Goal: Information Seeking & Learning: Check status

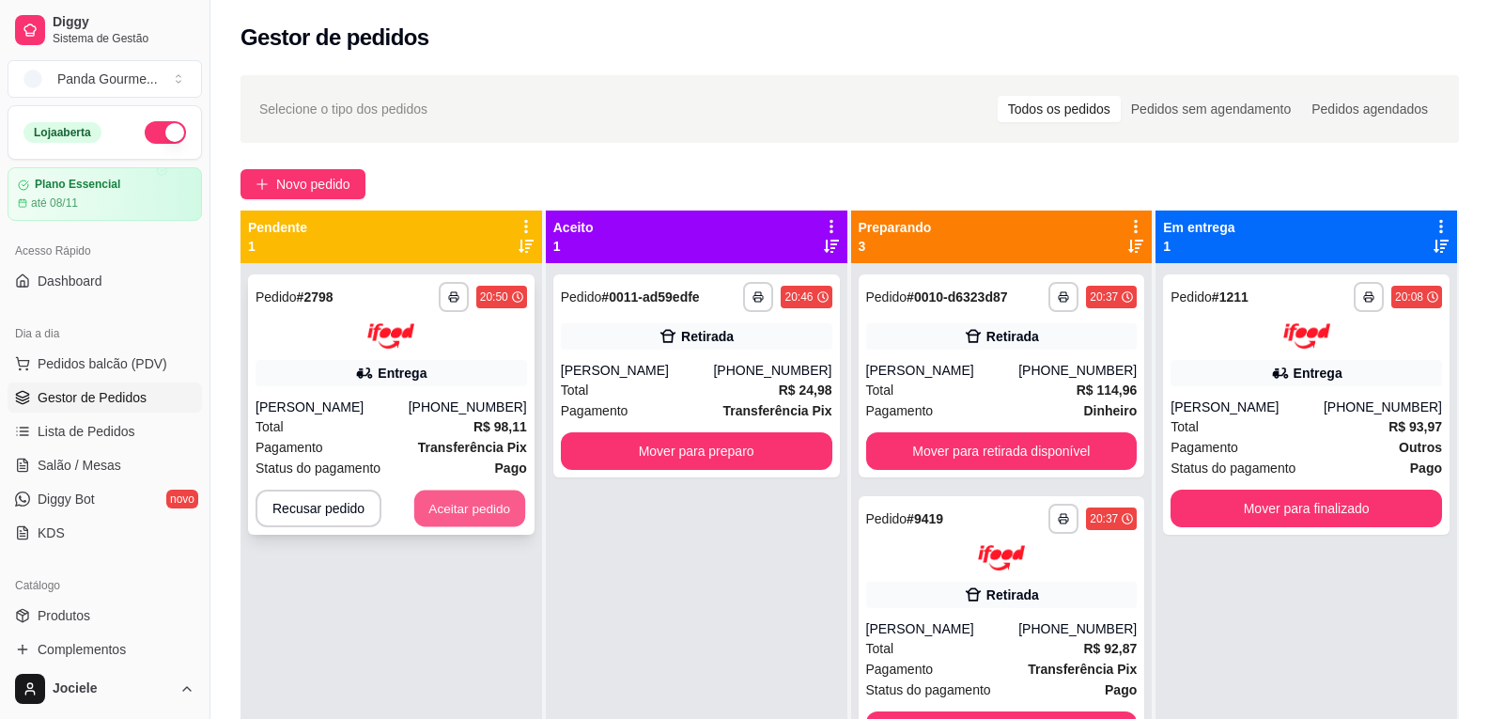
click at [486, 507] on button "Aceitar pedido" at bounding box center [469, 508] width 111 height 37
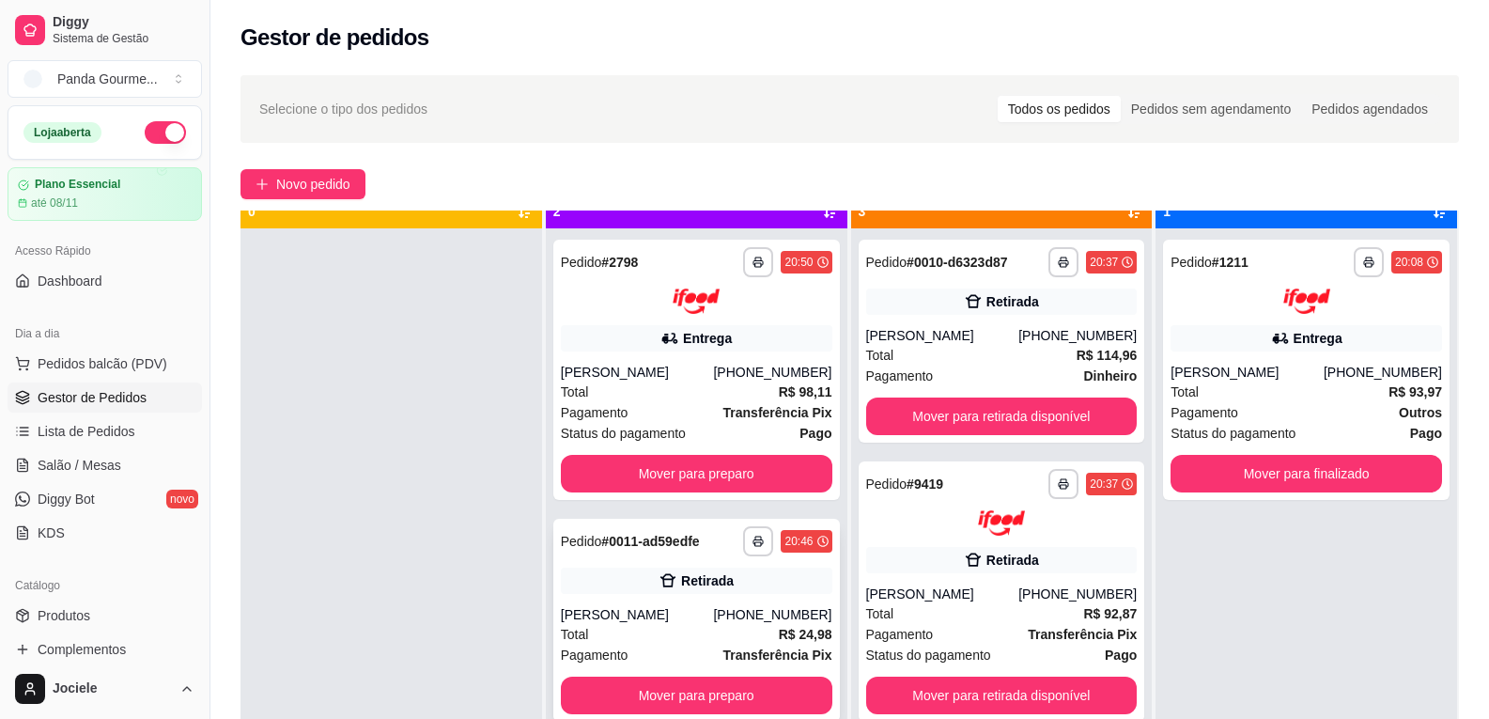
scroll to position [53, 0]
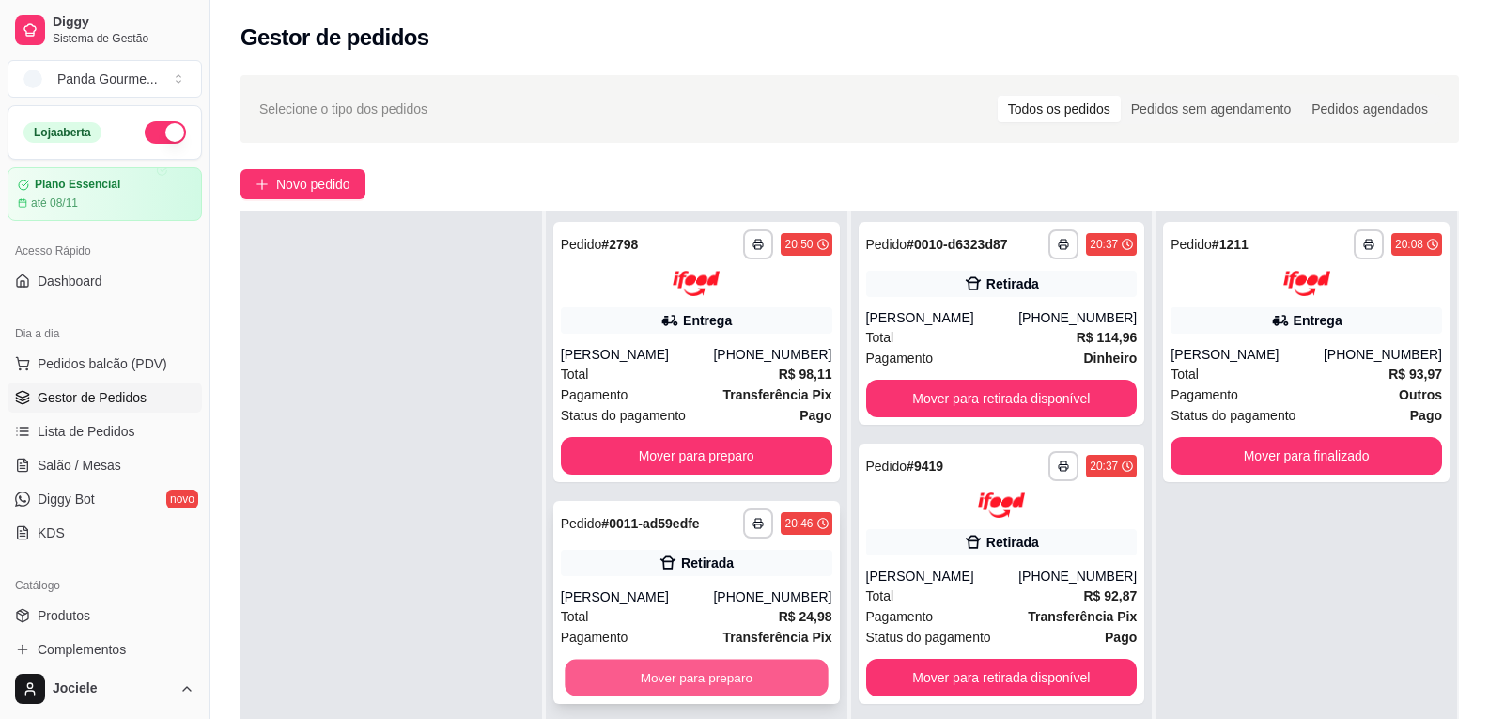
click at [637, 678] on button "Mover para preparo" at bounding box center [696, 677] width 263 height 37
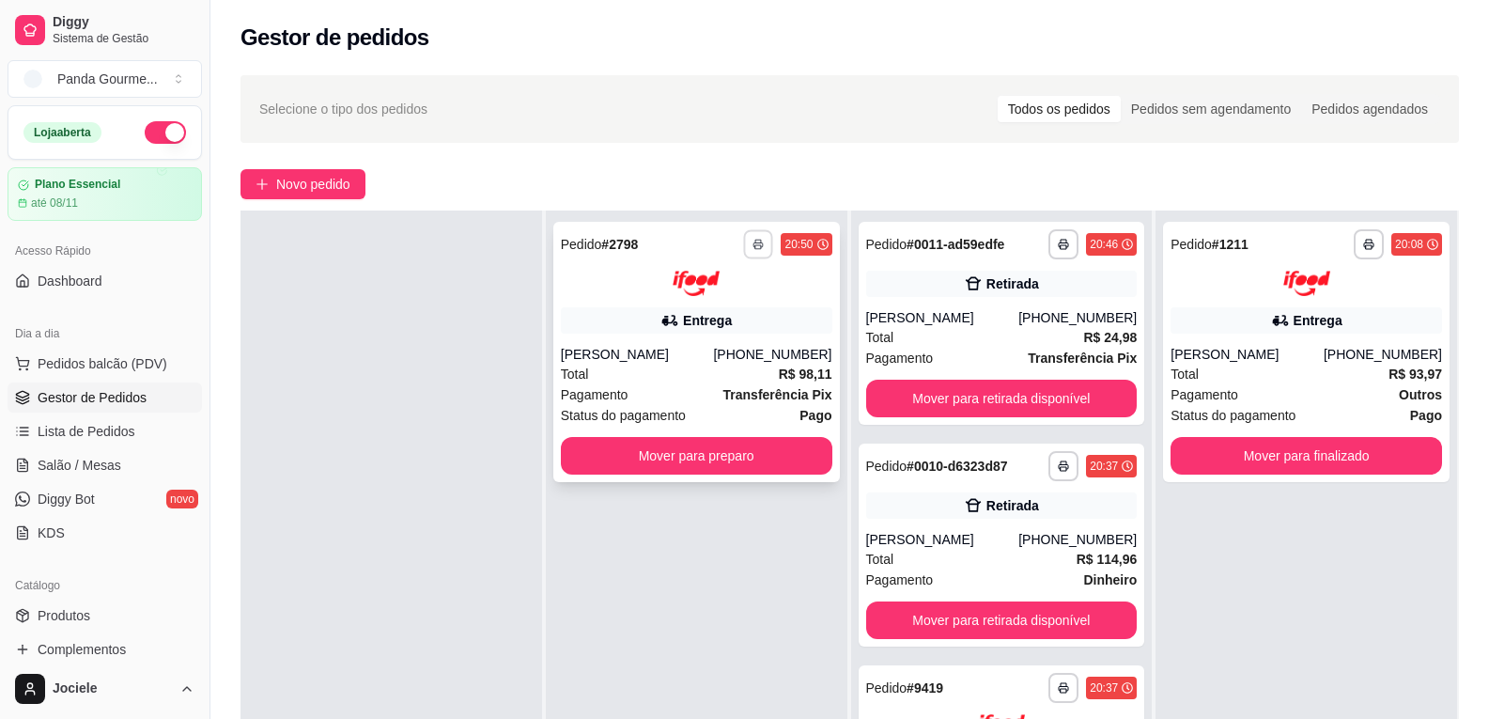
click at [747, 246] on button "button" at bounding box center [758, 243] width 29 height 29
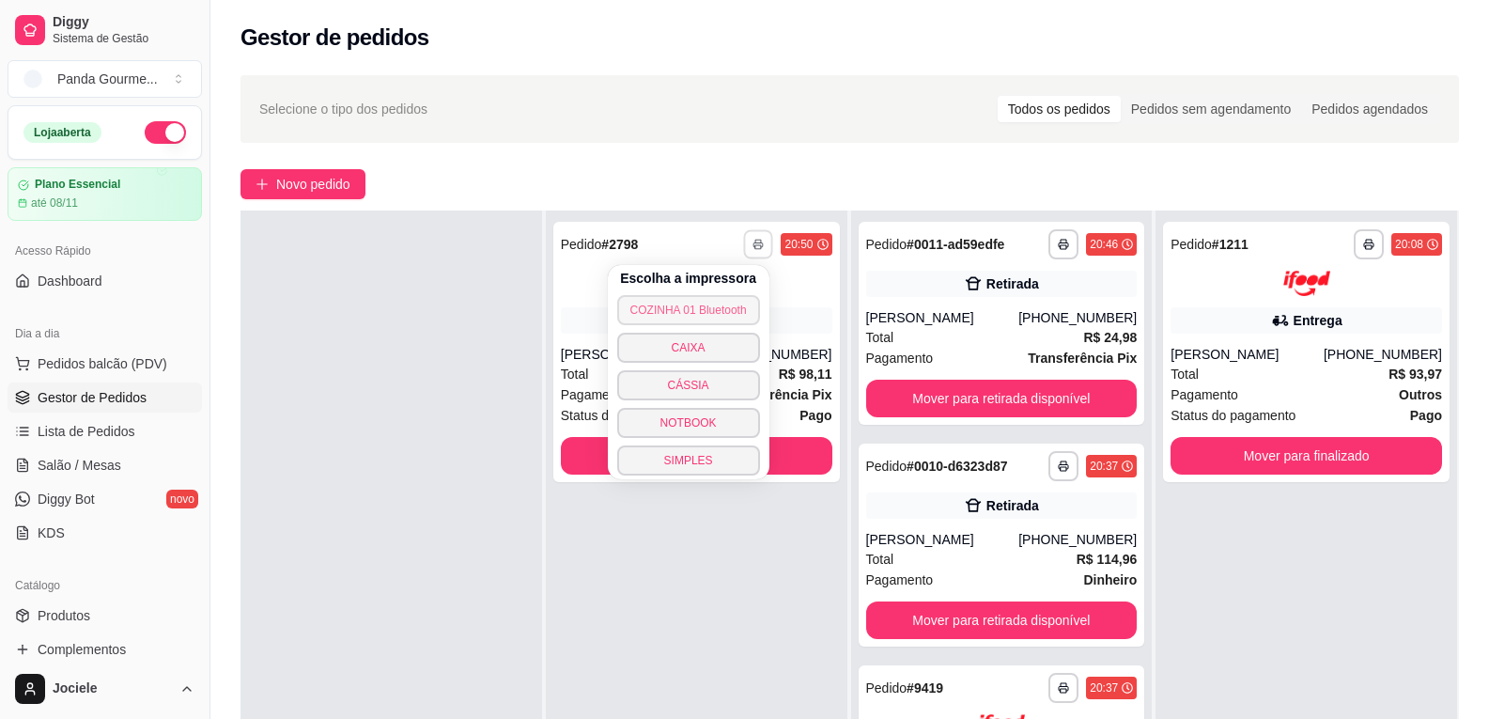
click at [705, 311] on button "COZINHA 01 Bluetooth" at bounding box center [688, 310] width 143 height 30
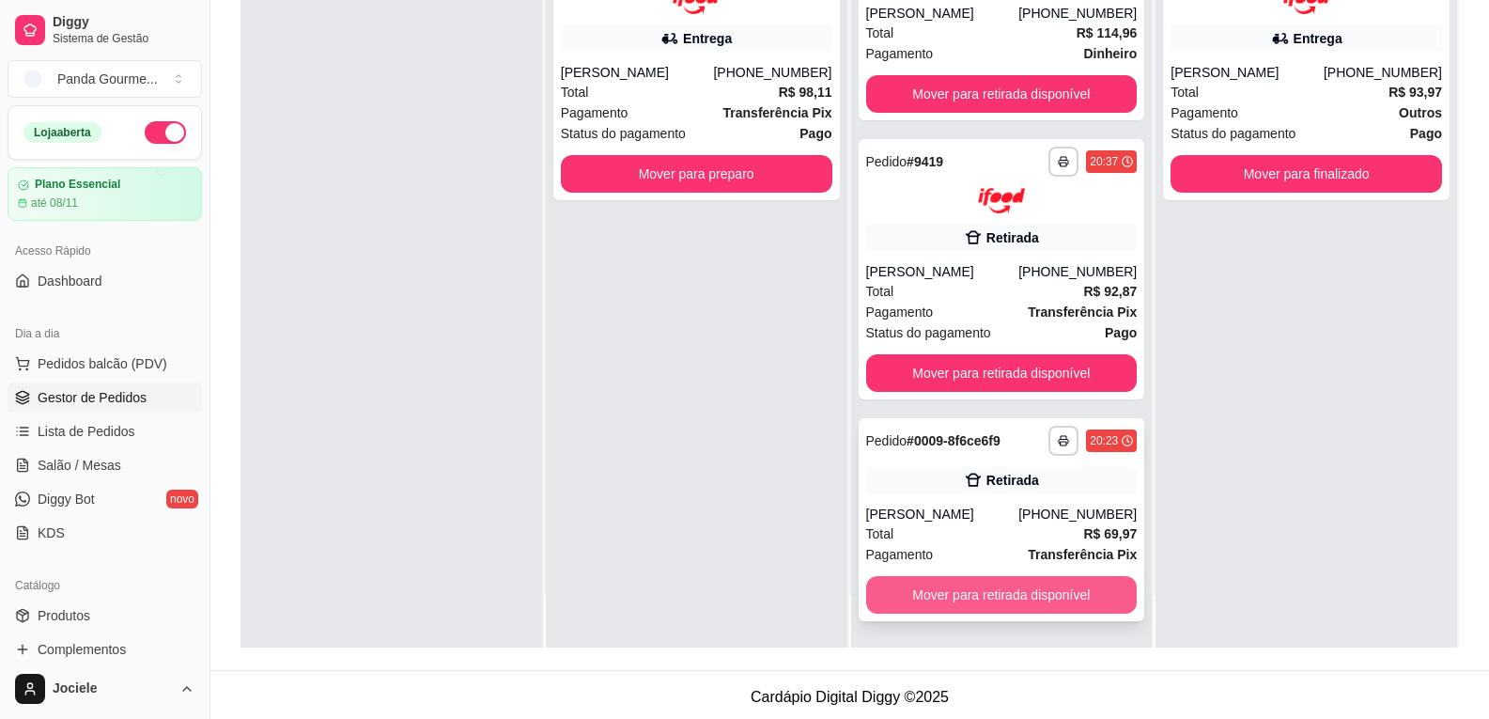
scroll to position [287, 0]
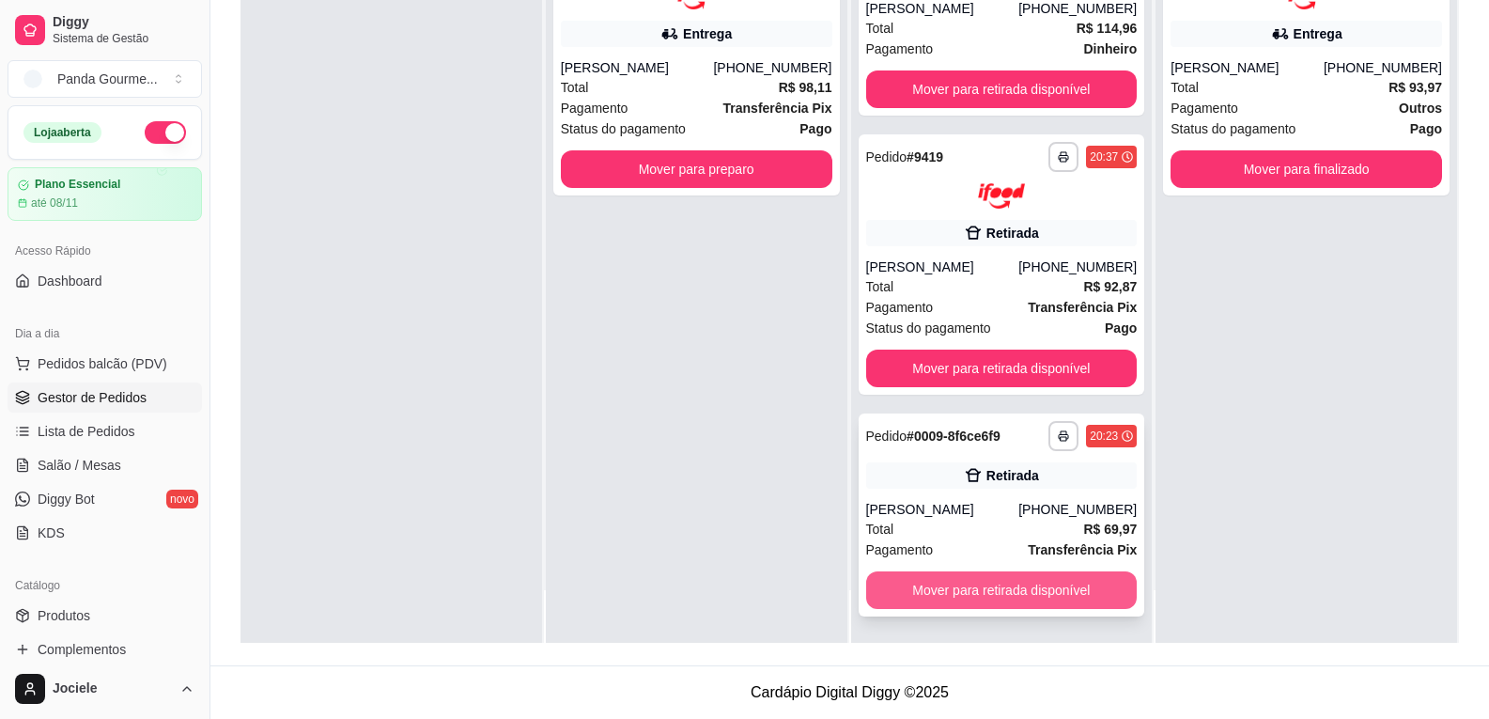
click at [977, 589] on button "Mover para retirada disponível" at bounding box center [1002, 590] width 272 height 38
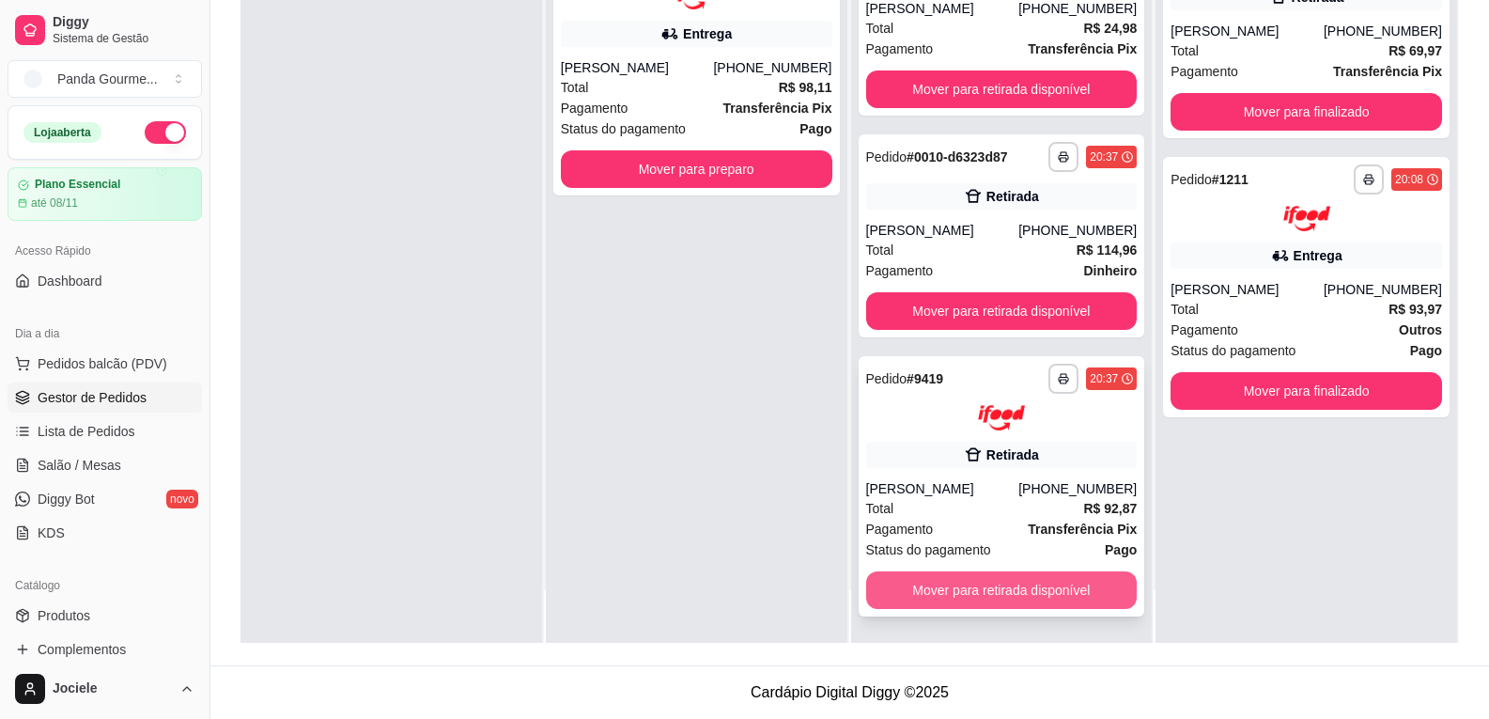
scroll to position [23, 0]
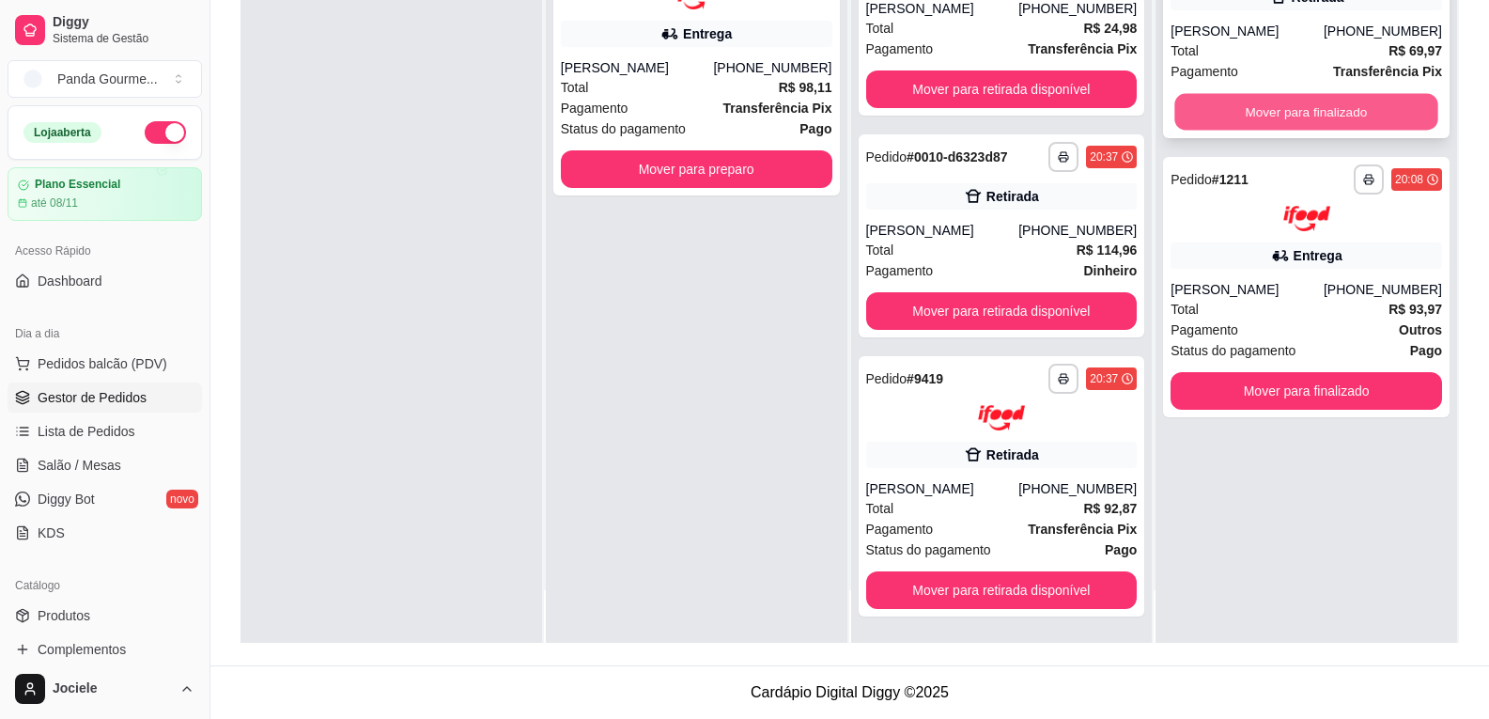
click at [1333, 103] on button "Mover para finalizado" at bounding box center [1307, 112] width 263 height 37
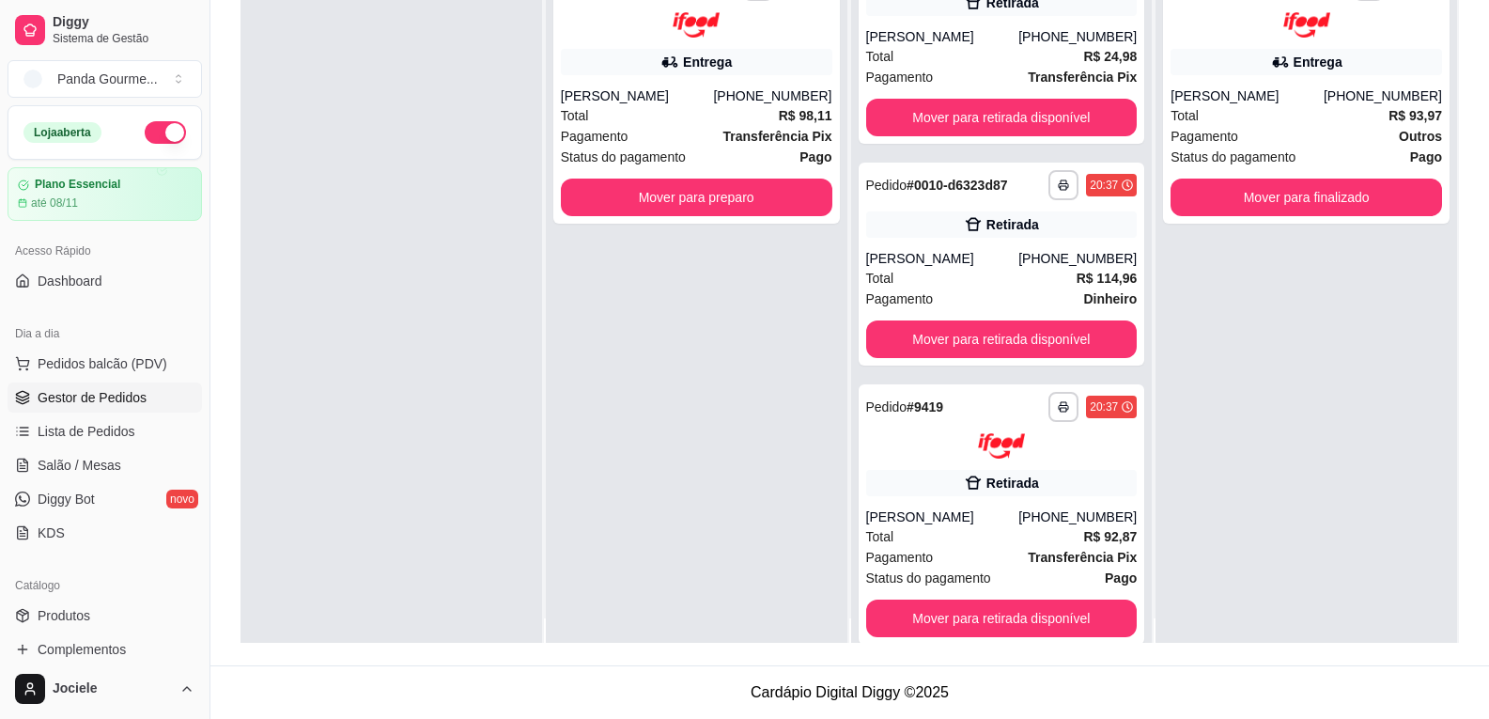
scroll to position [0, 0]
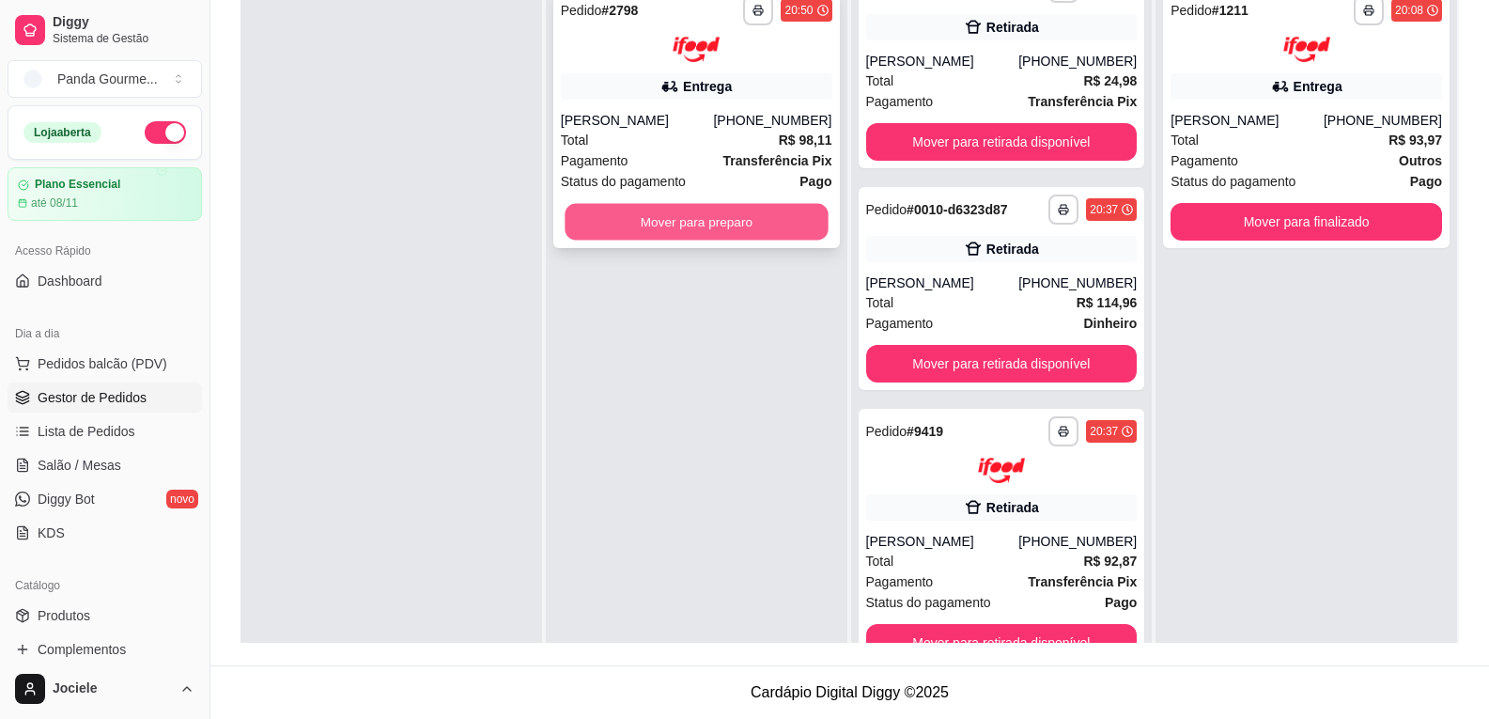
click at [690, 208] on button "Mover para preparo" at bounding box center [696, 221] width 263 height 37
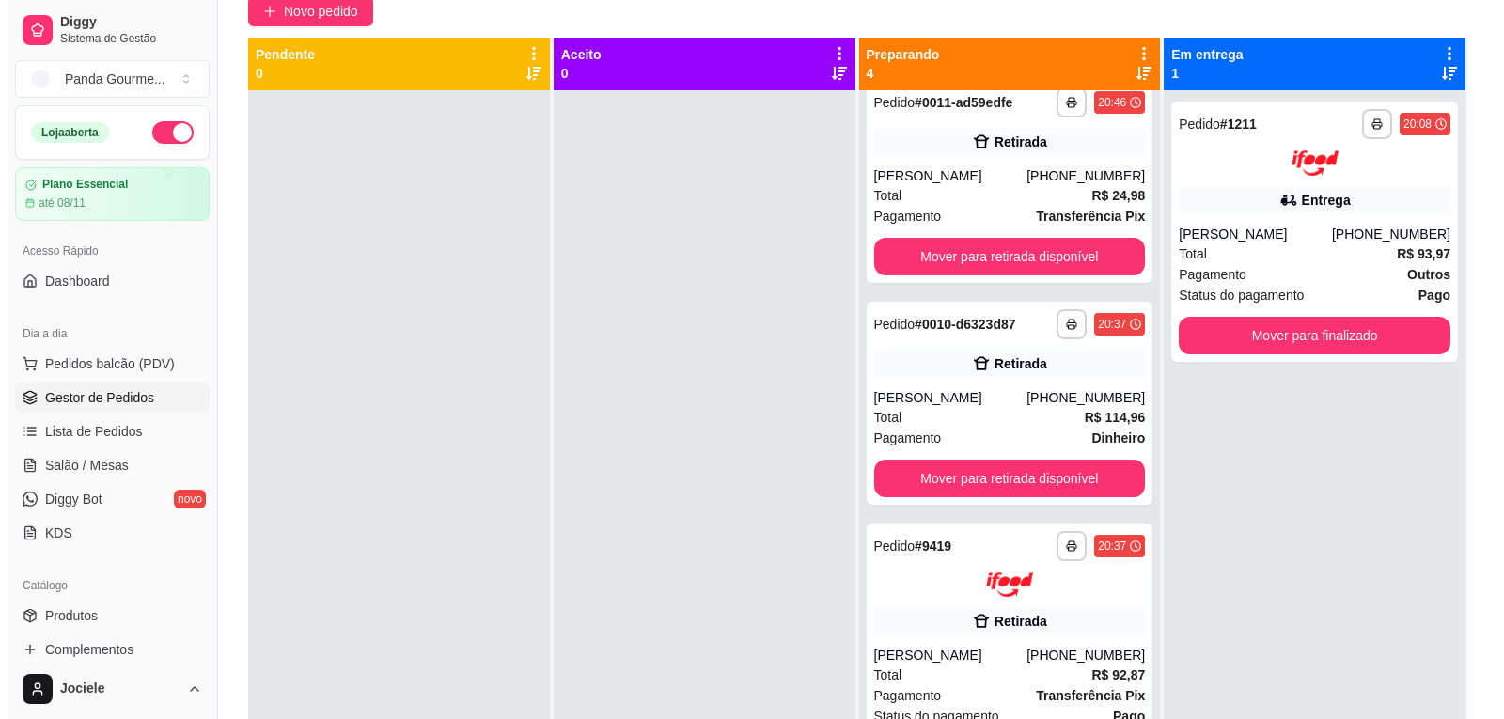
scroll to position [5, 0]
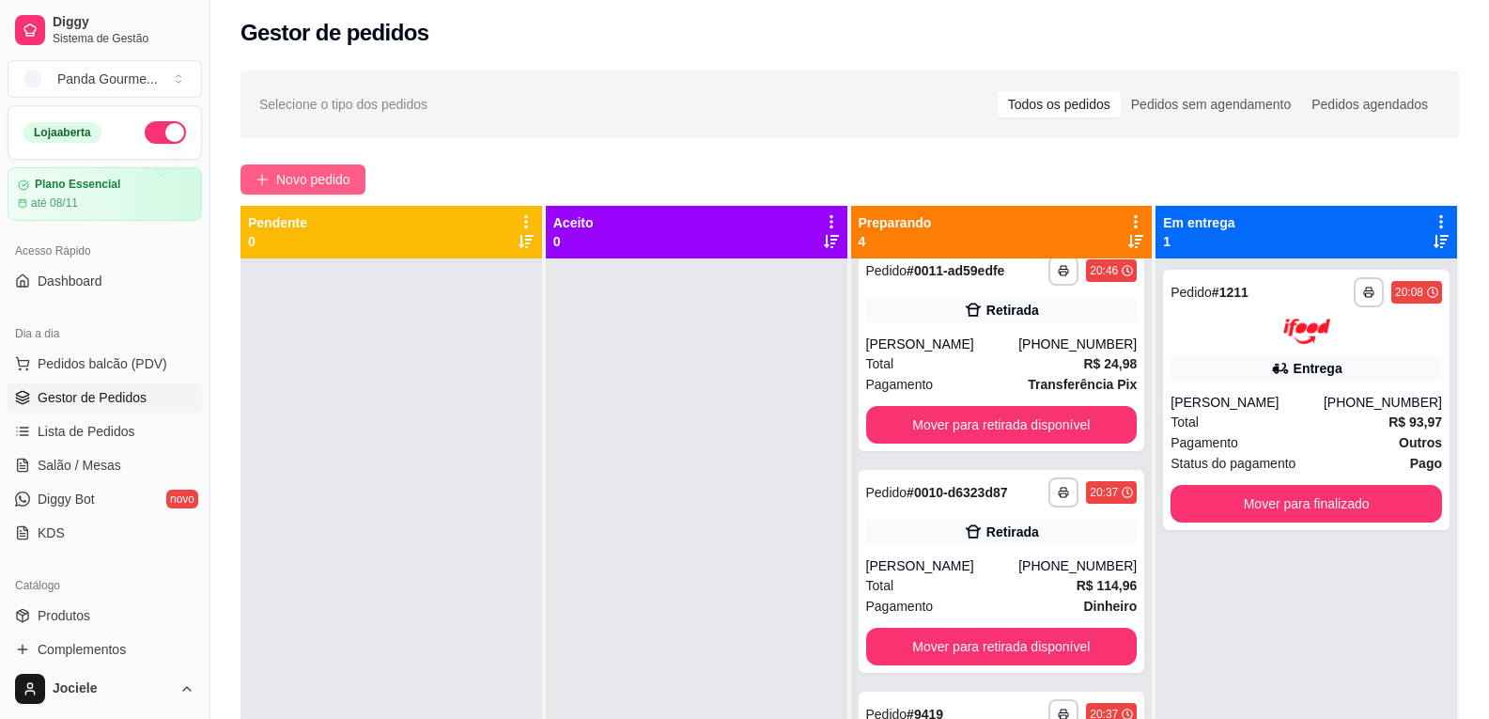
click at [297, 179] on span "Novo pedido" at bounding box center [313, 179] width 74 height 21
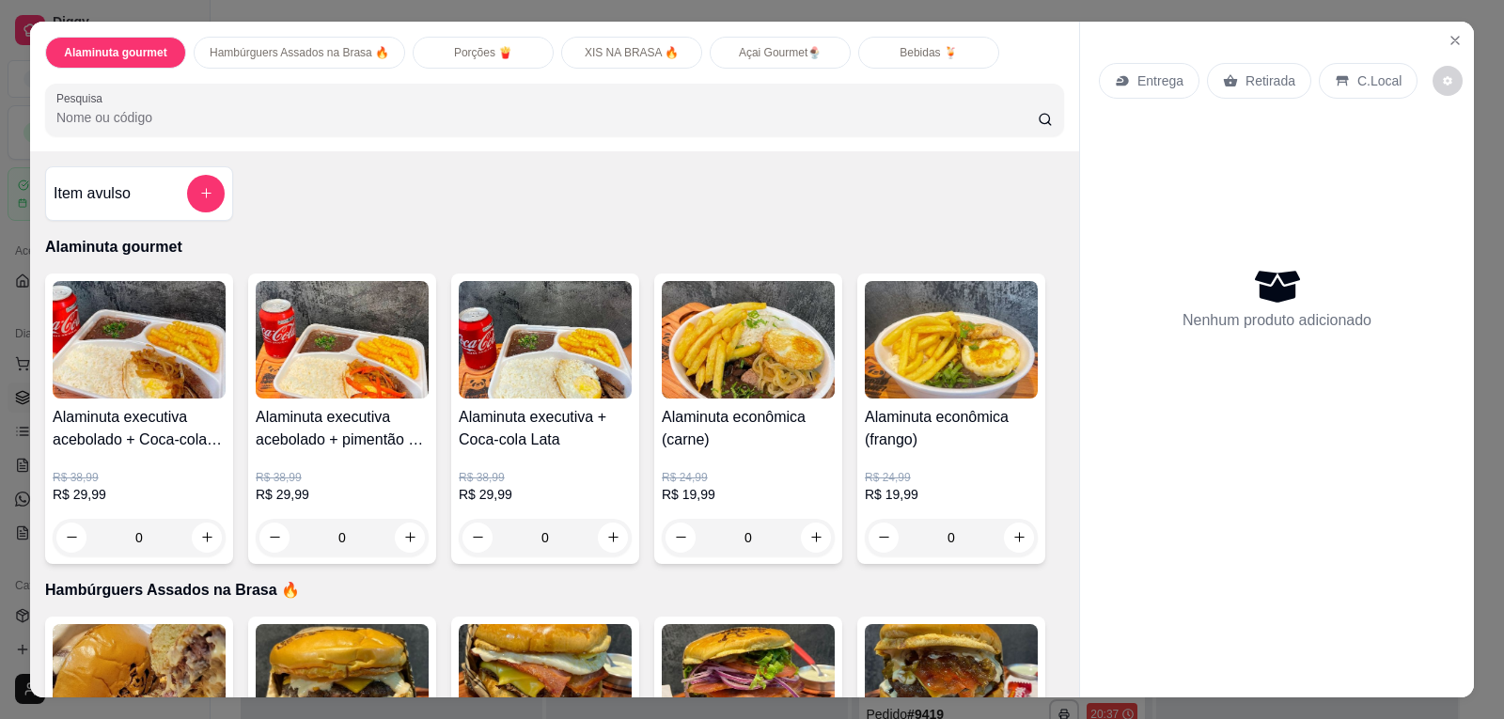
click at [319, 46] on p "Hambúrguers Assados na Brasa 🔥" at bounding box center [299, 52] width 179 height 15
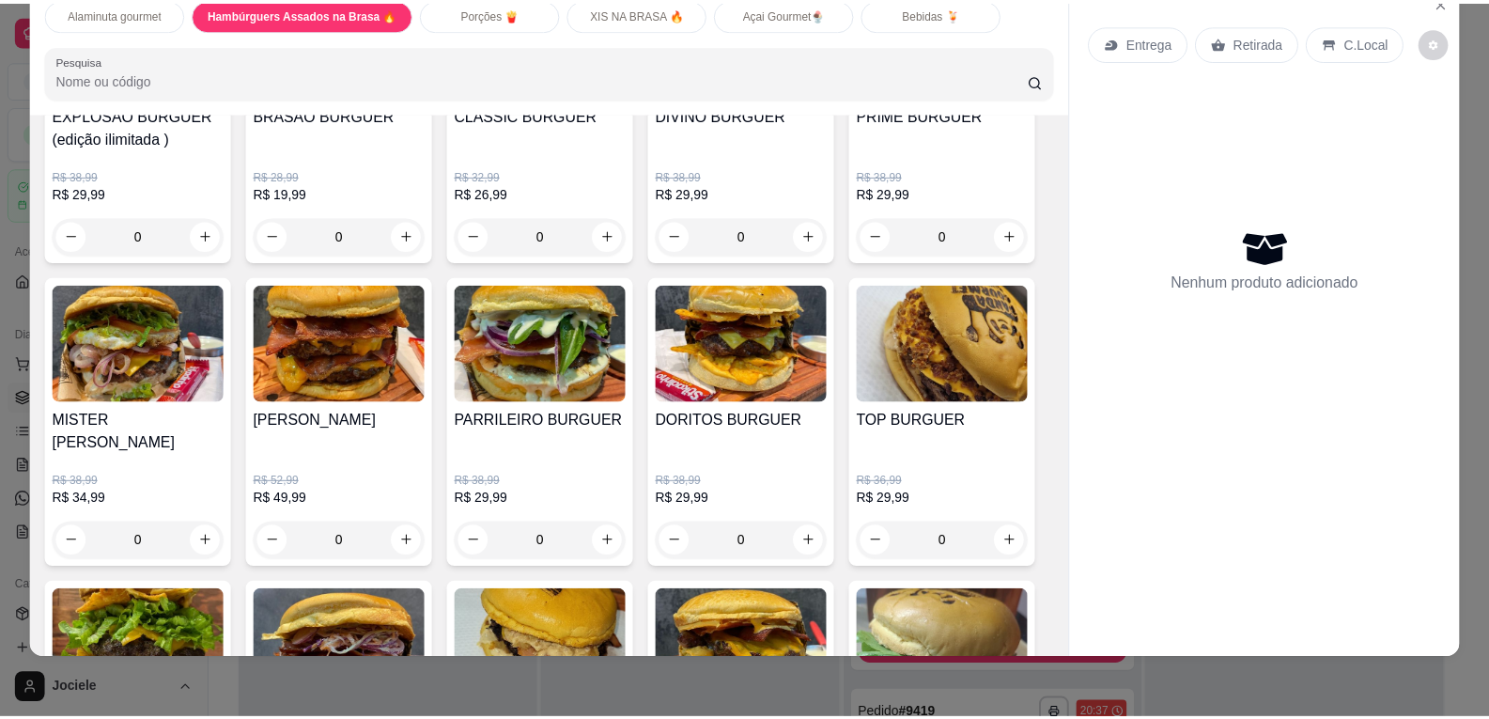
scroll to position [616, 0]
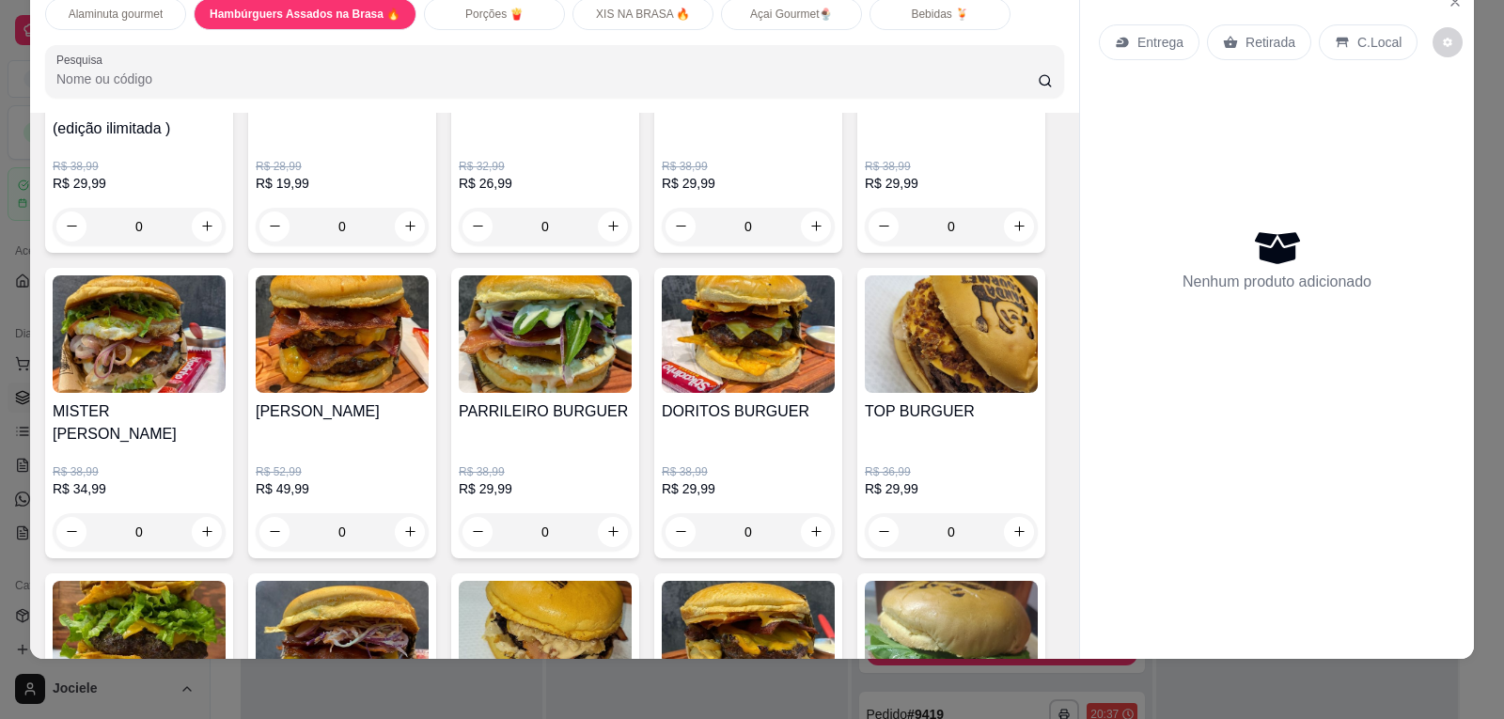
click at [811, 513] on div "0" at bounding box center [748, 532] width 173 height 38
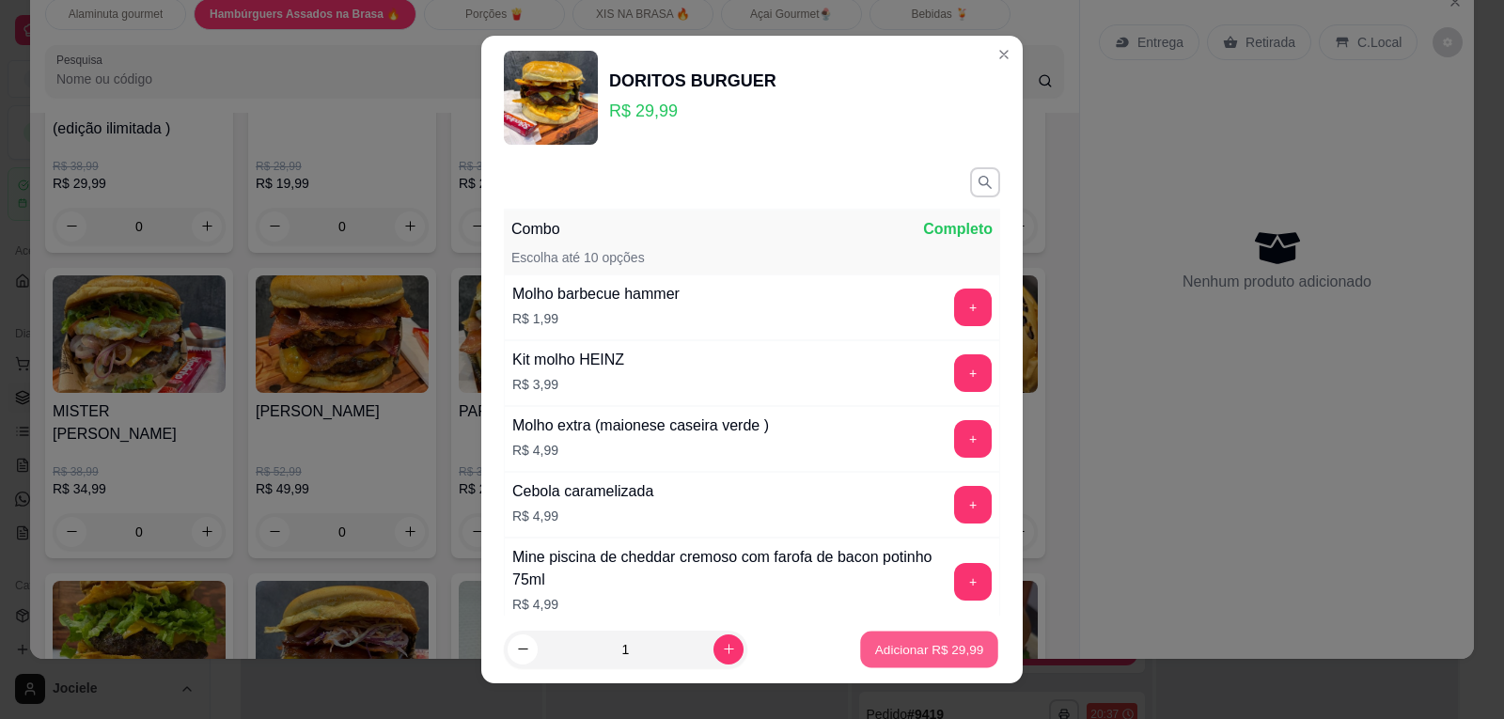
click at [947, 652] on p "Adicionar R$ 29,99" at bounding box center [929, 649] width 109 height 18
type input "1"
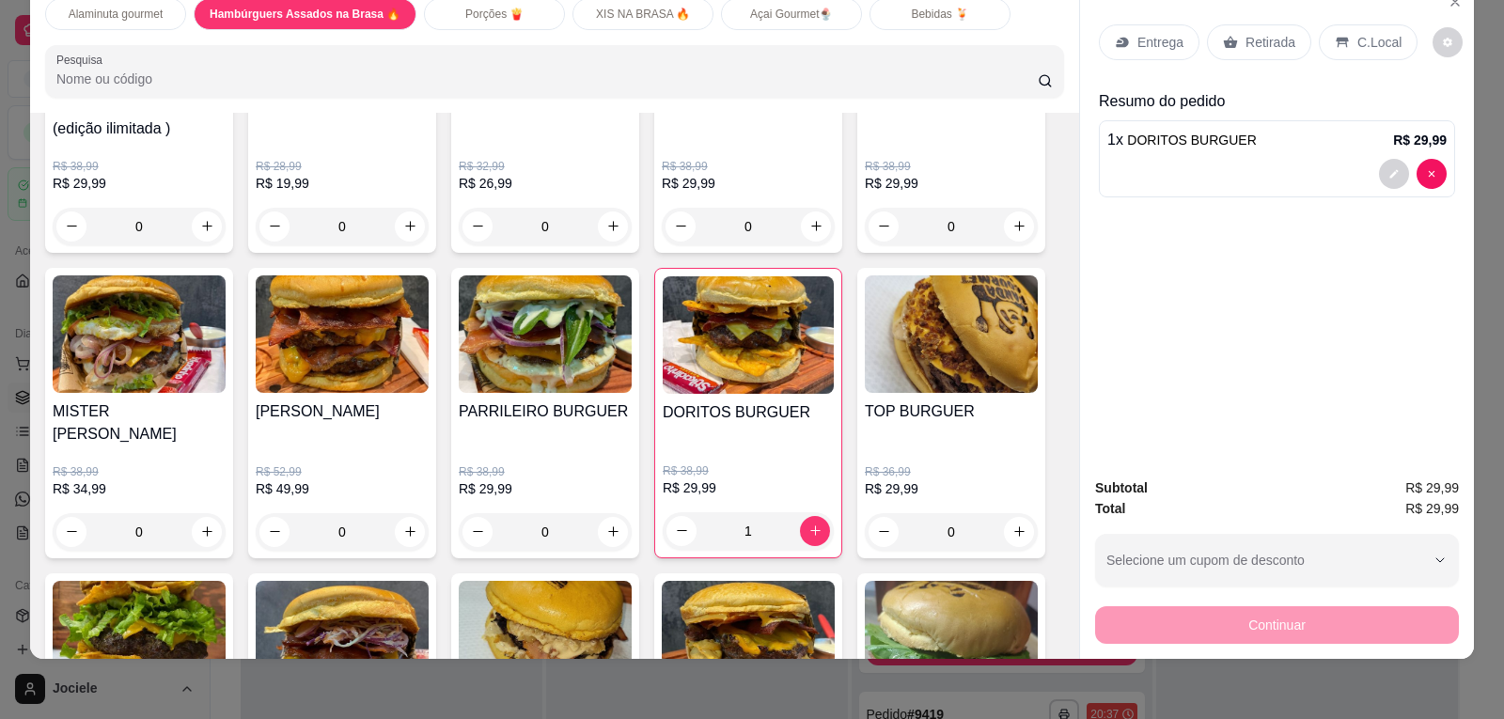
click at [1265, 38] on p "Retirada" at bounding box center [1270, 42] width 50 height 19
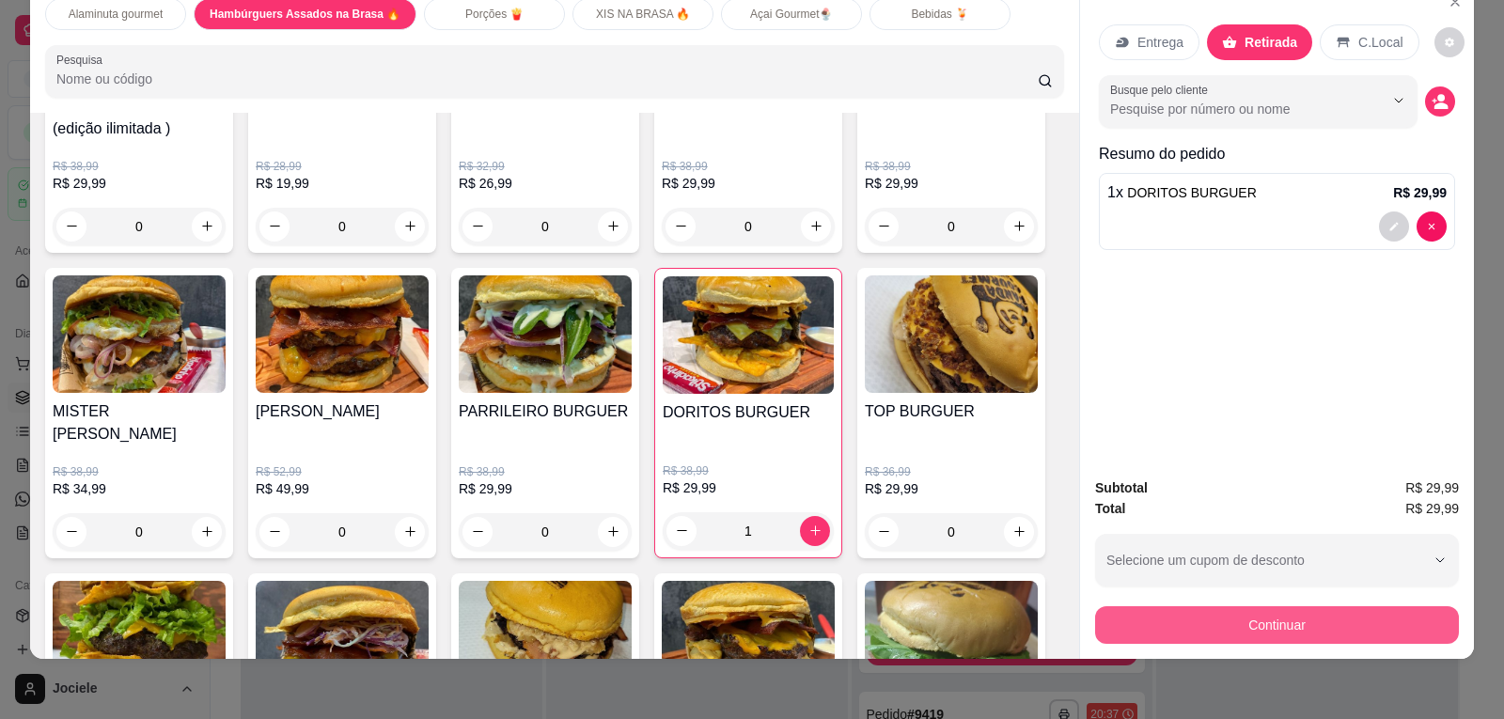
click at [1227, 637] on button "Continuar" at bounding box center [1277, 625] width 364 height 38
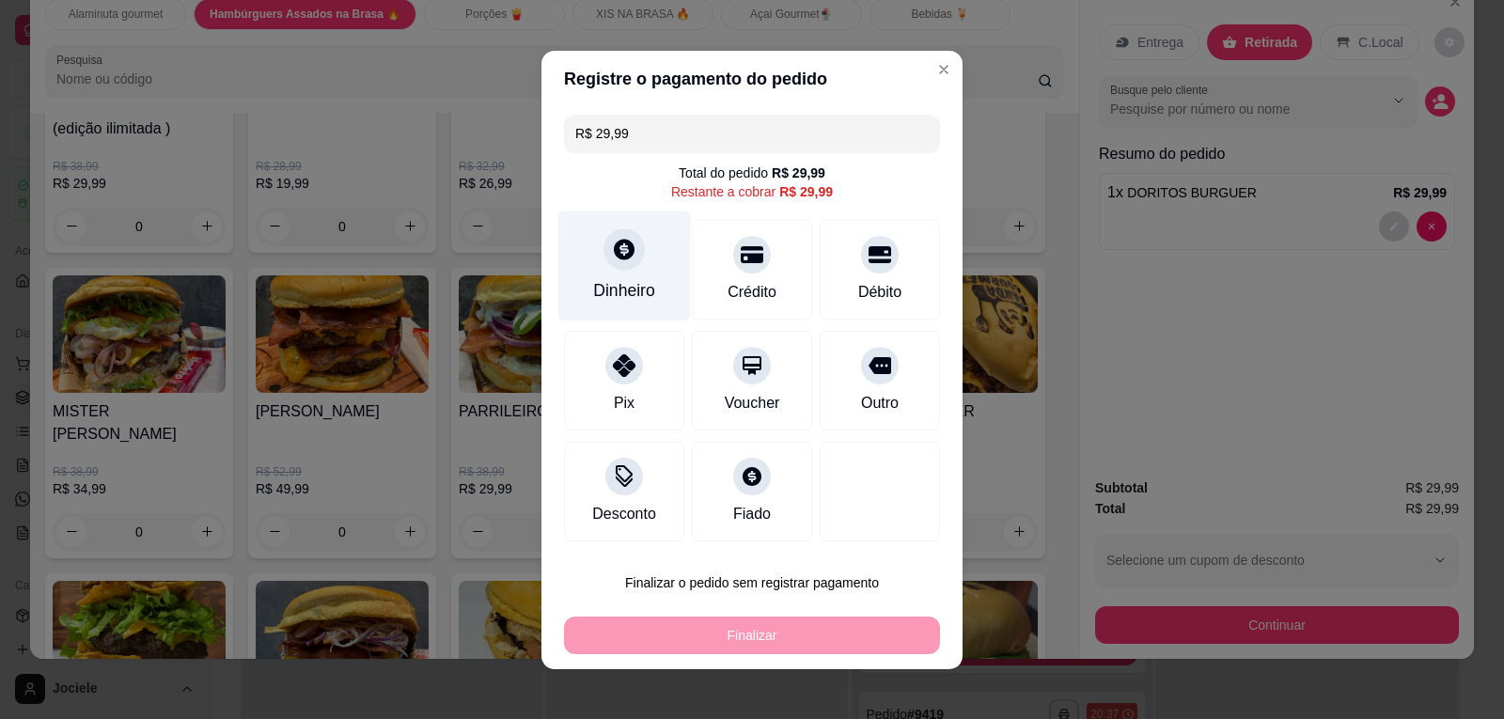
click at [595, 270] on div "Dinheiro" at bounding box center [624, 265] width 132 height 110
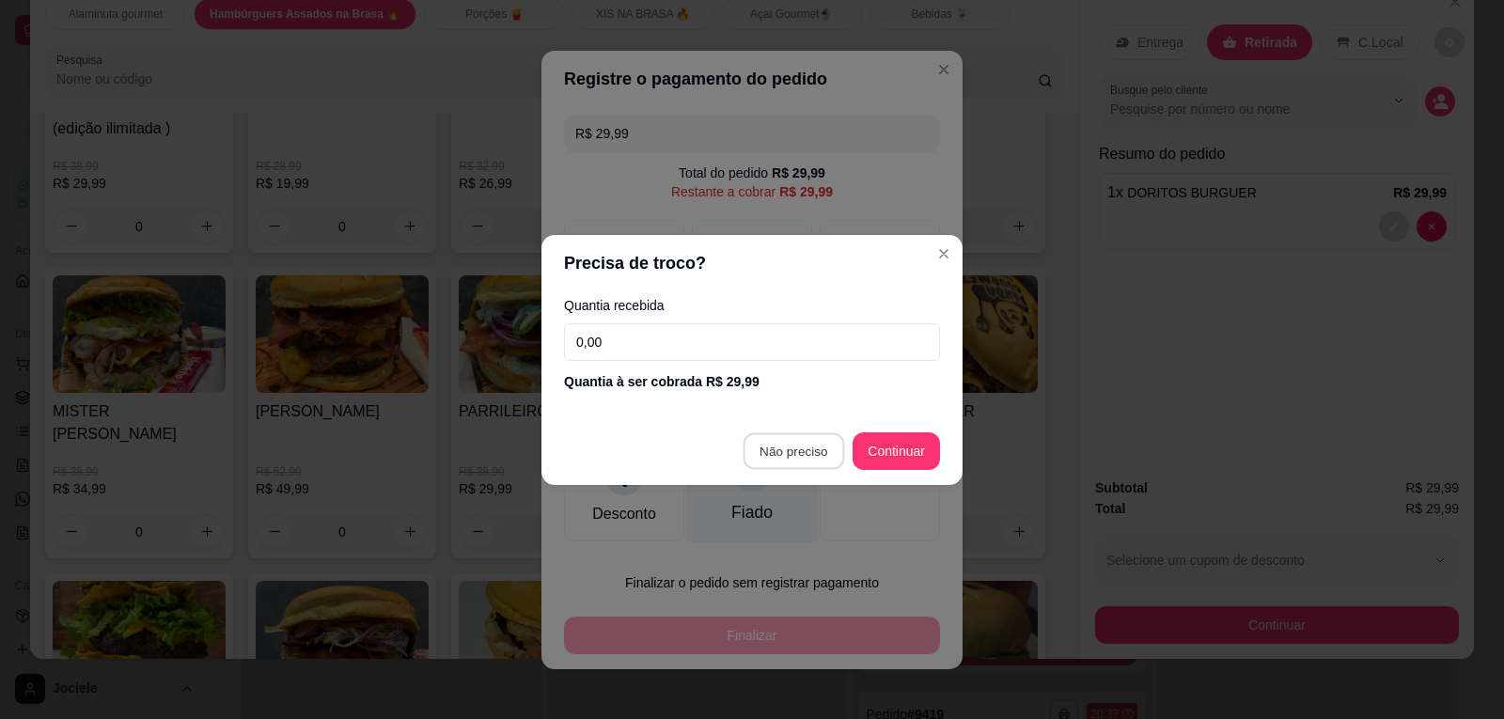
type input "R$ 0,00"
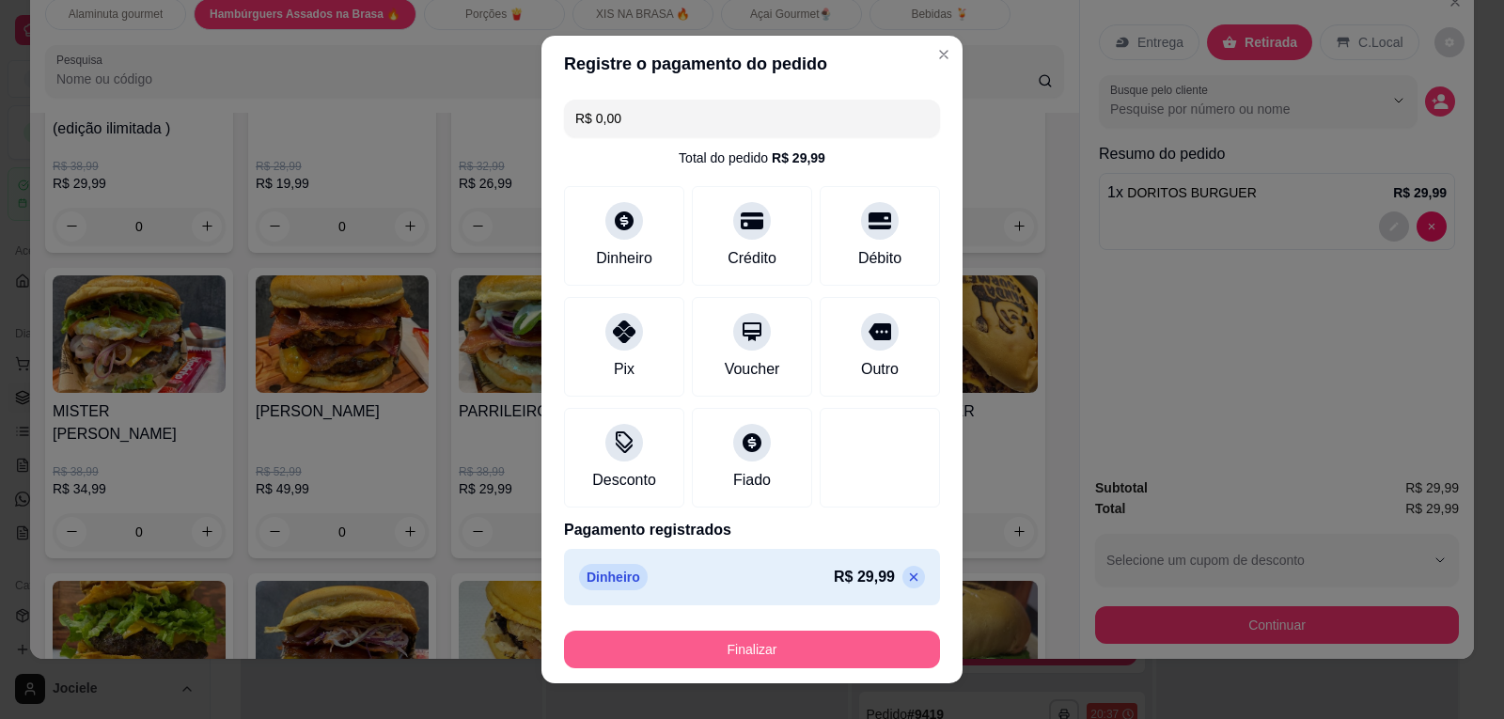
click at [714, 639] on button "Finalizar" at bounding box center [752, 650] width 376 height 38
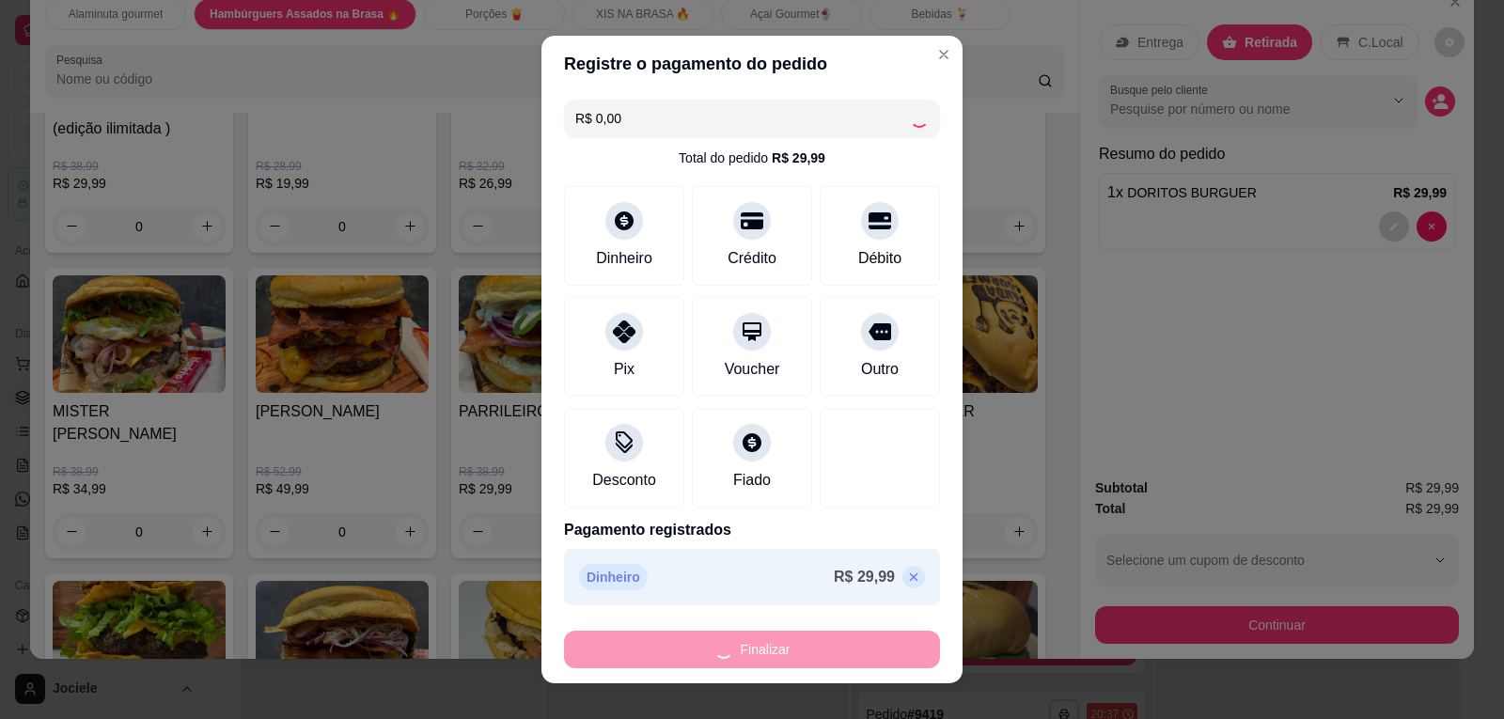
type input "0"
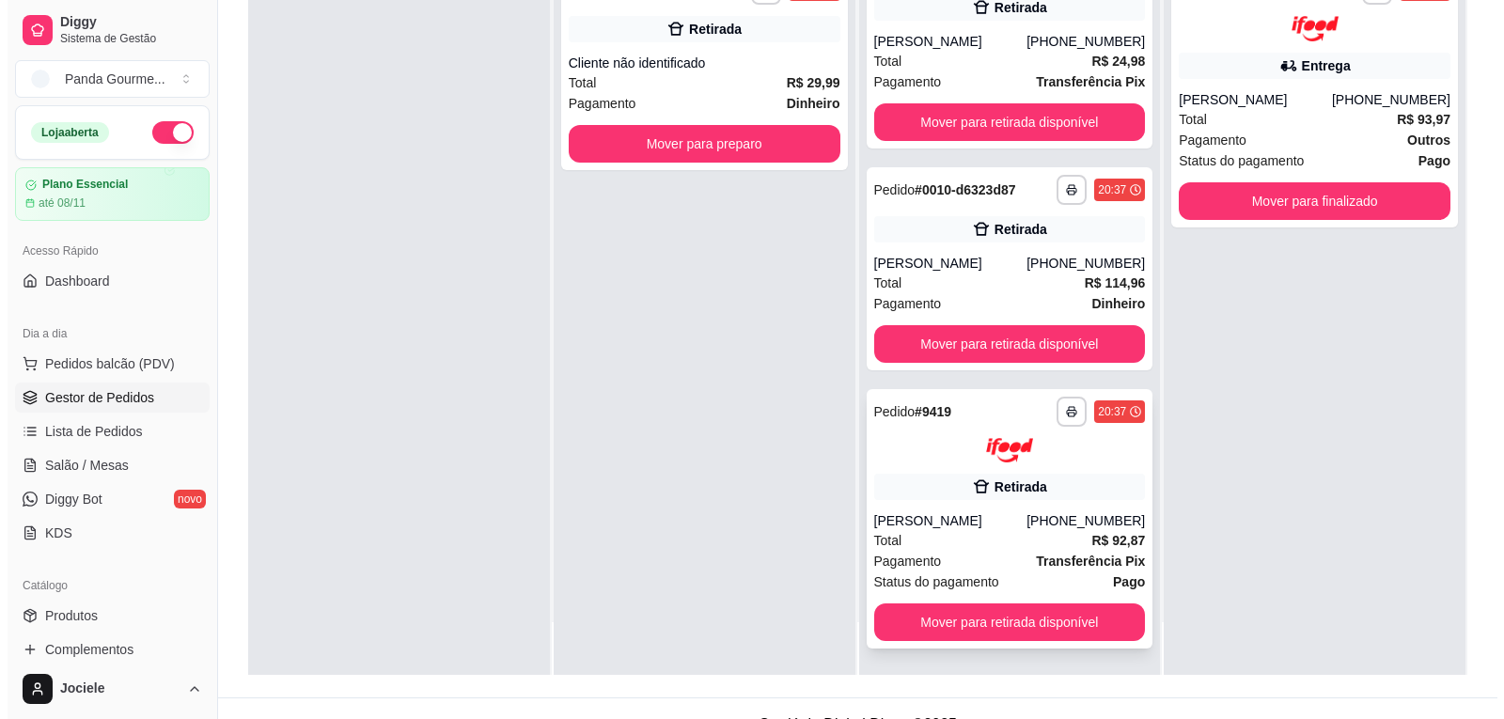
scroll to position [287, 0]
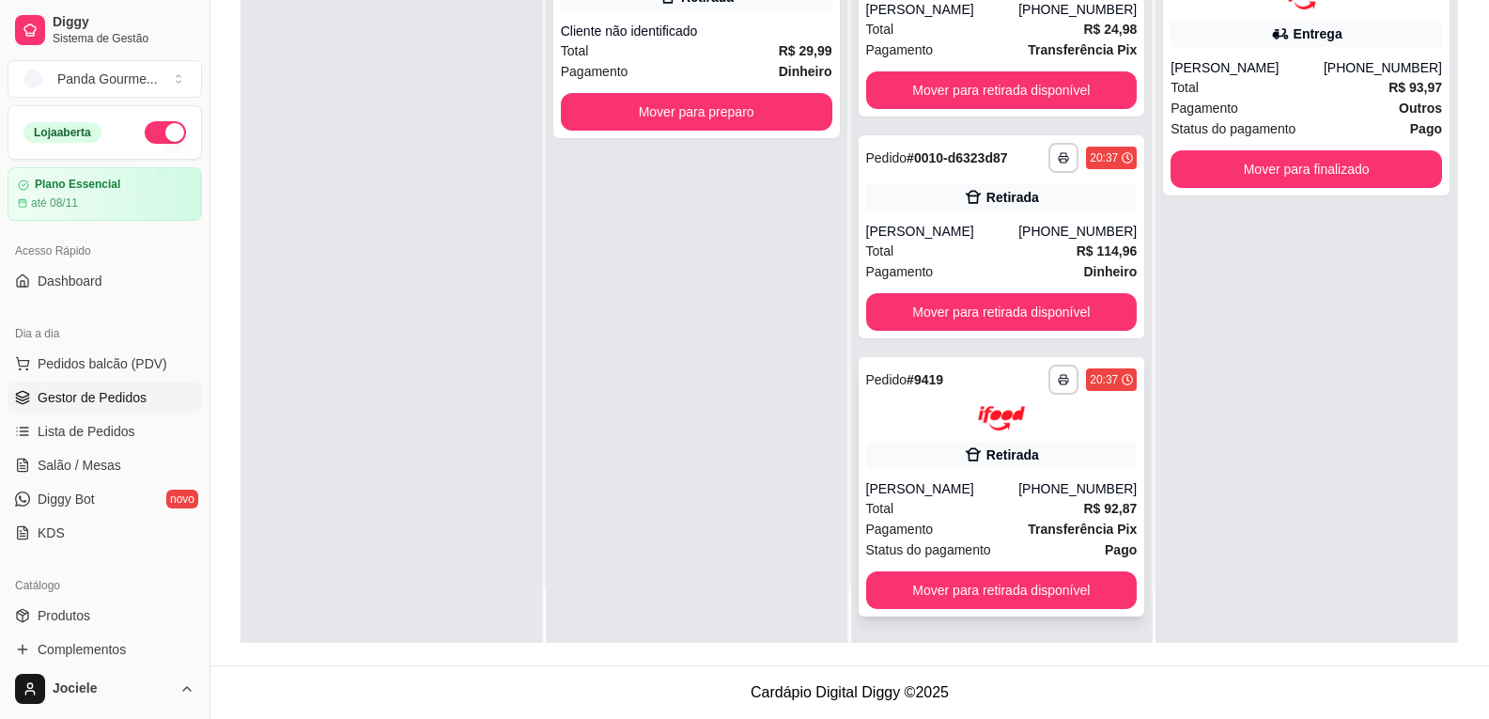
click at [964, 458] on icon at bounding box center [973, 454] width 19 height 19
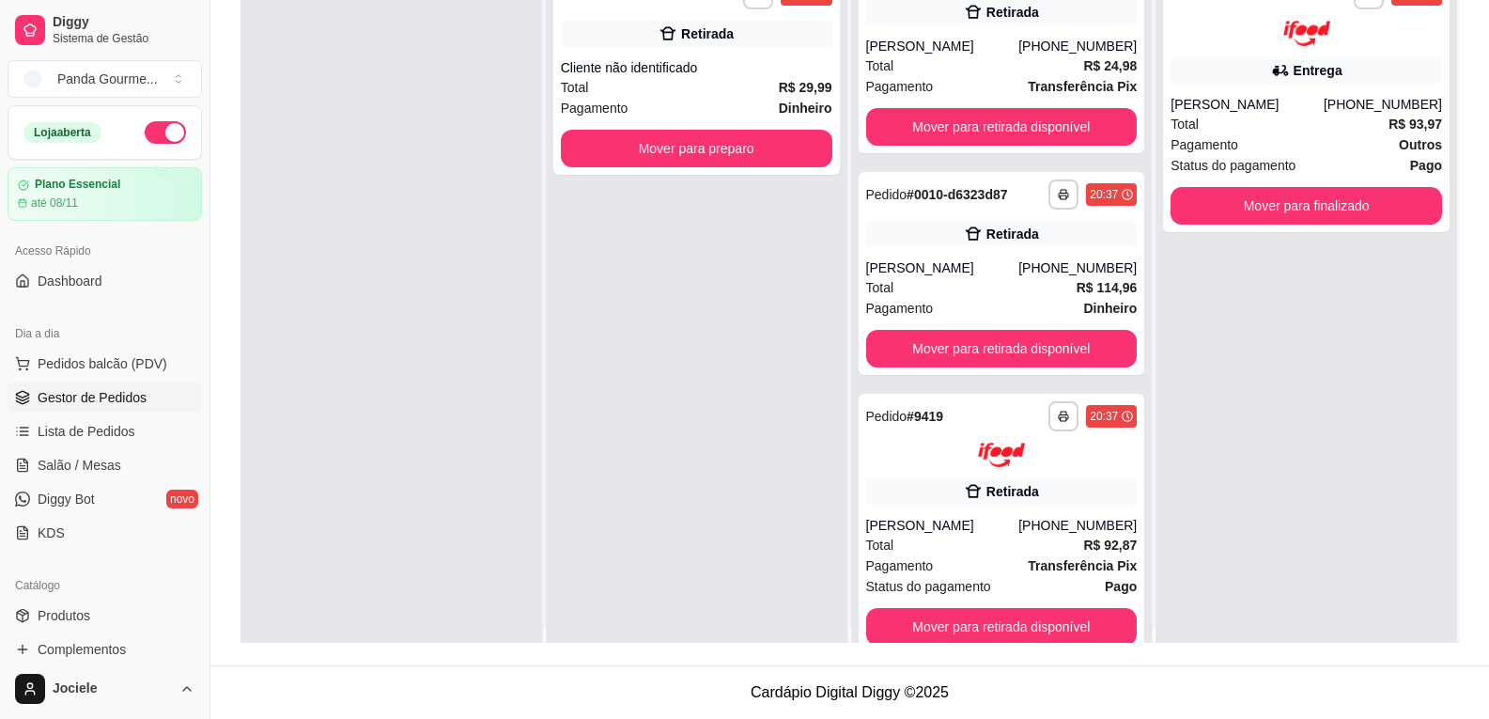
scroll to position [0, 0]
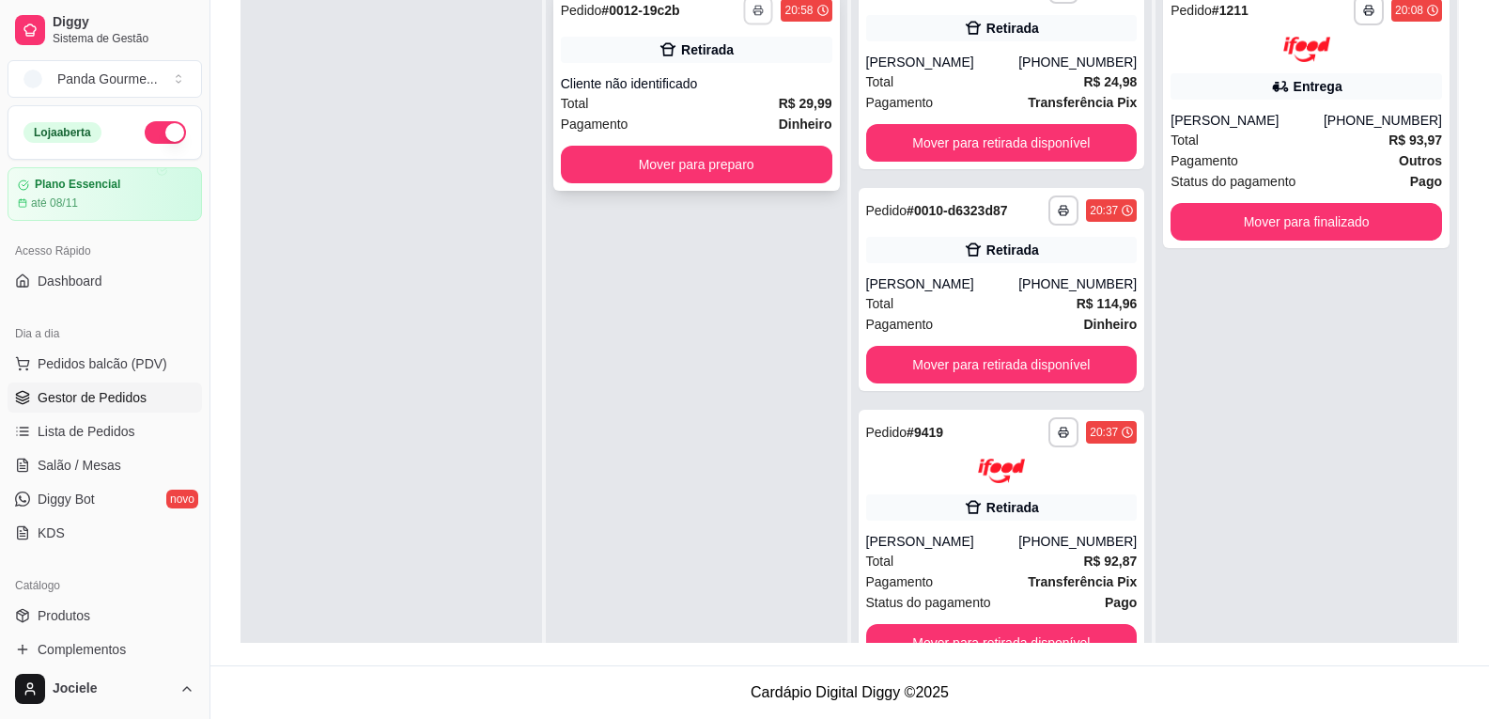
click at [756, 11] on rect "button" at bounding box center [759, 13] width 6 height 4
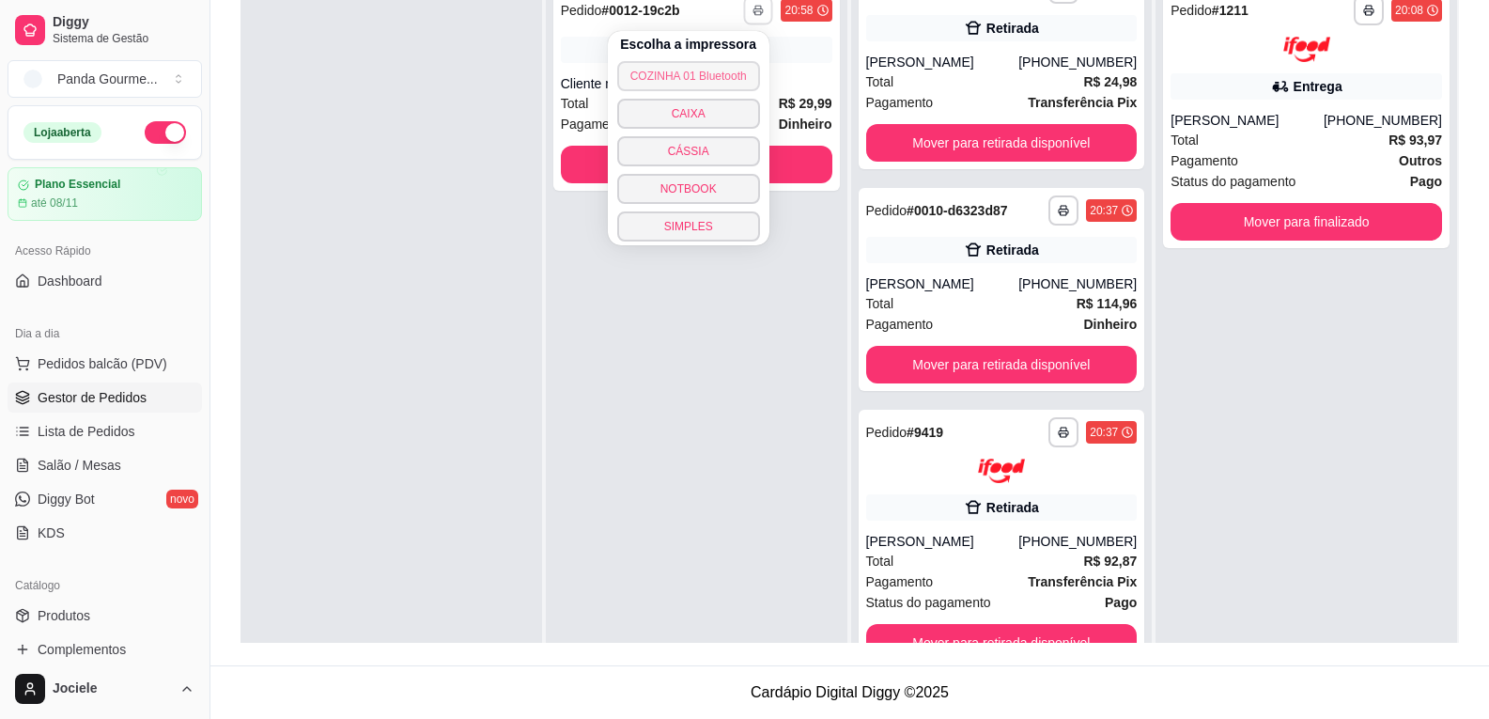
click at [709, 73] on button "COZINHA 01 Bluetooth" at bounding box center [688, 76] width 143 height 30
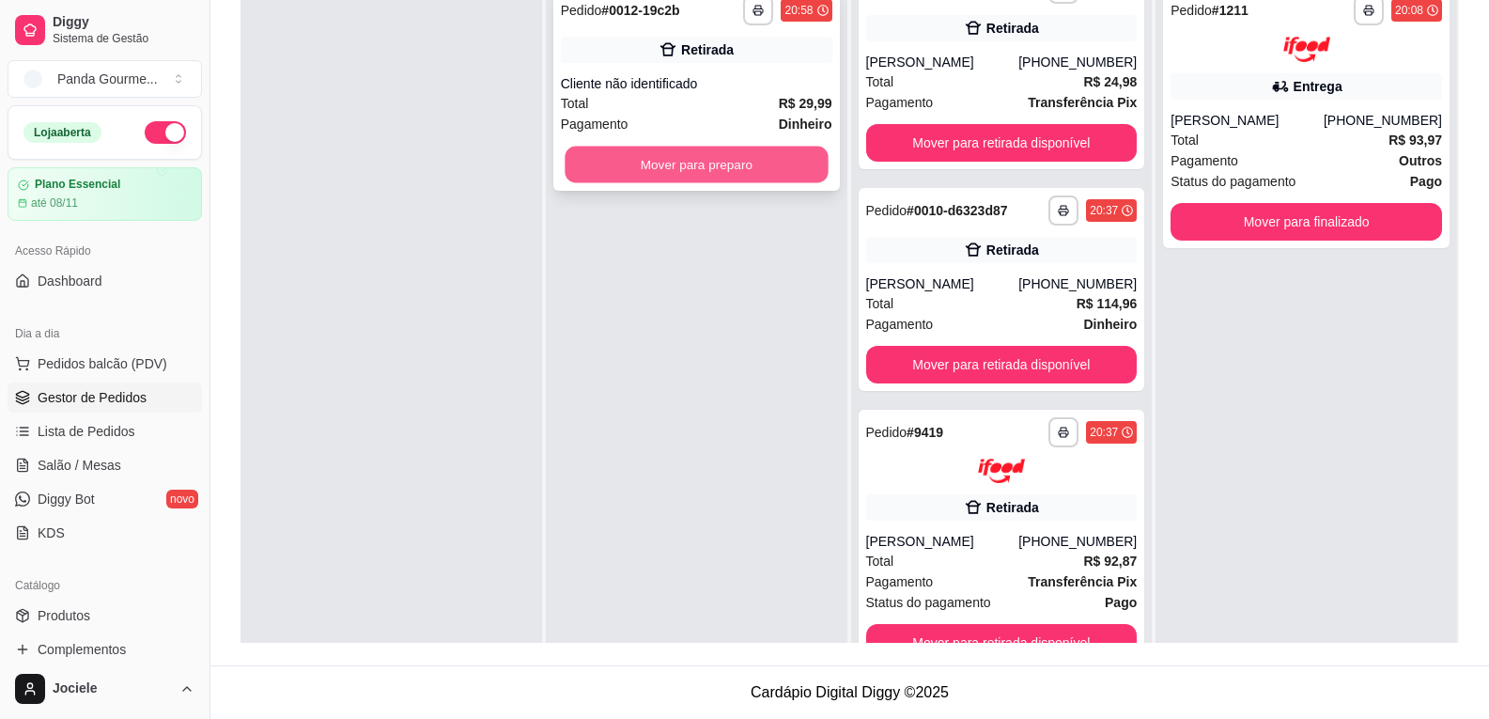
click at [714, 156] on button "Mover para preparo" at bounding box center [696, 165] width 263 height 37
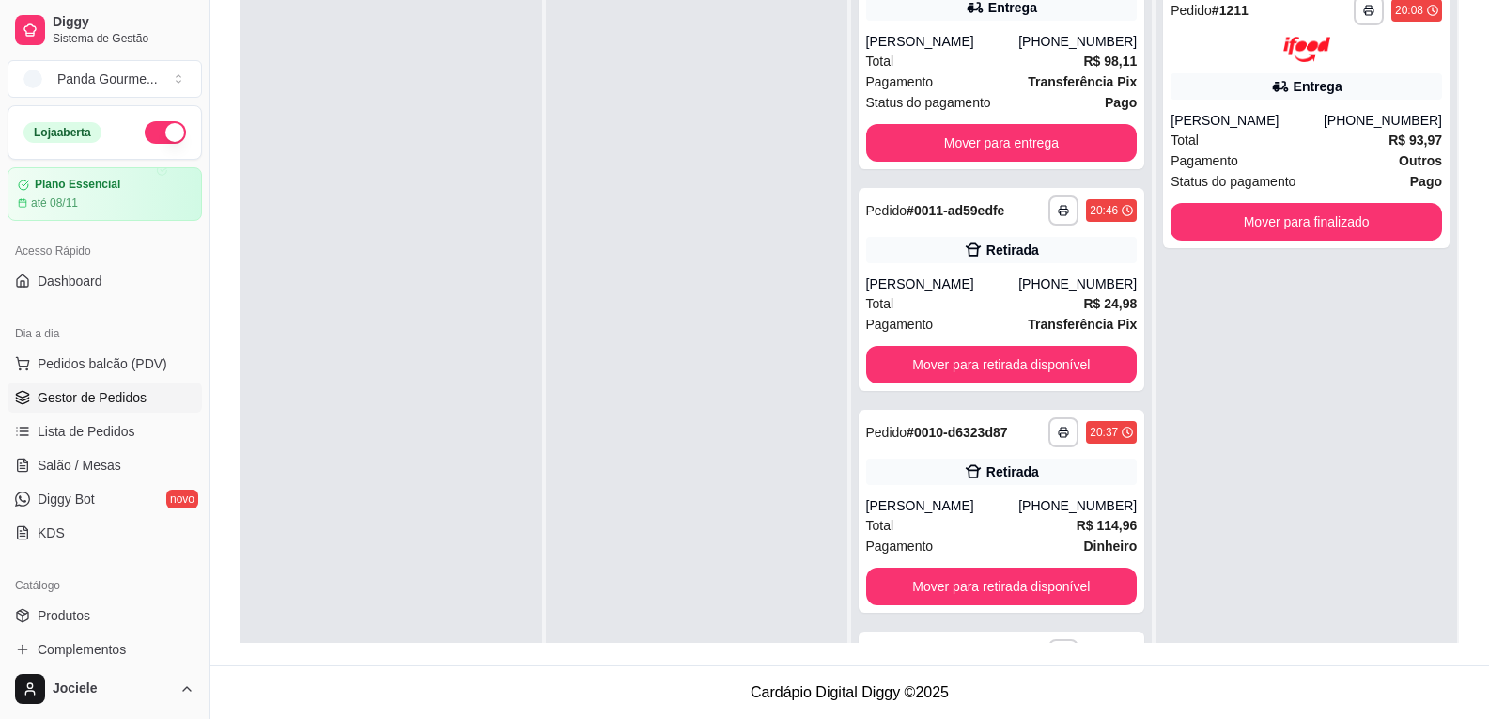
scroll to position [522, 0]
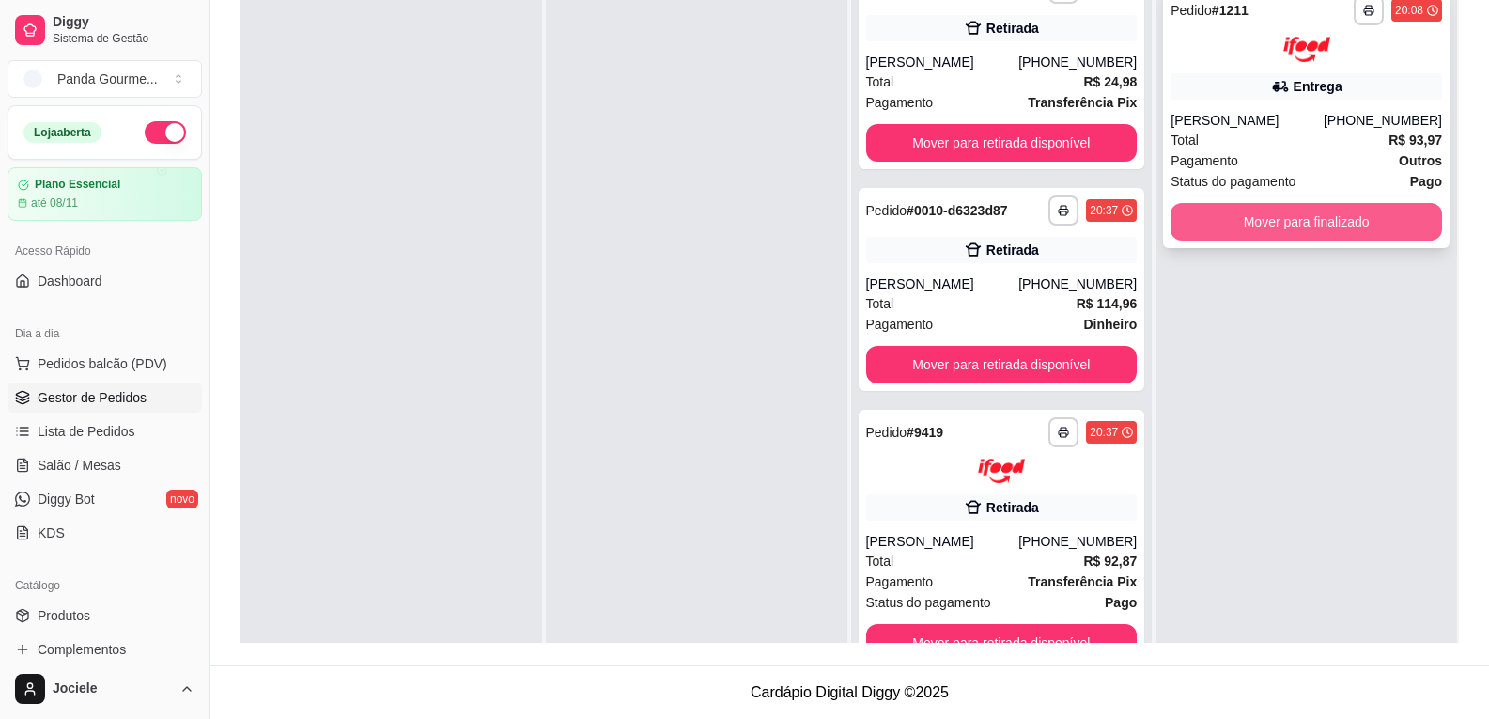
click at [1322, 203] on div "Mover para finalizado" at bounding box center [1307, 222] width 272 height 38
click at [1309, 212] on button "Mover para finalizado" at bounding box center [1307, 222] width 272 height 38
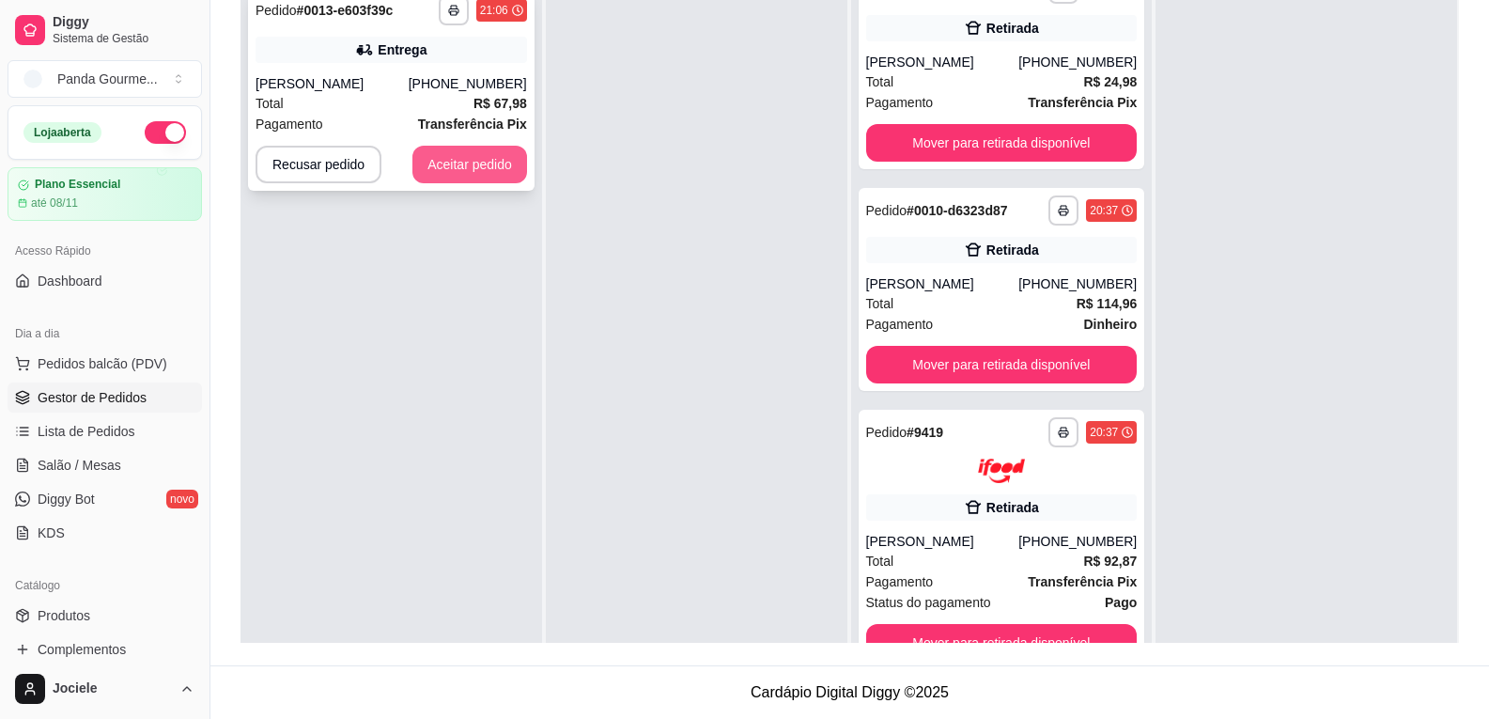
click at [460, 144] on div "**********" at bounding box center [391, 89] width 287 height 203
click at [449, 157] on button "Aceitar pedido" at bounding box center [469, 165] width 111 height 37
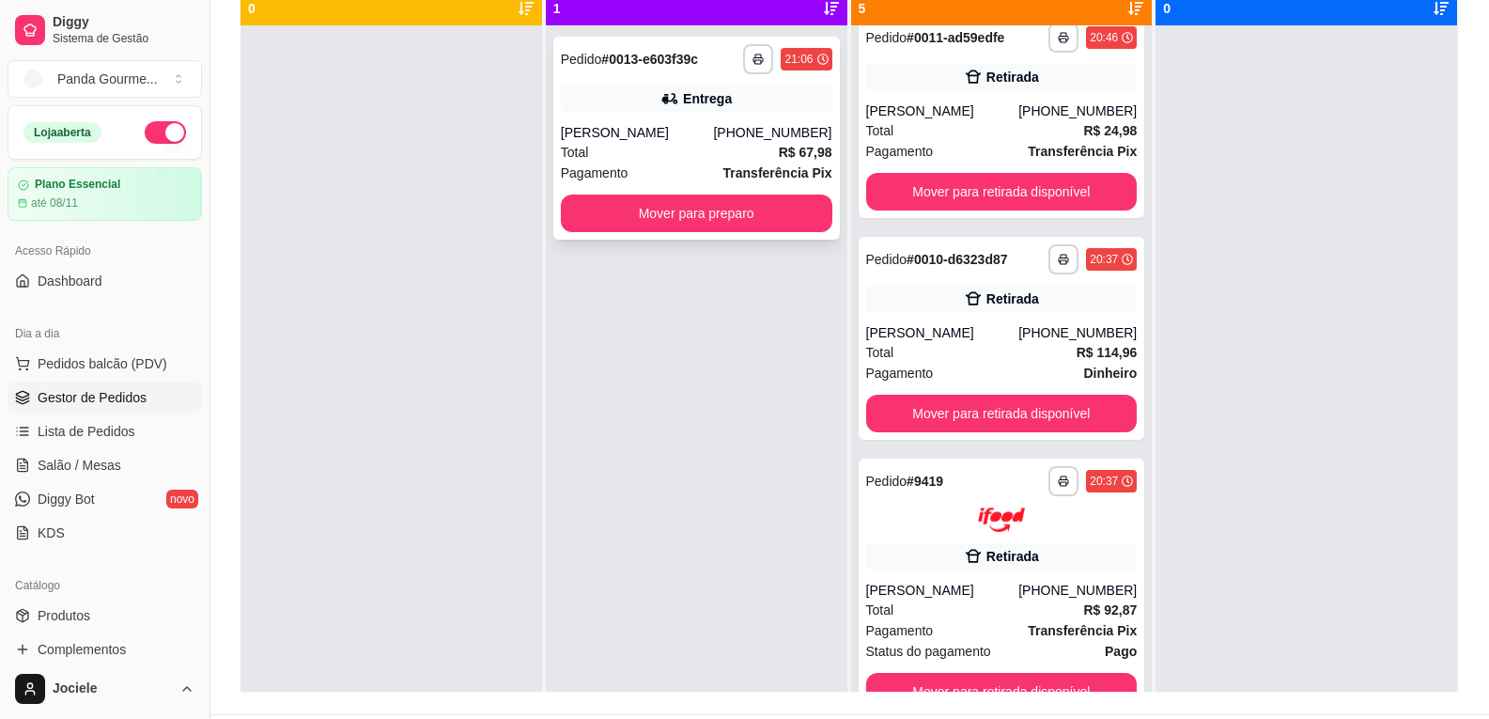
scroll to position [193, 0]
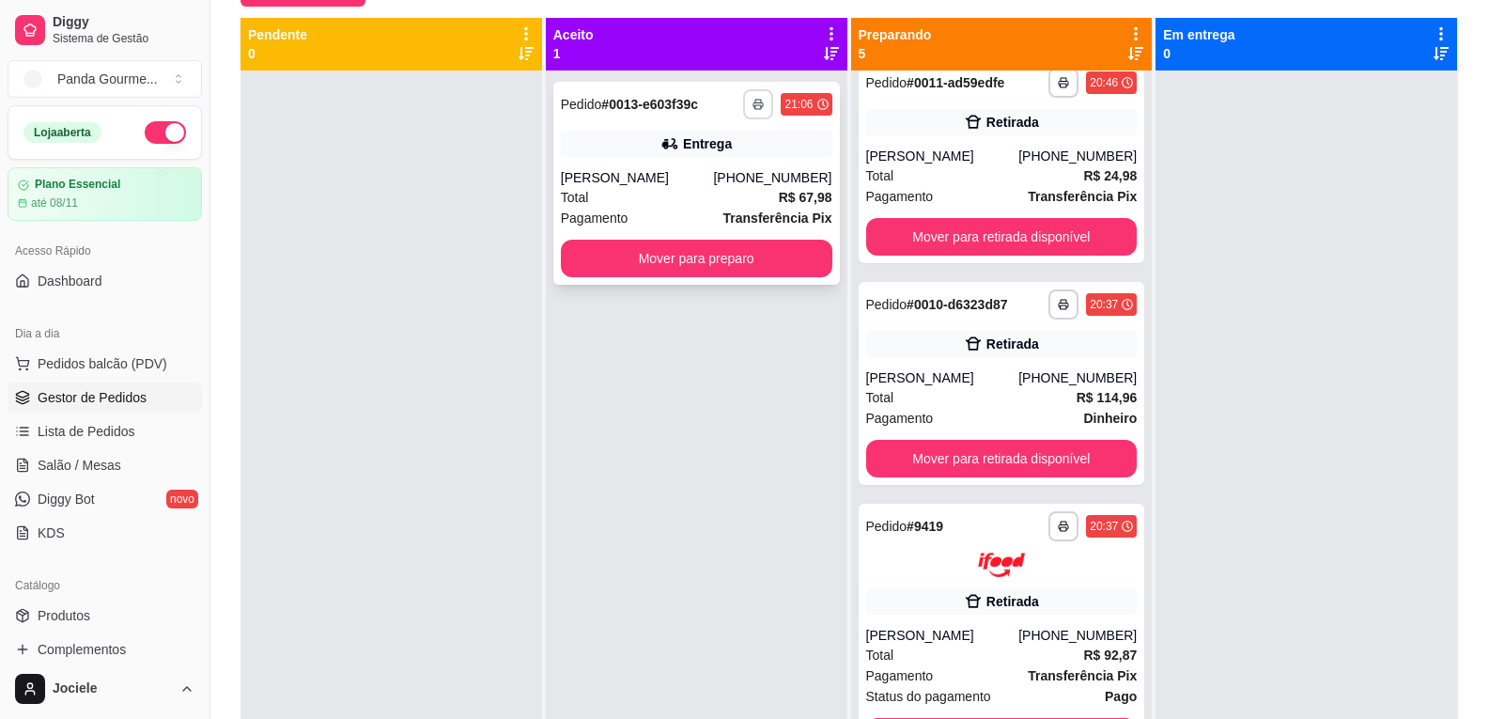
click at [756, 109] on rect "button" at bounding box center [759, 107] width 6 height 4
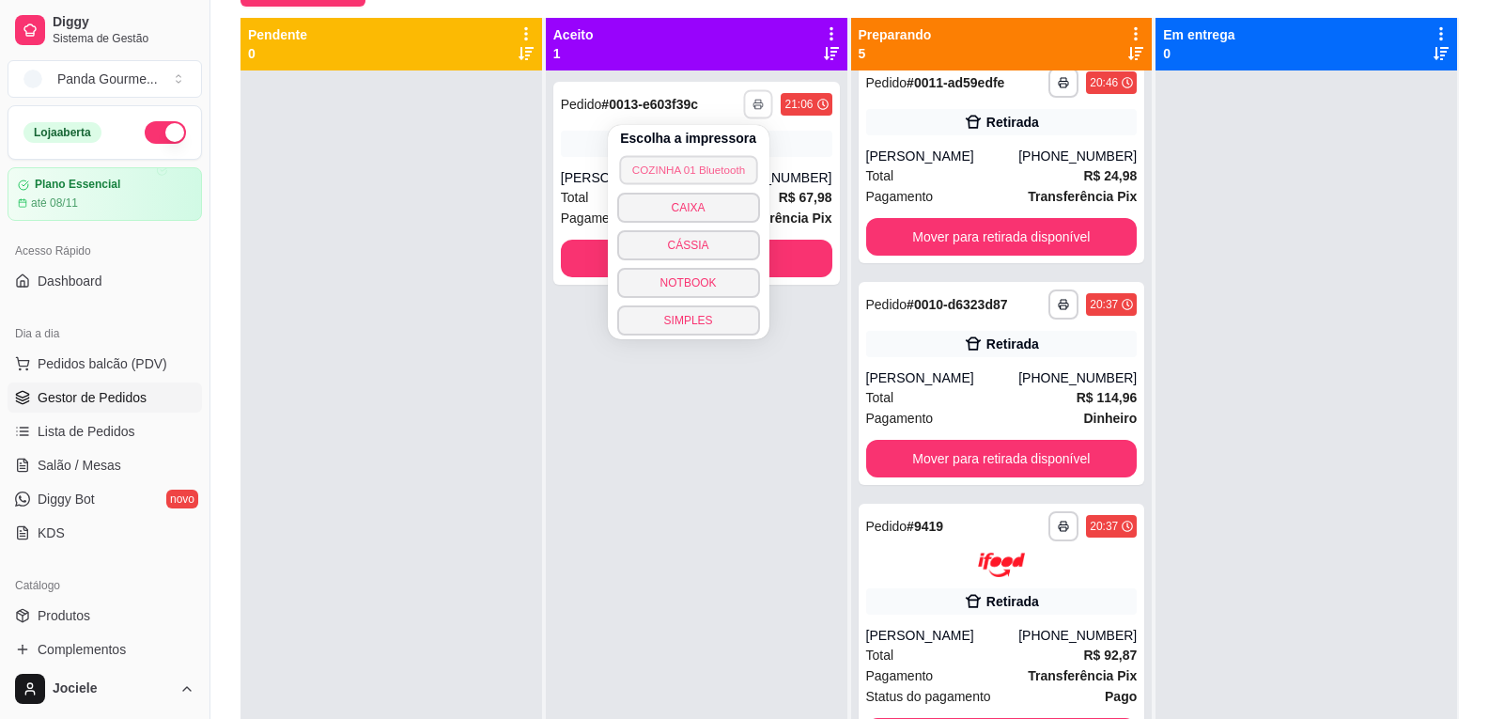
click at [717, 169] on button "COZINHA 01 Bluetooth" at bounding box center [688, 169] width 139 height 29
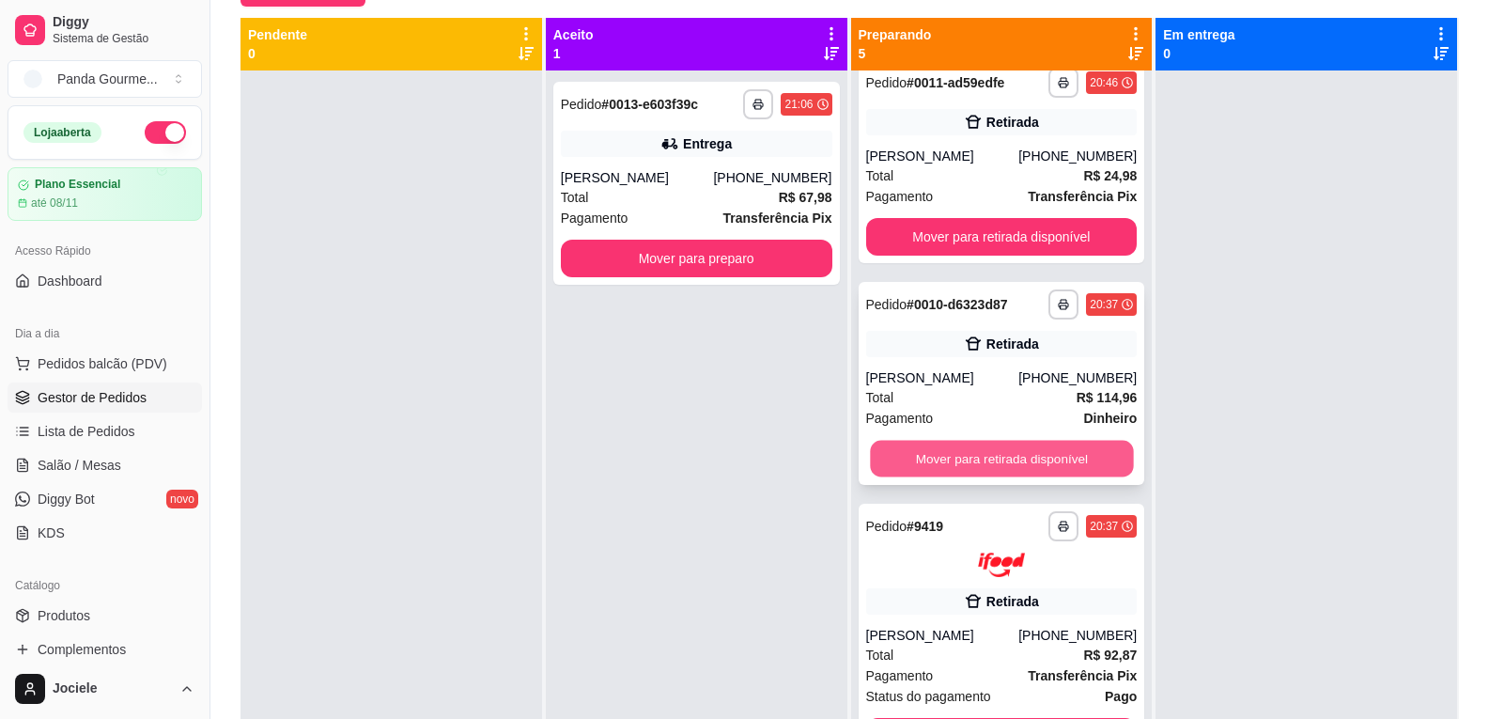
click at [1090, 455] on button "Mover para retirada disponível" at bounding box center [1001, 458] width 263 height 37
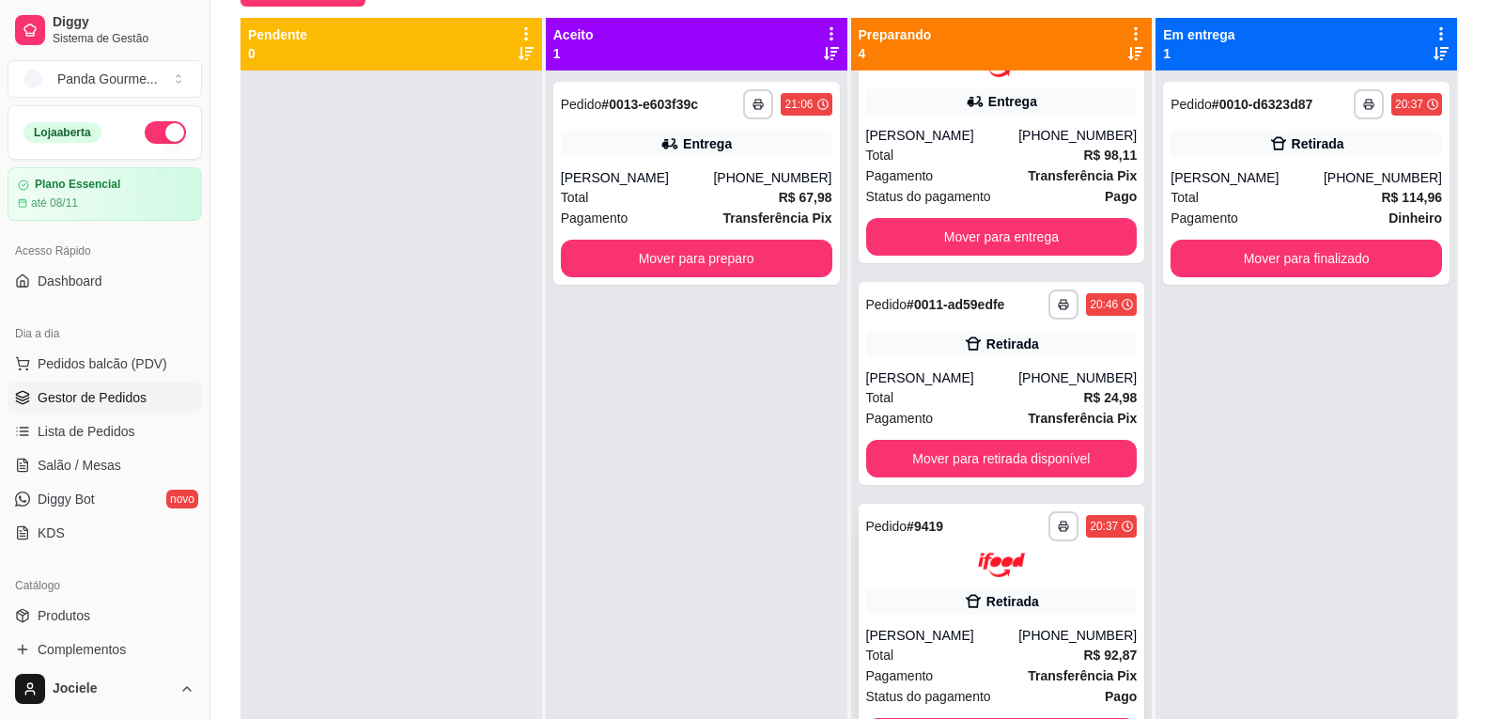
scroll to position [53, 0]
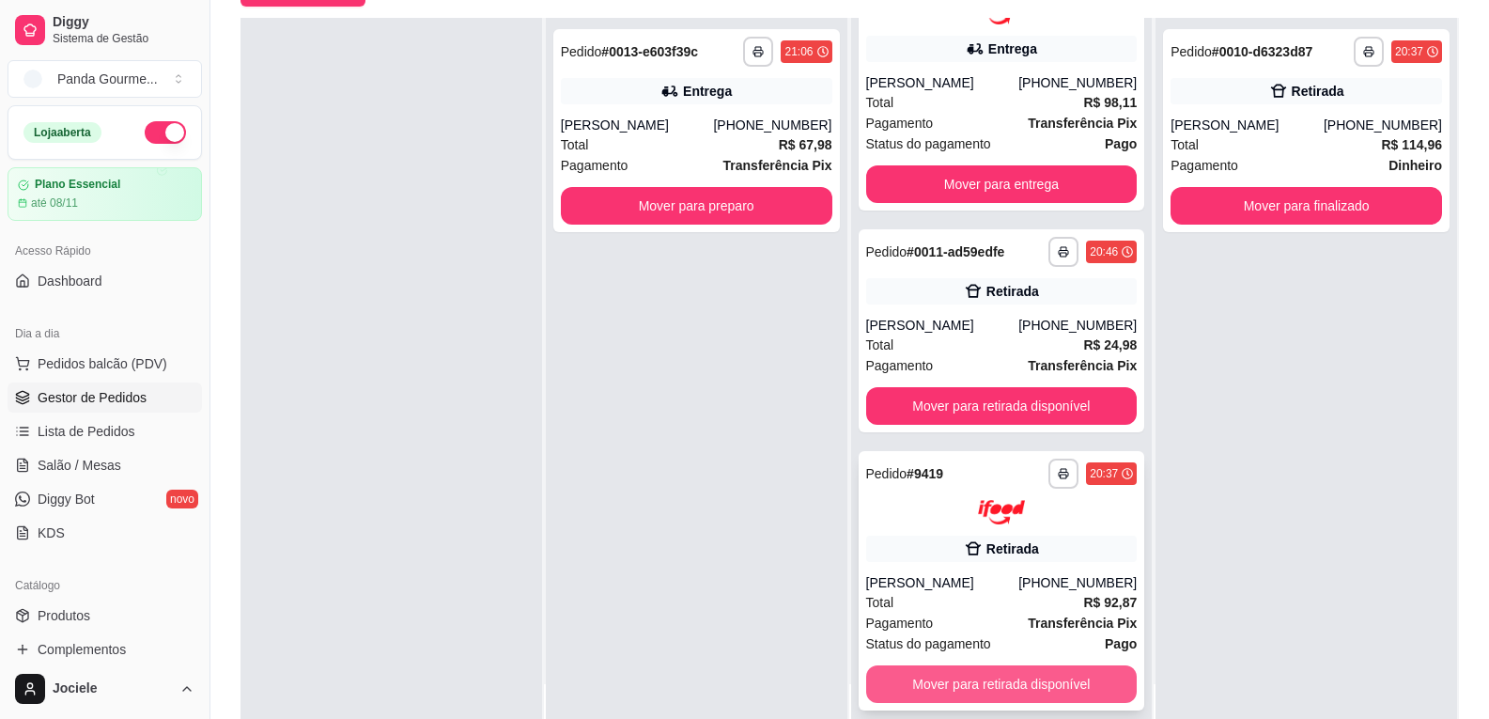
click at [982, 680] on button "Mover para retirada disponível" at bounding box center [1002, 684] width 272 height 38
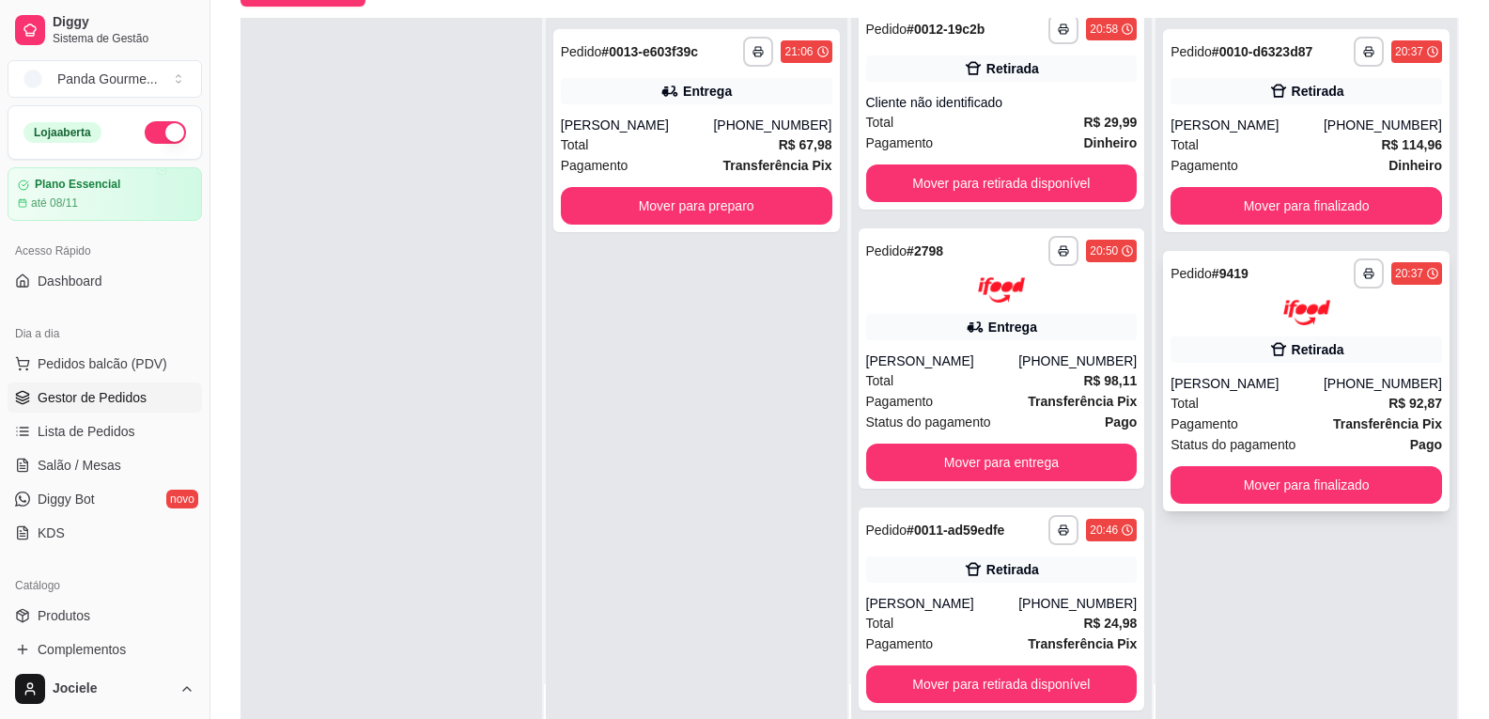
scroll to position [23, 0]
click at [1322, 487] on button "Mover para finalizado" at bounding box center [1307, 485] width 272 height 38
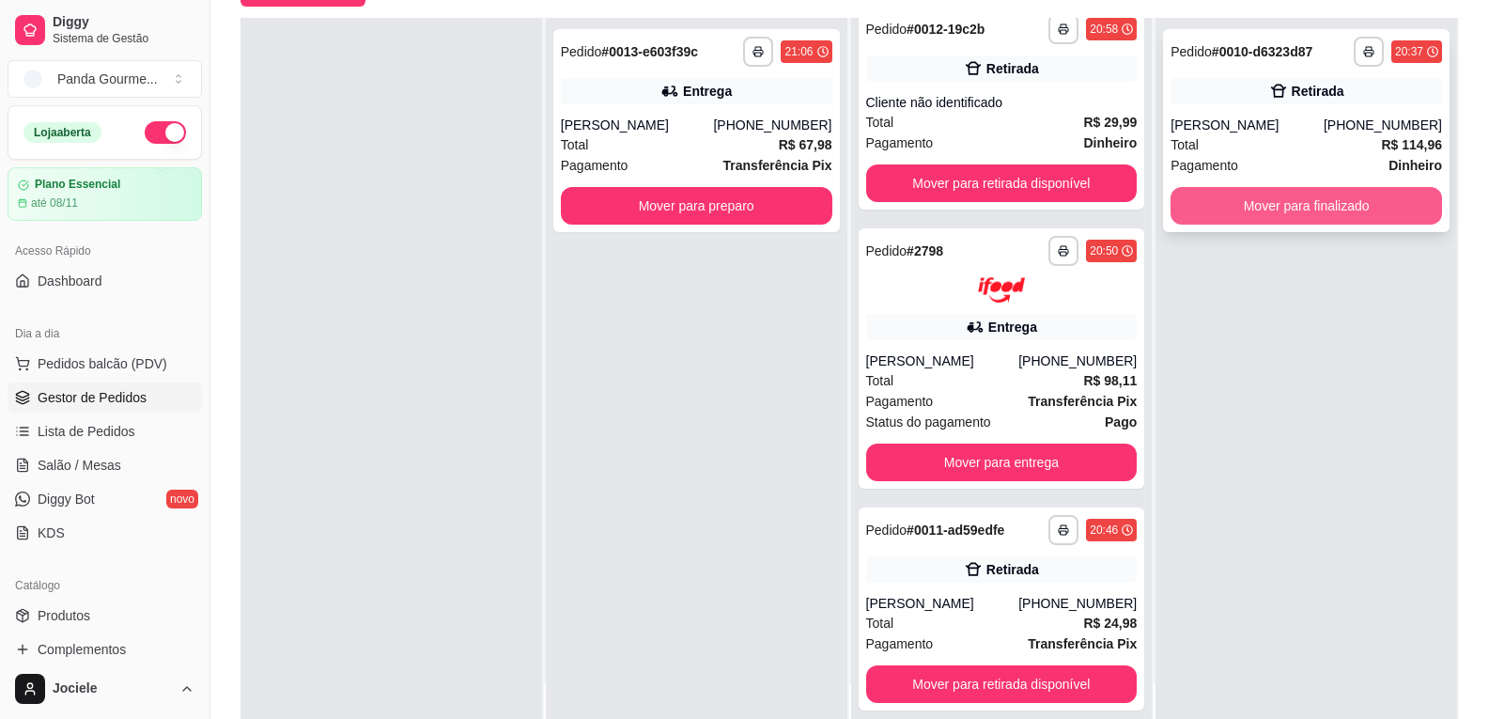
click at [1277, 213] on button "Mover para finalizado" at bounding box center [1307, 206] width 272 height 38
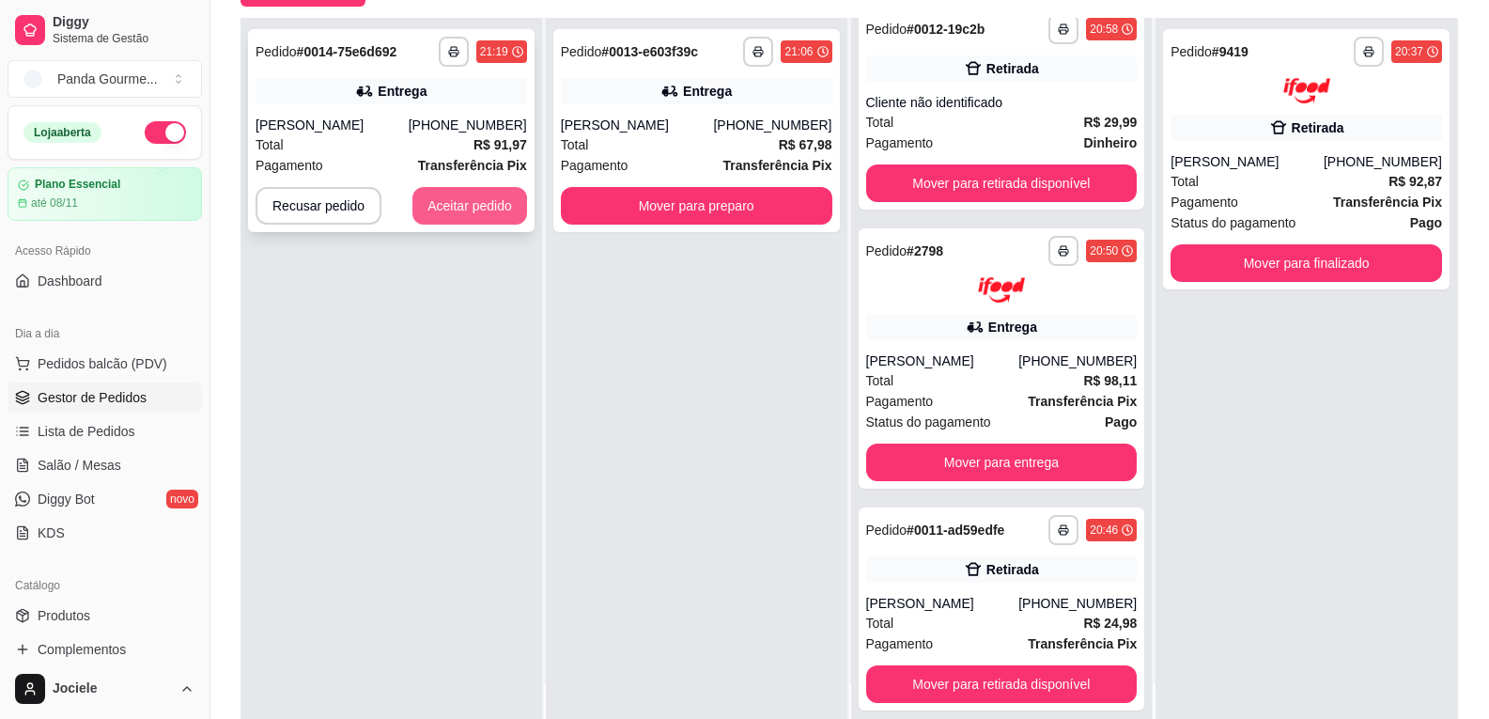
click at [419, 203] on button "Aceitar pedido" at bounding box center [470, 206] width 115 height 38
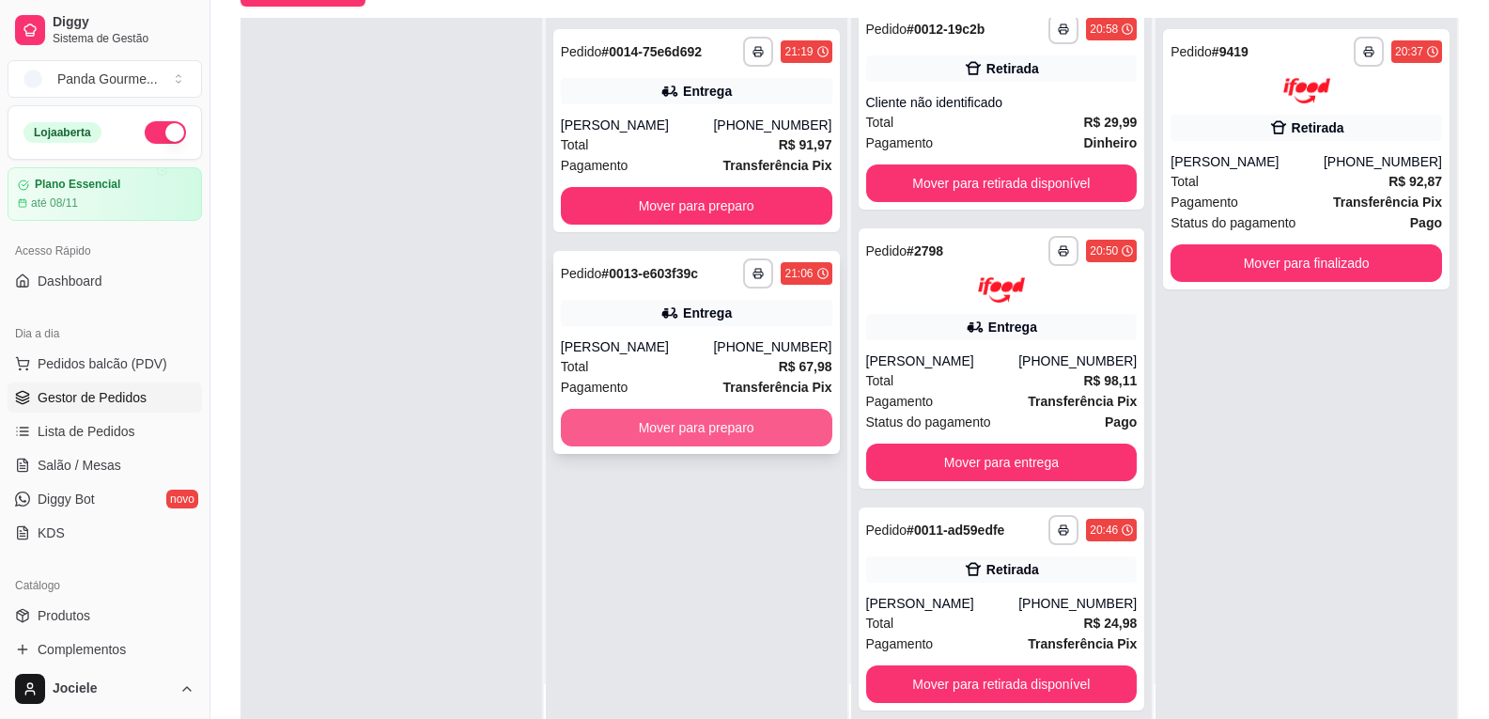
click at [649, 438] on button "Mover para preparo" at bounding box center [697, 428] width 272 height 38
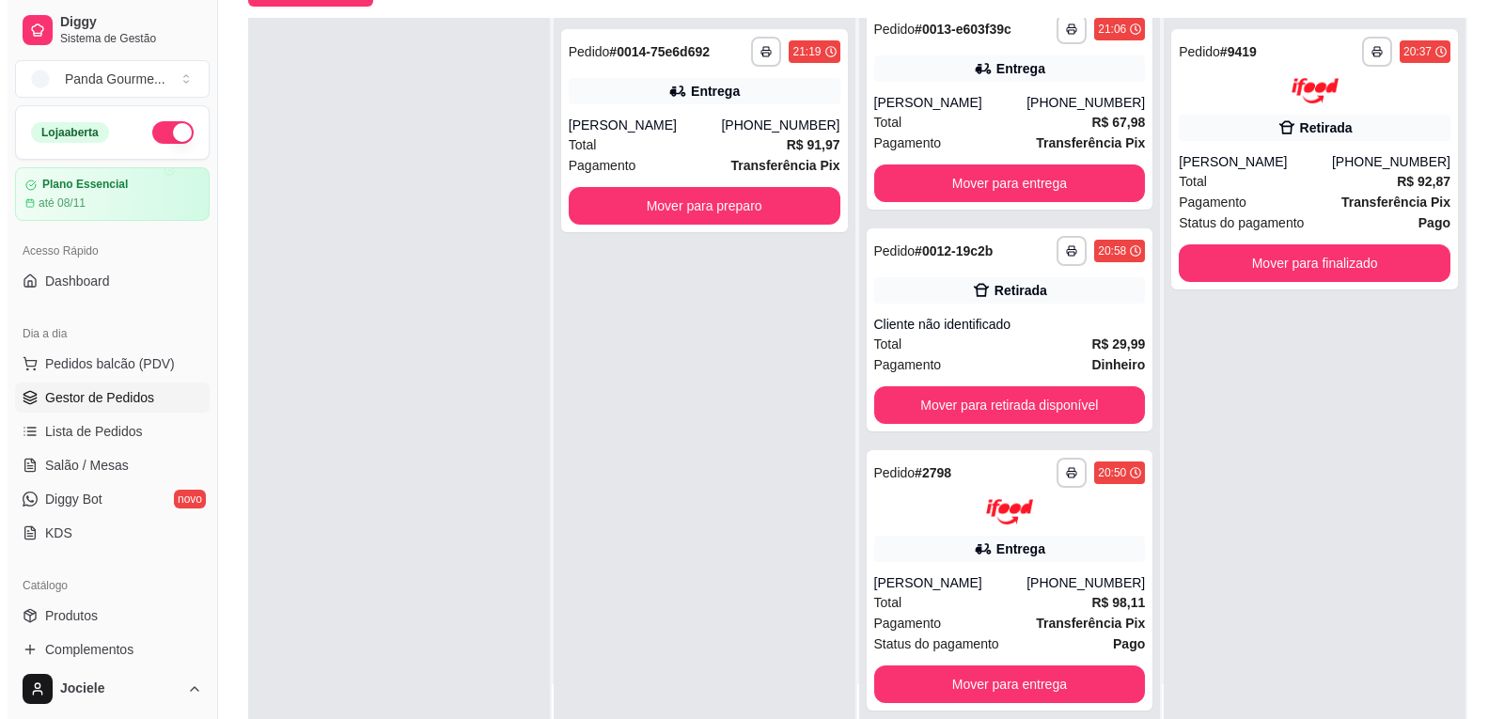
scroll to position [244, 0]
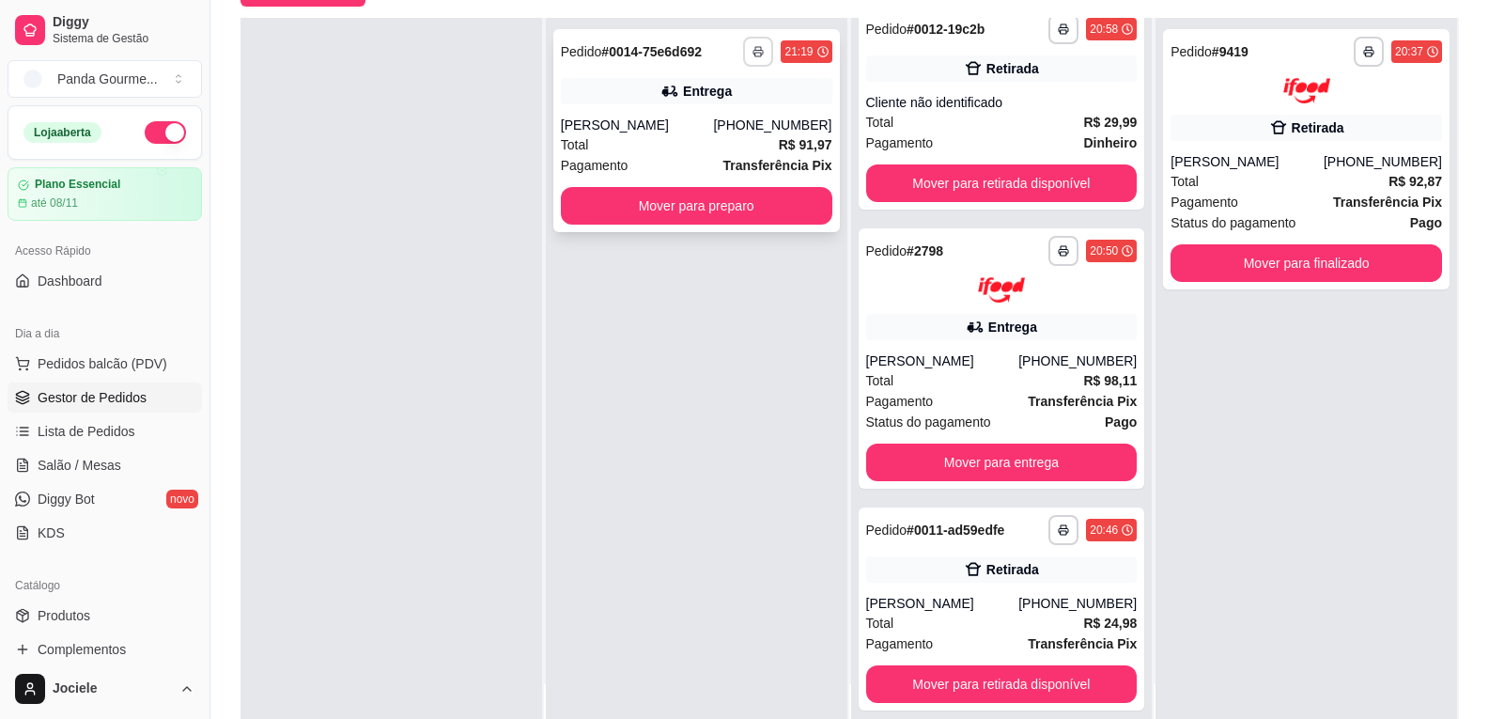
click at [756, 46] on icon "button" at bounding box center [758, 51] width 11 height 11
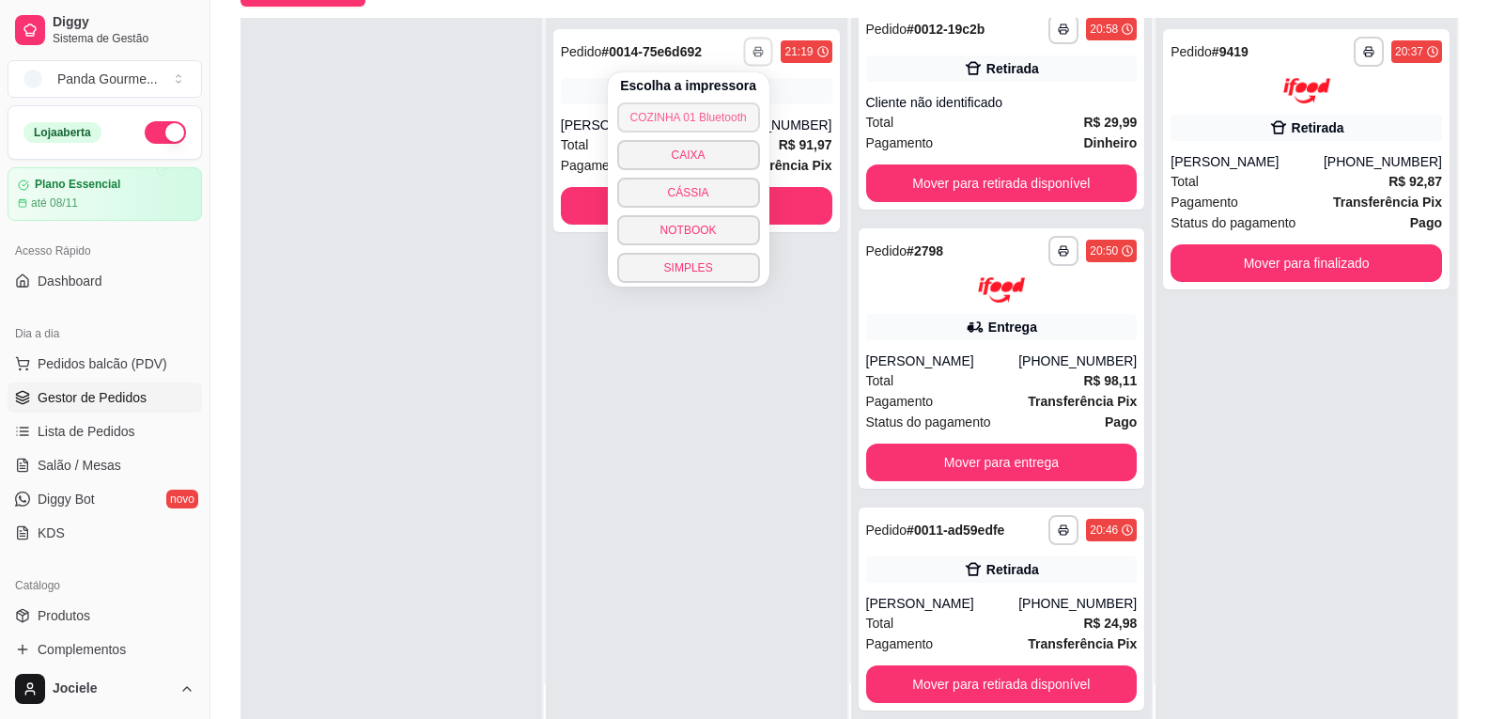
click at [703, 114] on button "COZINHA 01 Bluetooth" at bounding box center [688, 117] width 143 height 30
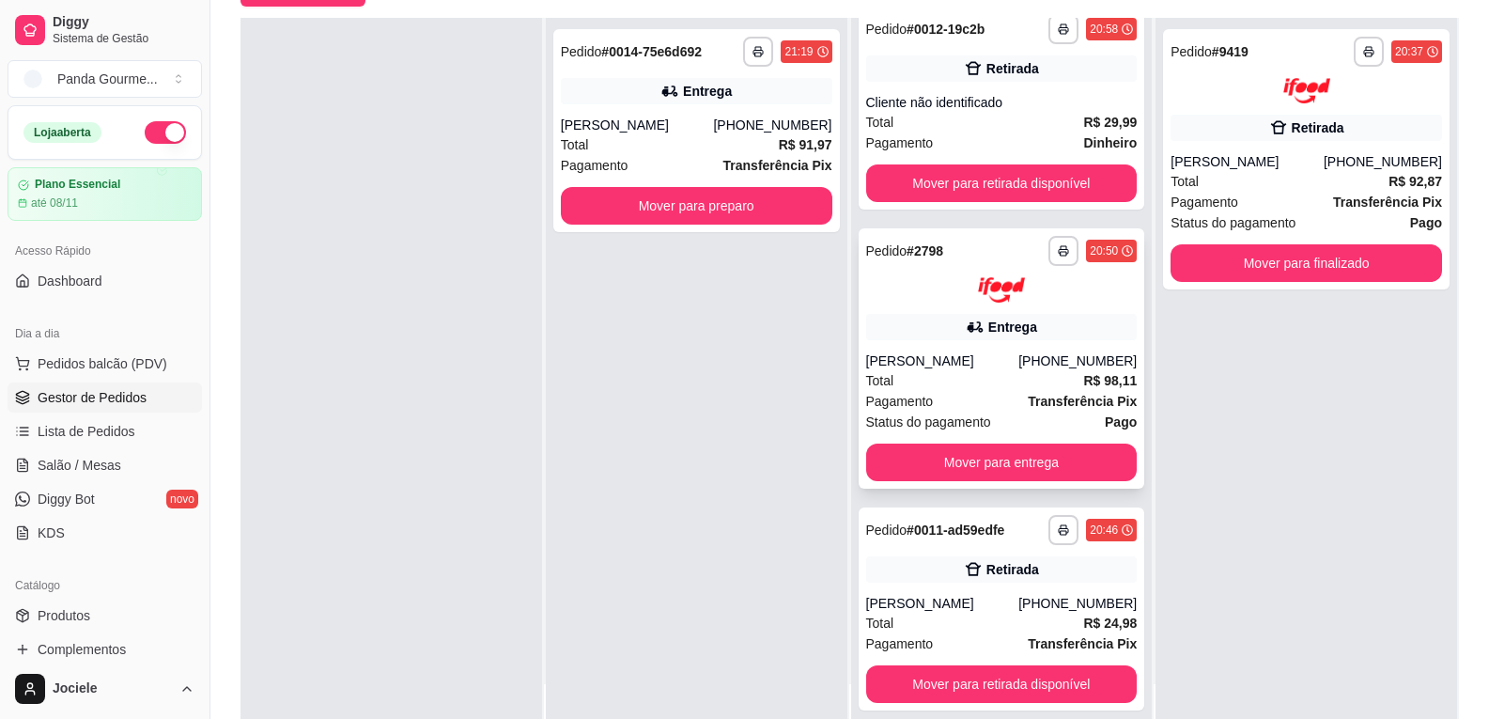
click at [1025, 364] on div "[PHONE_NUMBER]" at bounding box center [1078, 360] width 118 height 19
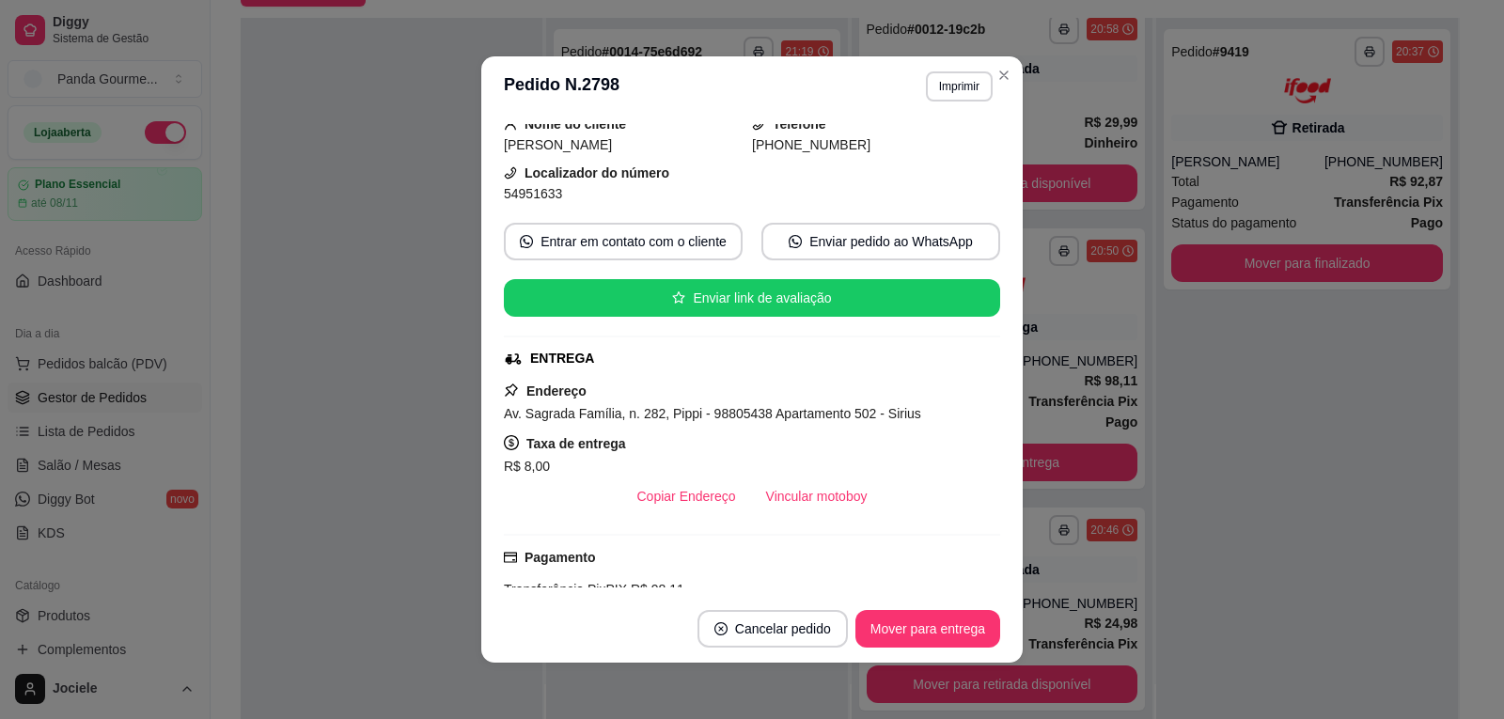
scroll to position [188, 0]
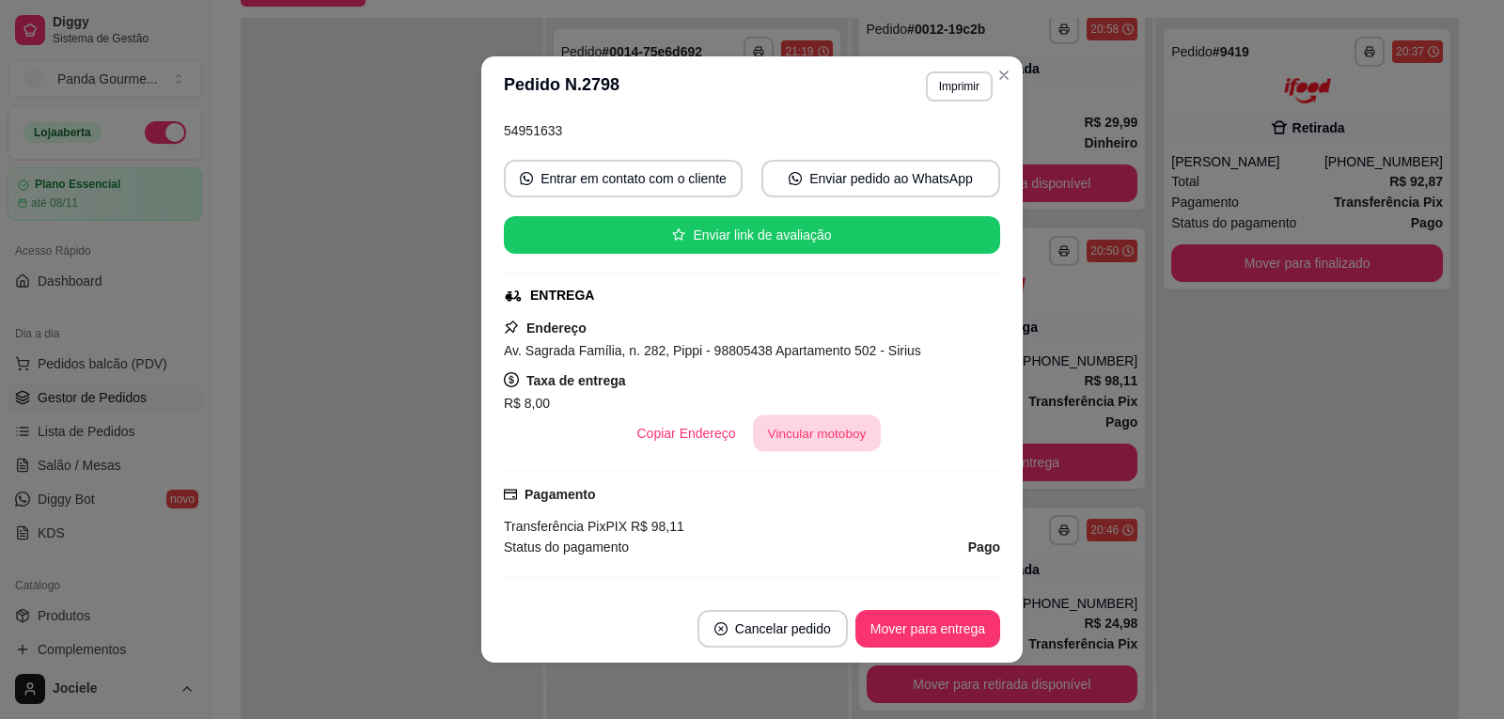
click at [804, 438] on button "Vincular motoboy" at bounding box center [817, 433] width 128 height 37
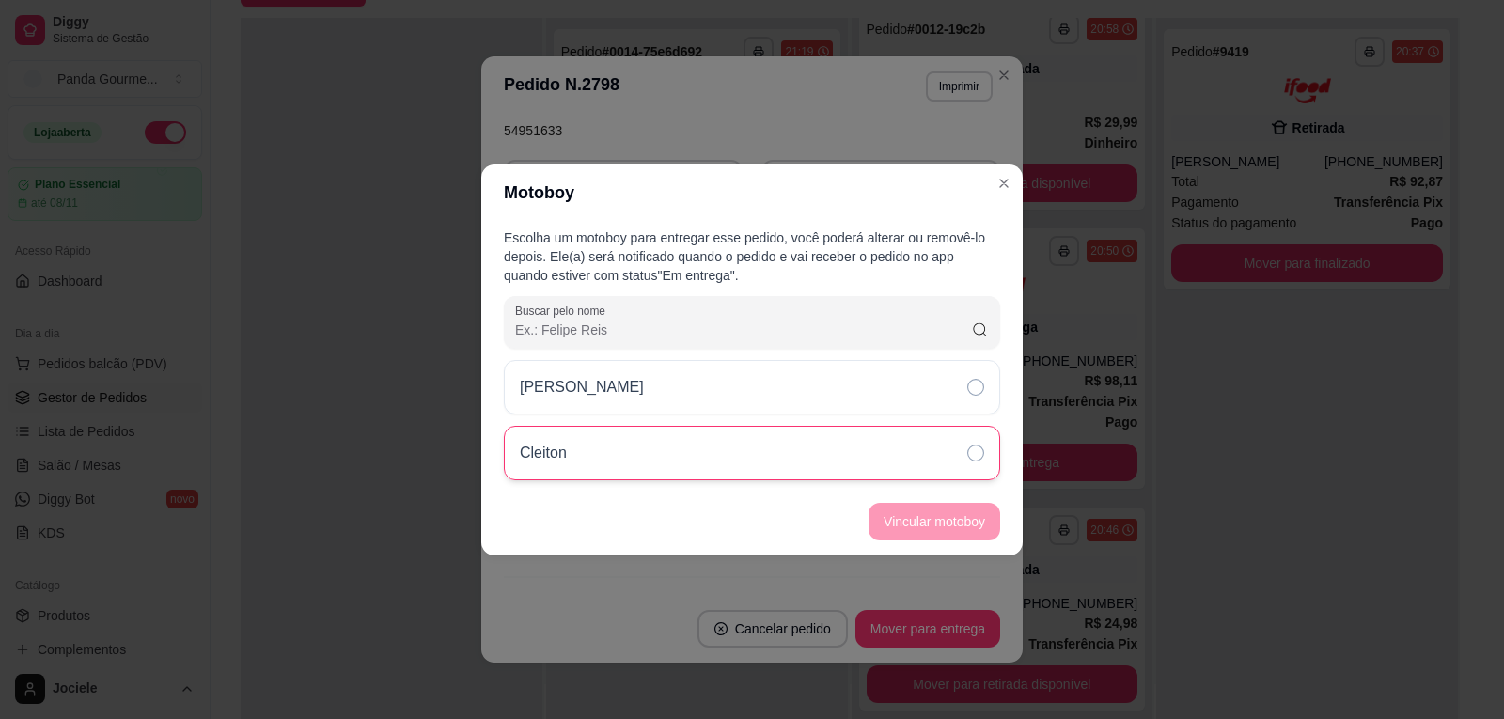
click at [979, 458] on icon at bounding box center [975, 452] width 17 height 17
click at [957, 522] on button "Vincular motoboy" at bounding box center [934, 522] width 132 height 38
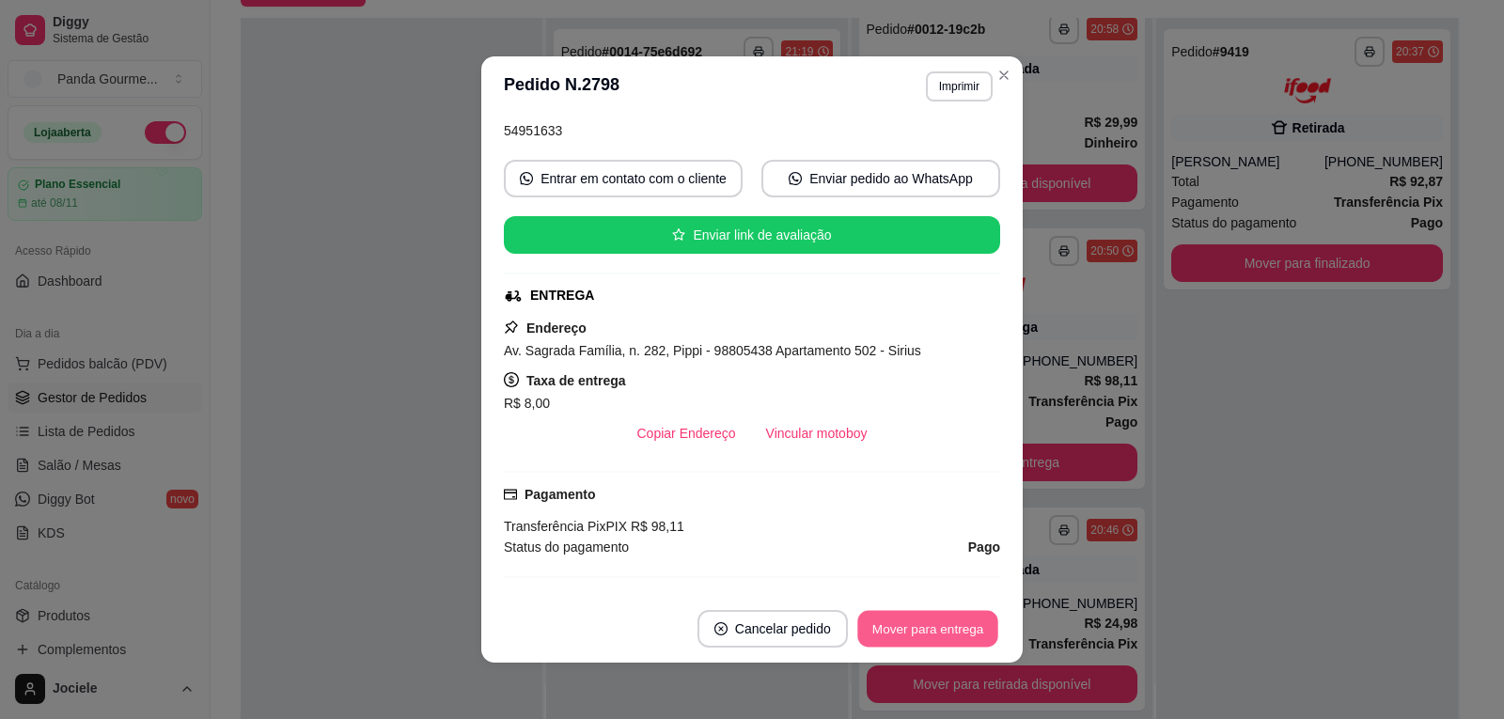
click at [935, 621] on button "Mover para entrega" at bounding box center [927, 629] width 141 height 37
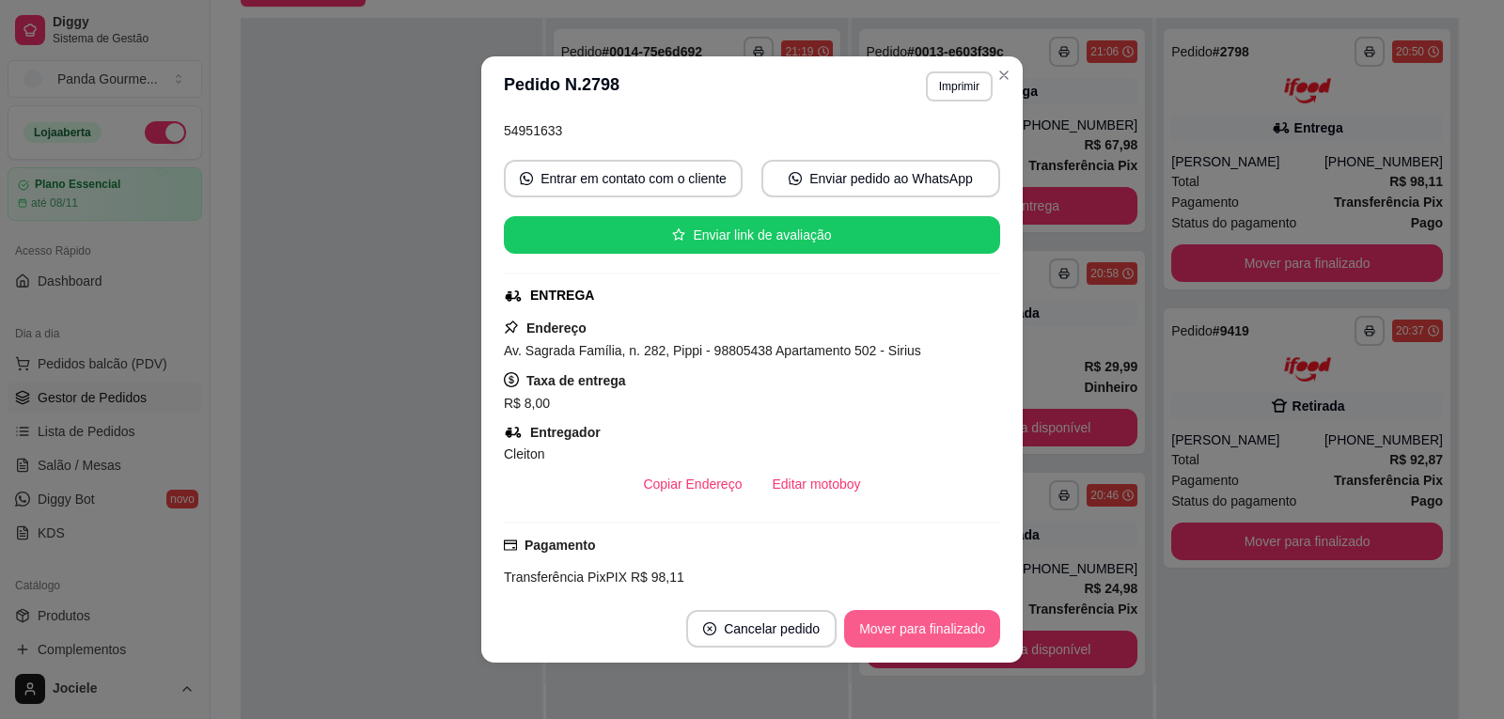
scroll to position [0, 0]
click at [914, 613] on button "Mover para finalizado" at bounding box center [922, 629] width 151 height 37
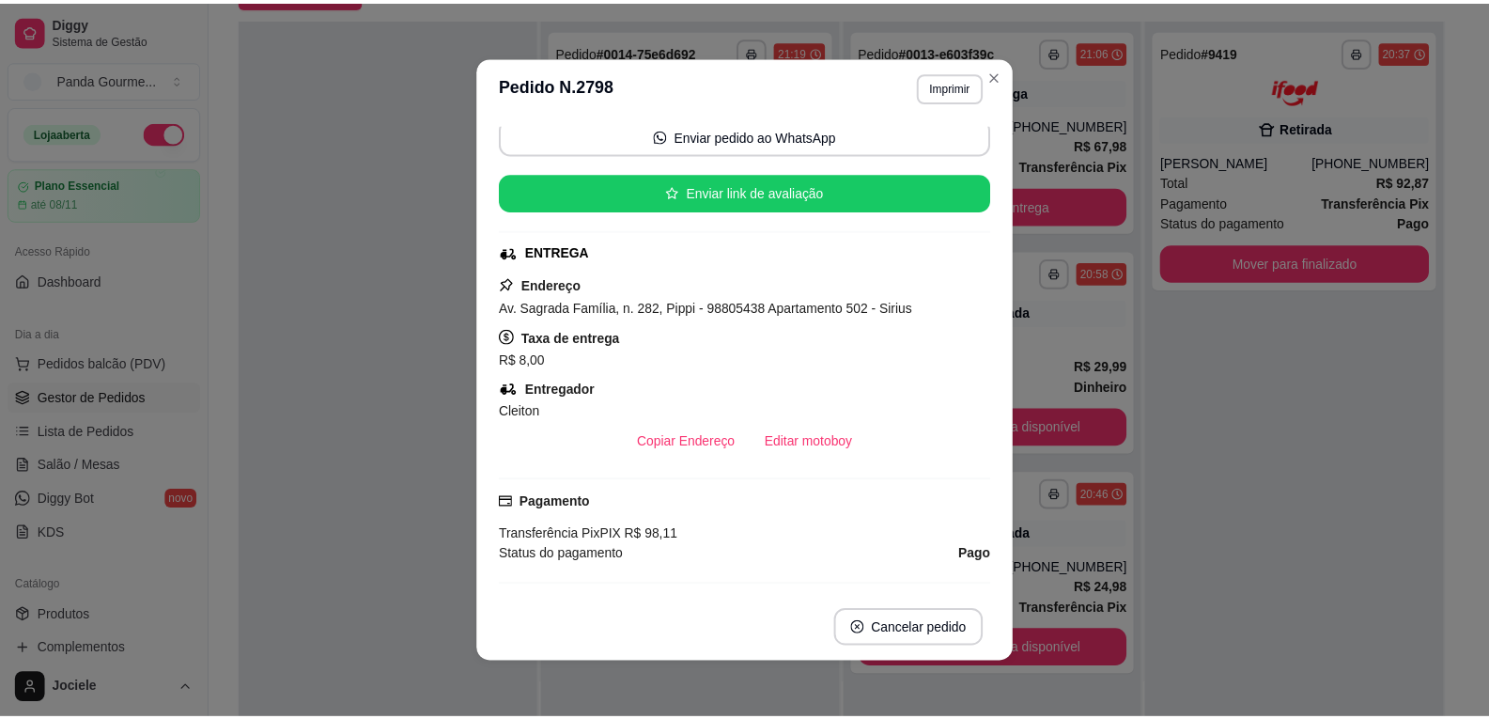
scroll to position [145, 0]
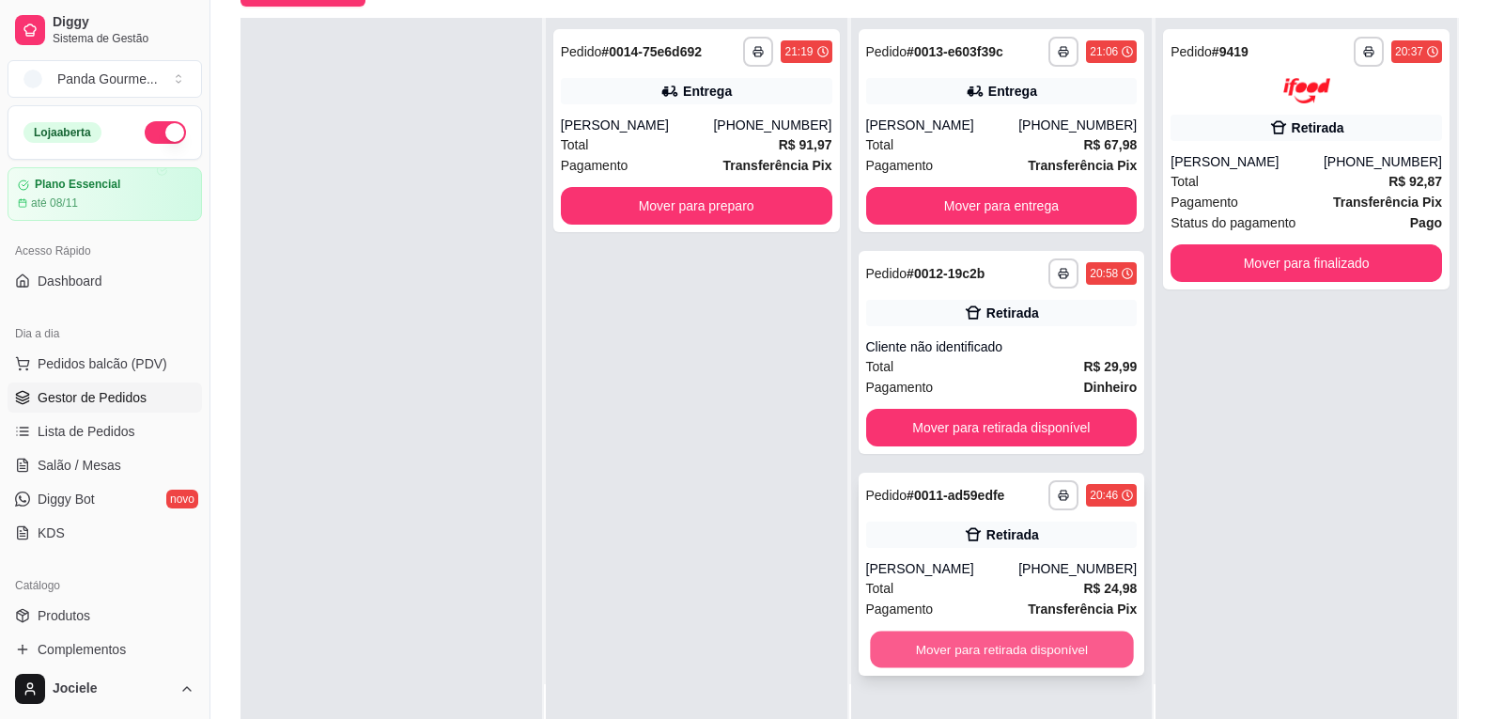
click at [995, 652] on button "Mover para retirada disponível" at bounding box center [1001, 649] width 263 height 37
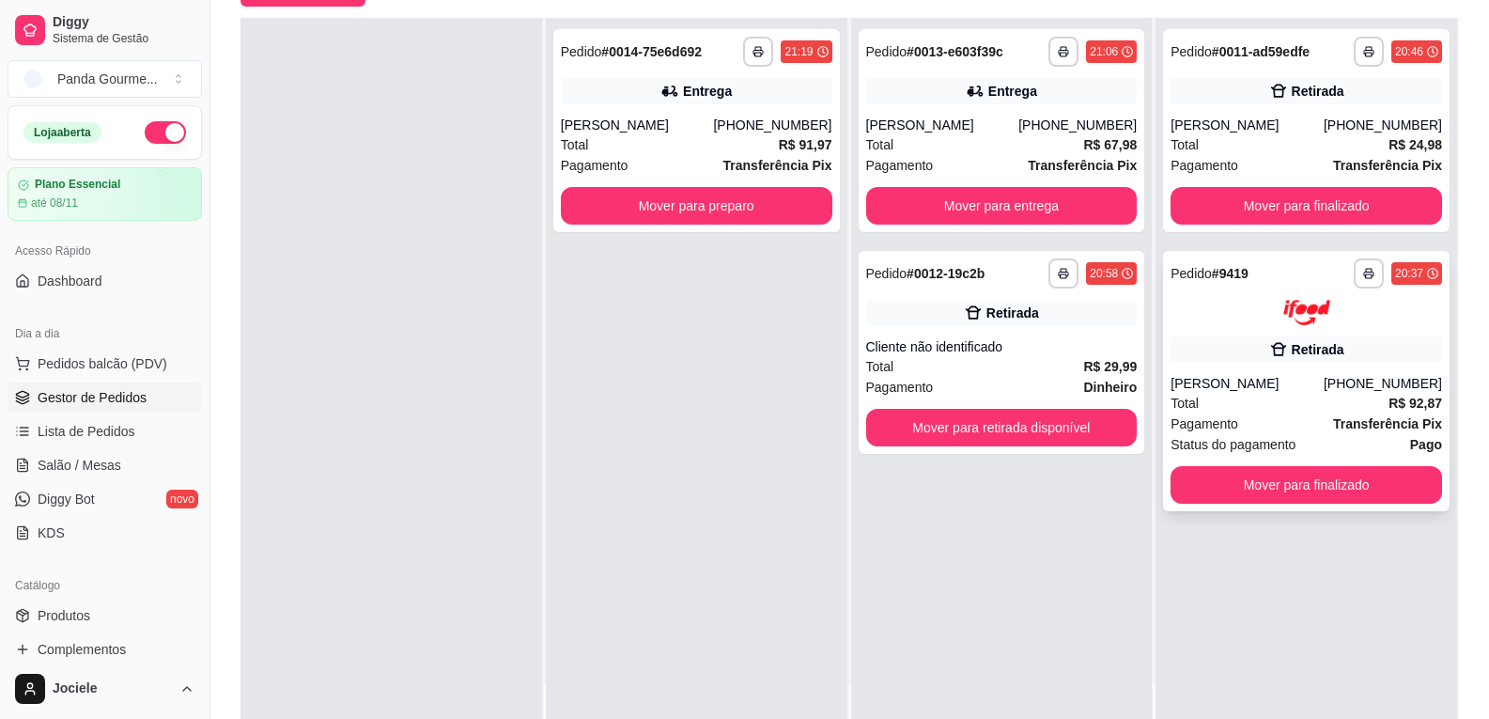
click at [1273, 510] on div "**********" at bounding box center [1306, 381] width 287 height 260
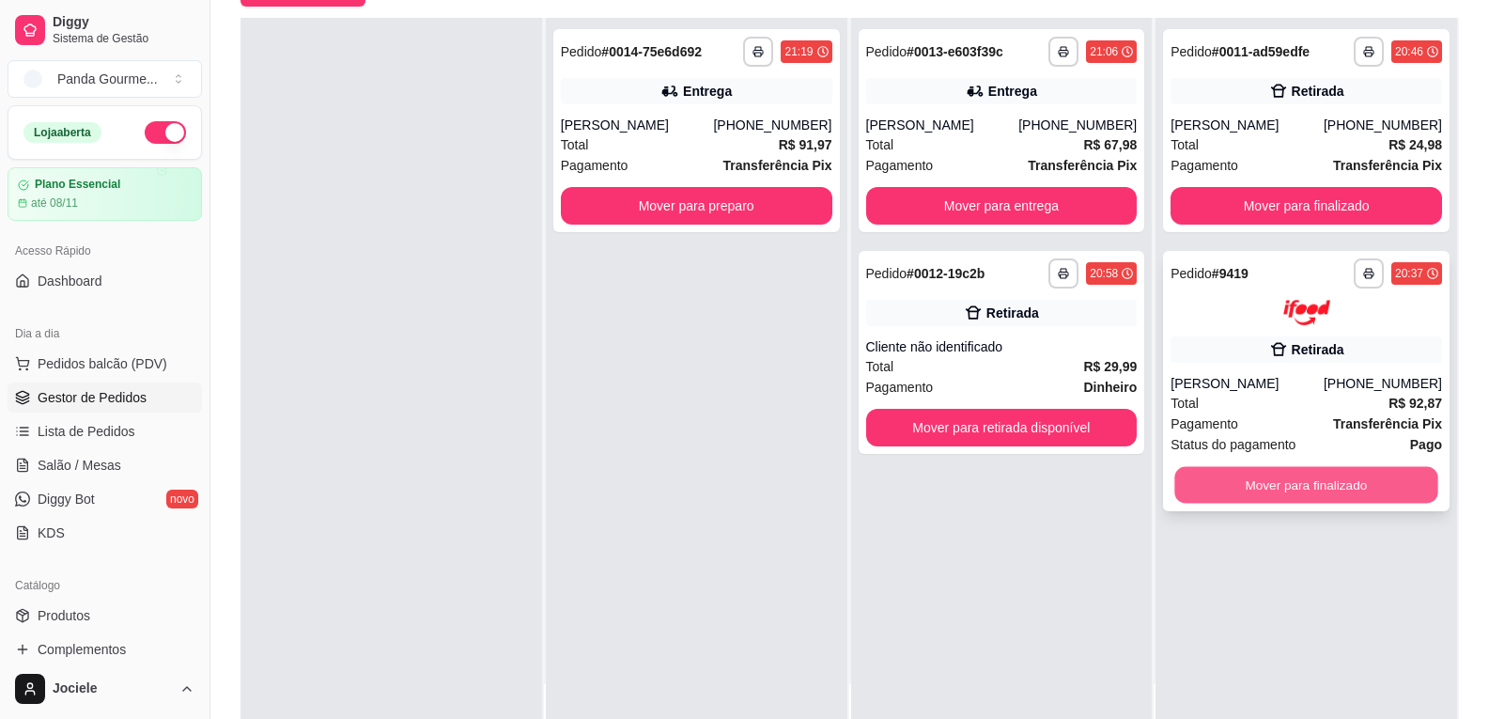
click at [1326, 484] on button "Mover para finalizado" at bounding box center [1307, 484] width 263 height 37
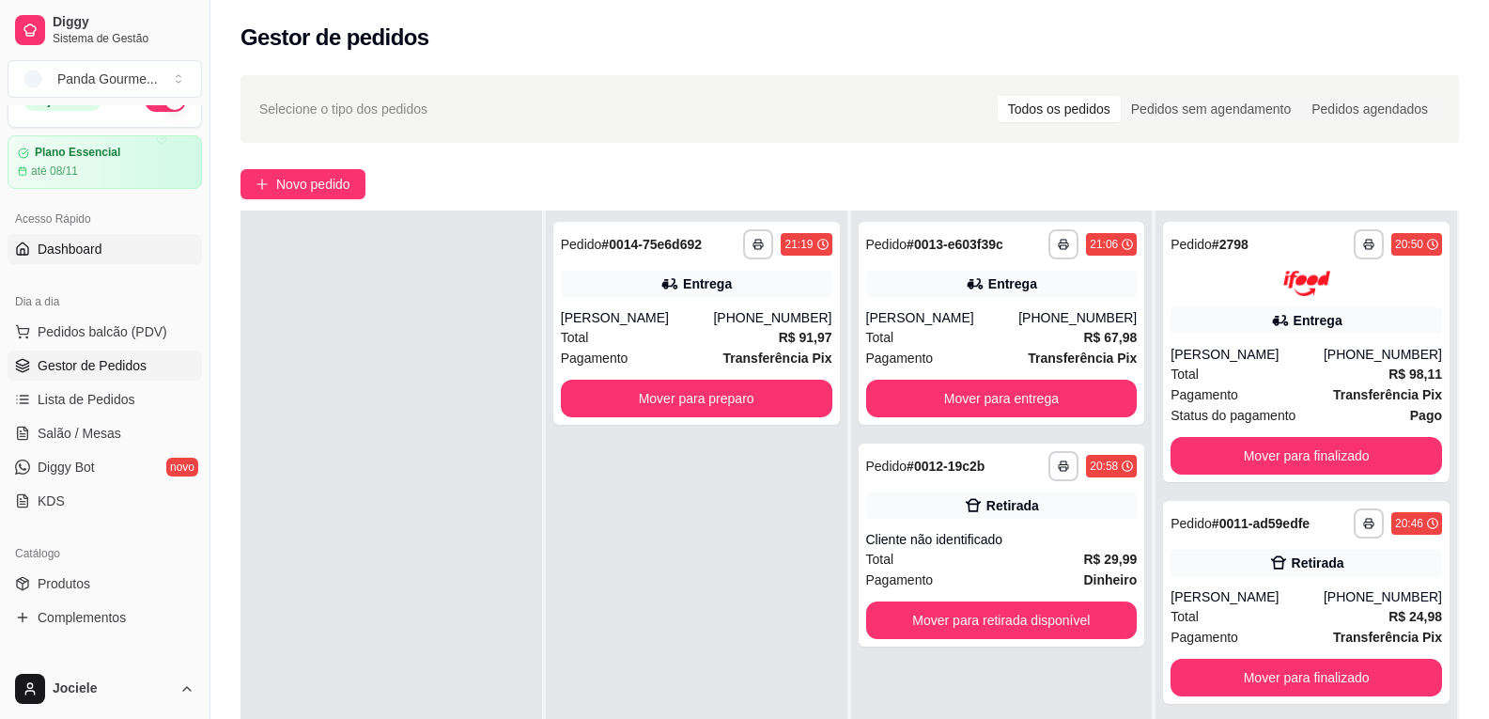
scroll to position [0, 0]
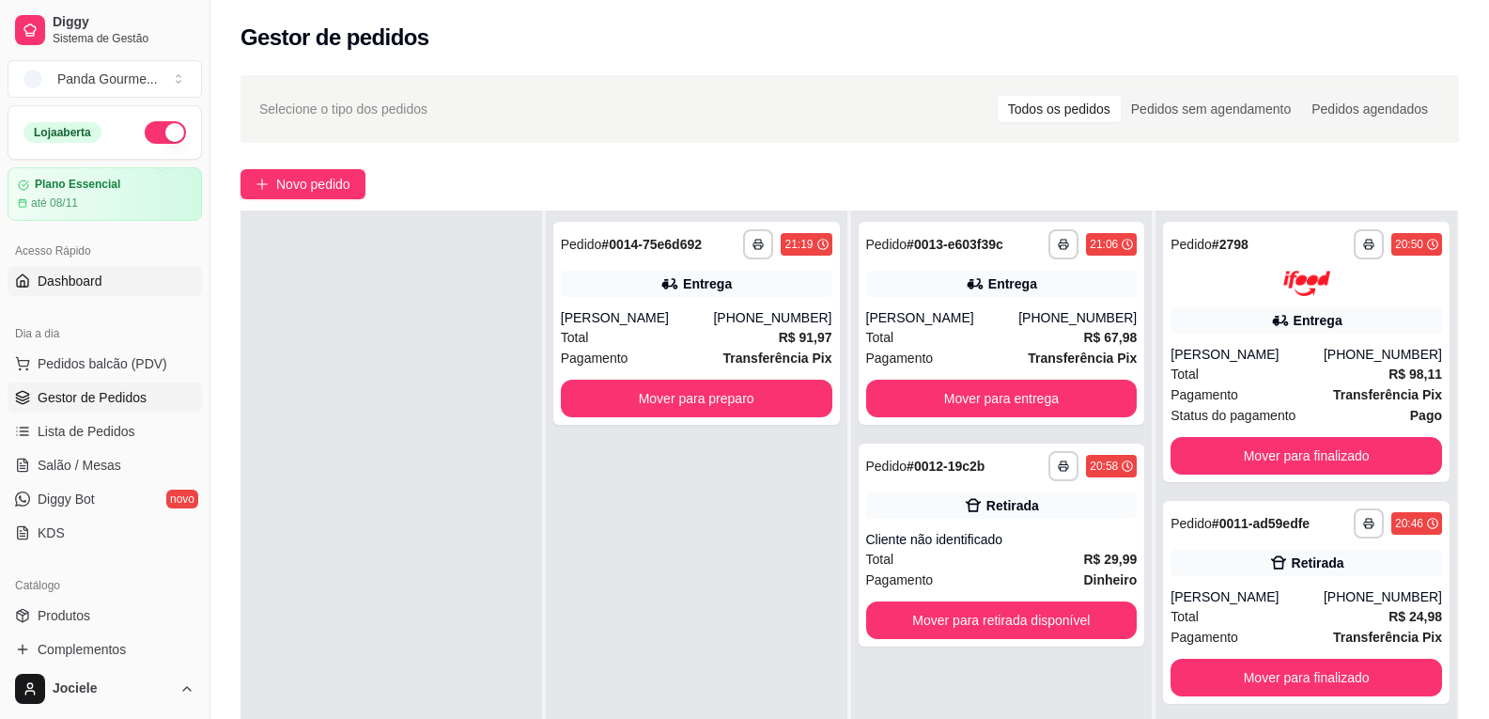
click at [103, 287] on link "Dashboard" at bounding box center [105, 281] width 195 height 30
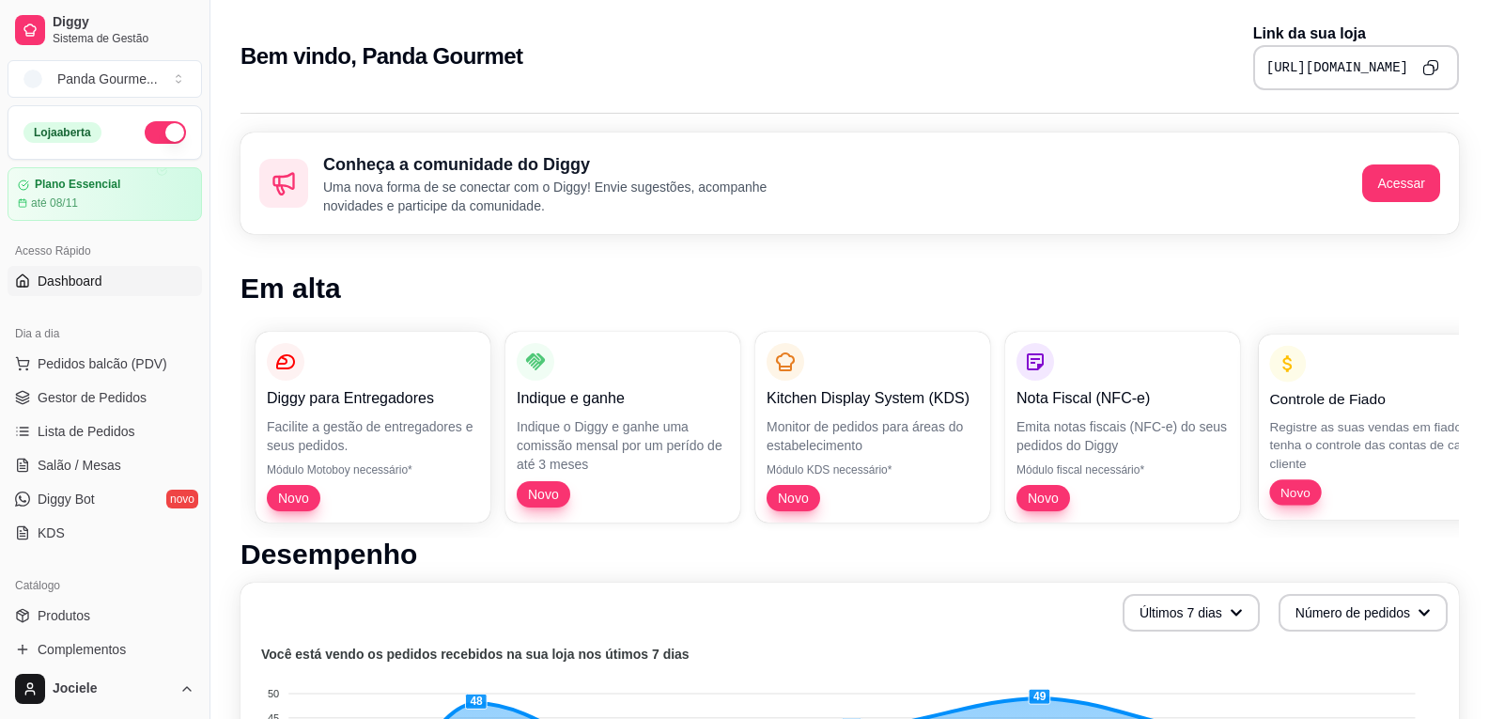
click at [1338, 379] on div "Controle de Fiado Registre as suas vendas em fiado e tenha o controle das conta…" at bounding box center [1373, 426] width 206 height 160
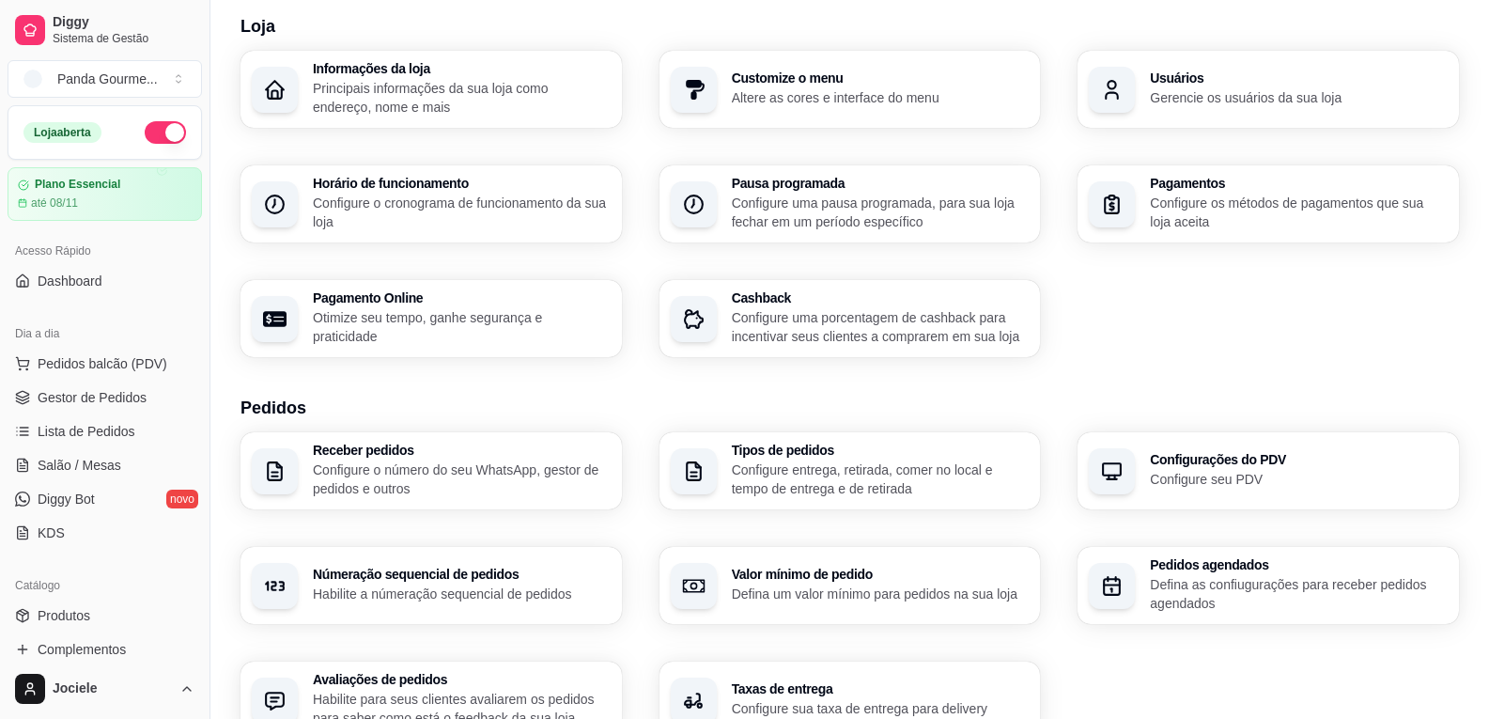
scroll to position [94, 0]
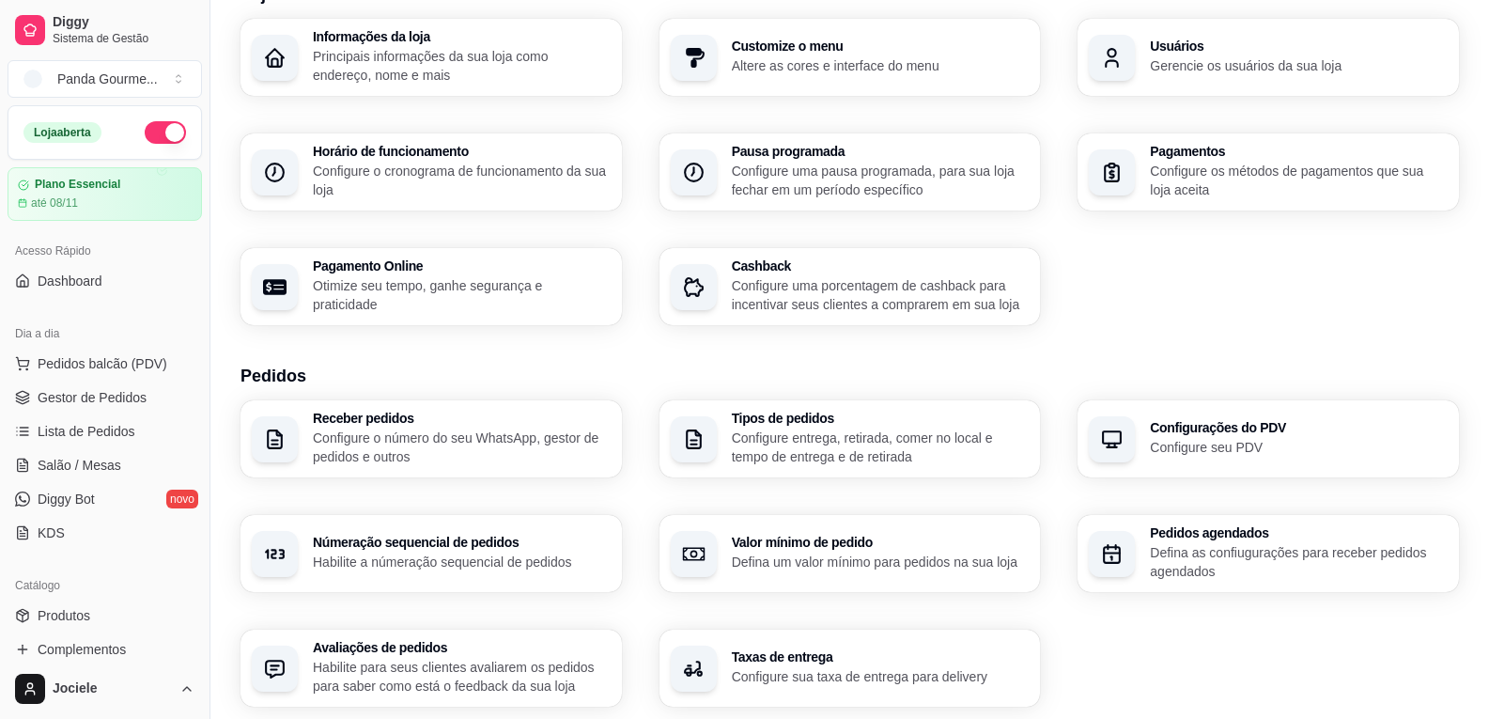
click at [746, 445] on p "Configure entrega, retirada, comer no local e tempo de entrega e de retirada" at bounding box center [881, 448] width 298 height 38
click at [102, 444] on link "Lista de Pedidos" at bounding box center [105, 431] width 195 height 30
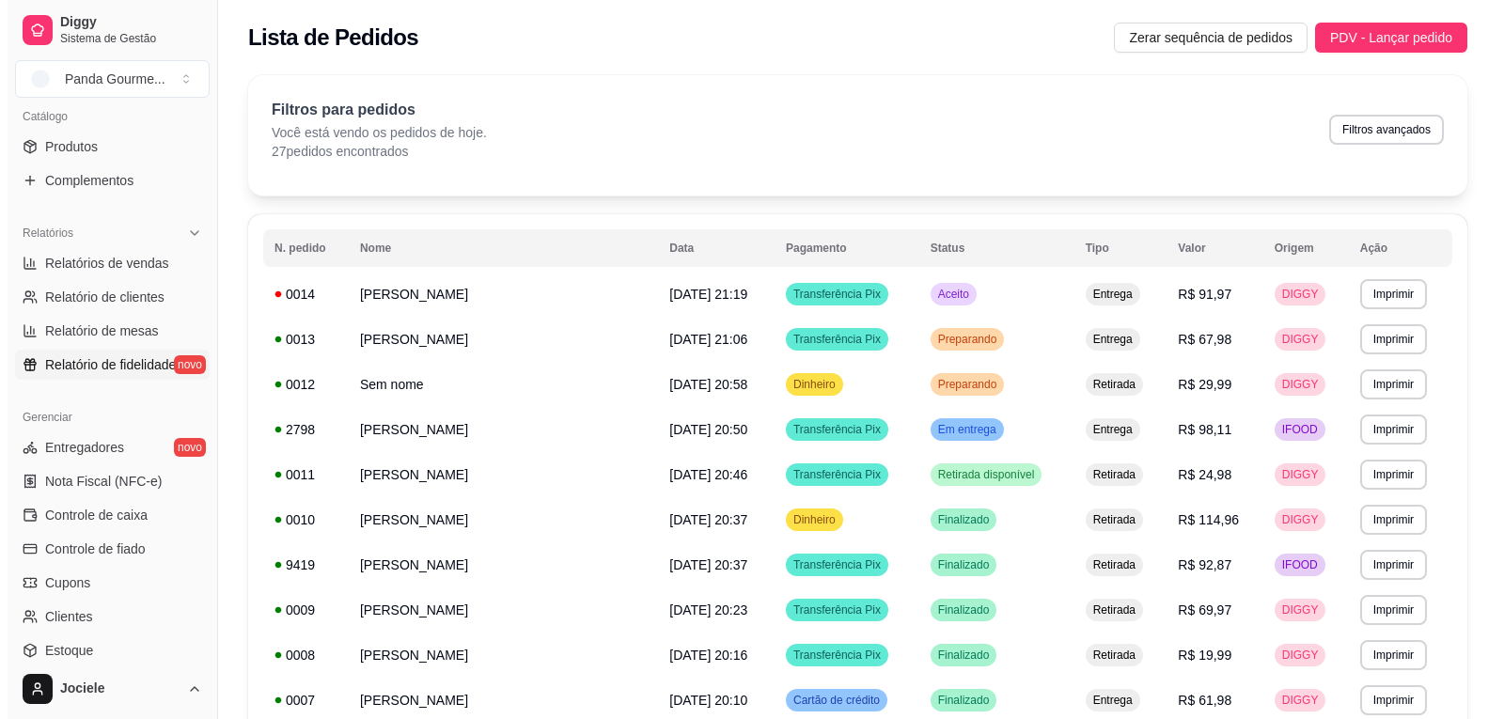
scroll to position [470, 0]
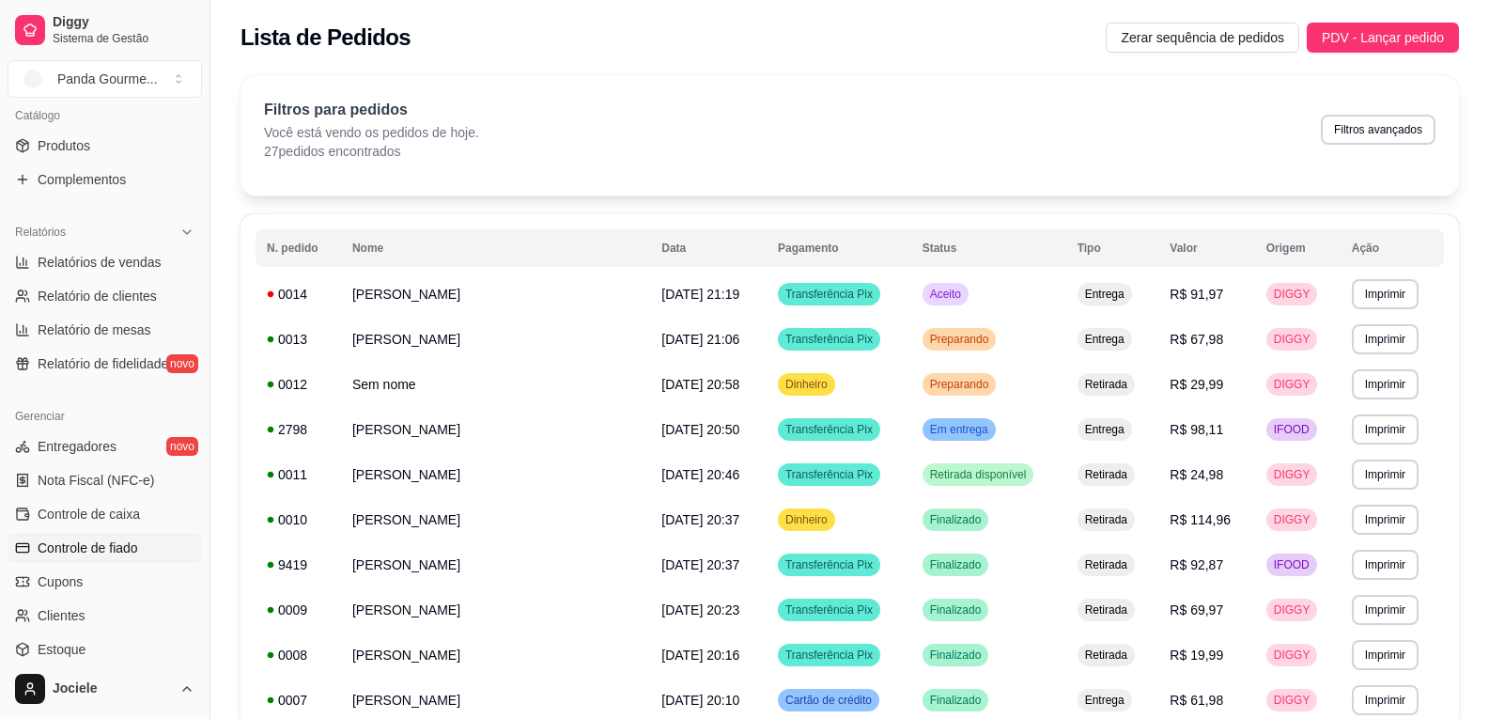
click at [99, 537] on link "Controle de fiado" at bounding box center [105, 548] width 195 height 30
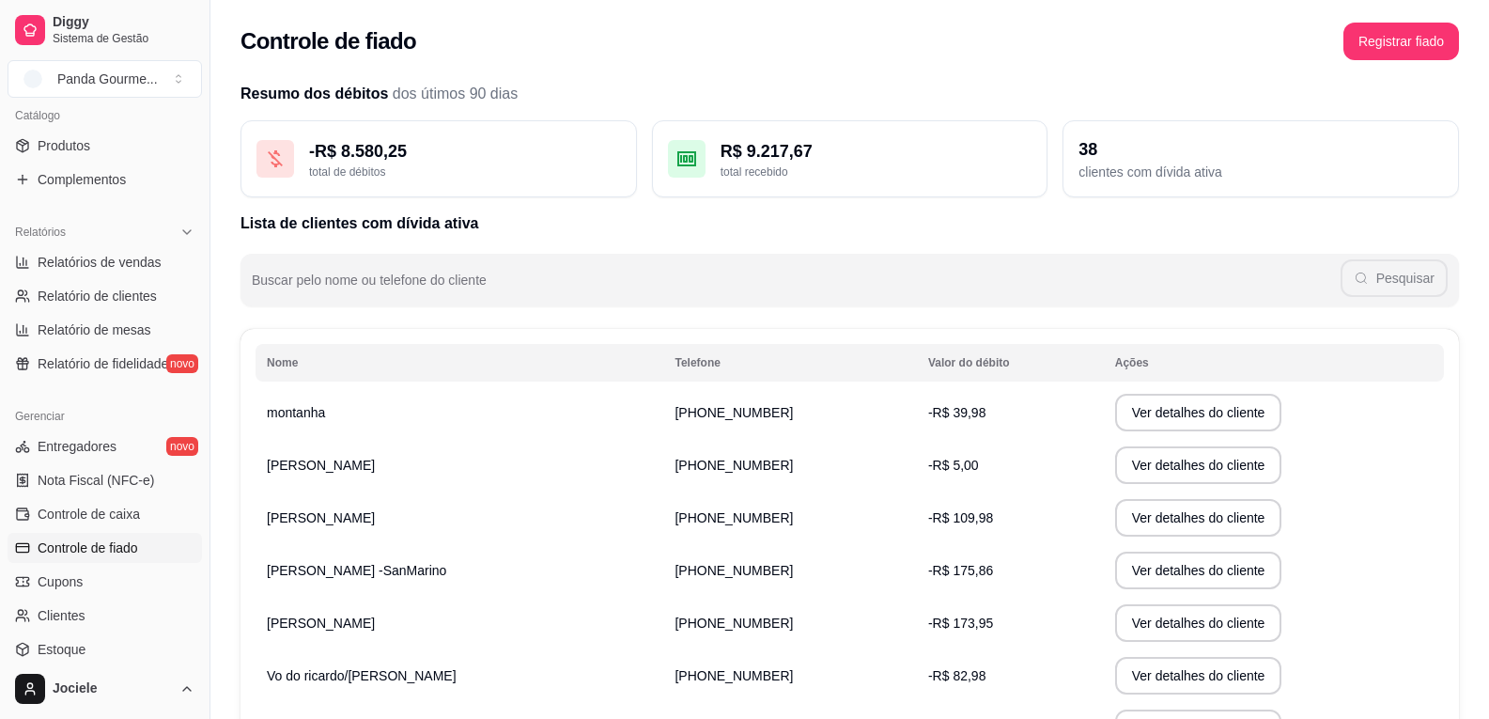
click at [433, 361] on th "Nome" at bounding box center [460, 363] width 408 height 38
click at [304, 364] on th "Nome" at bounding box center [460, 363] width 408 height 38
click at [303, 366] on th "Nome" at bounding box center [460, 363] width 408 height 38
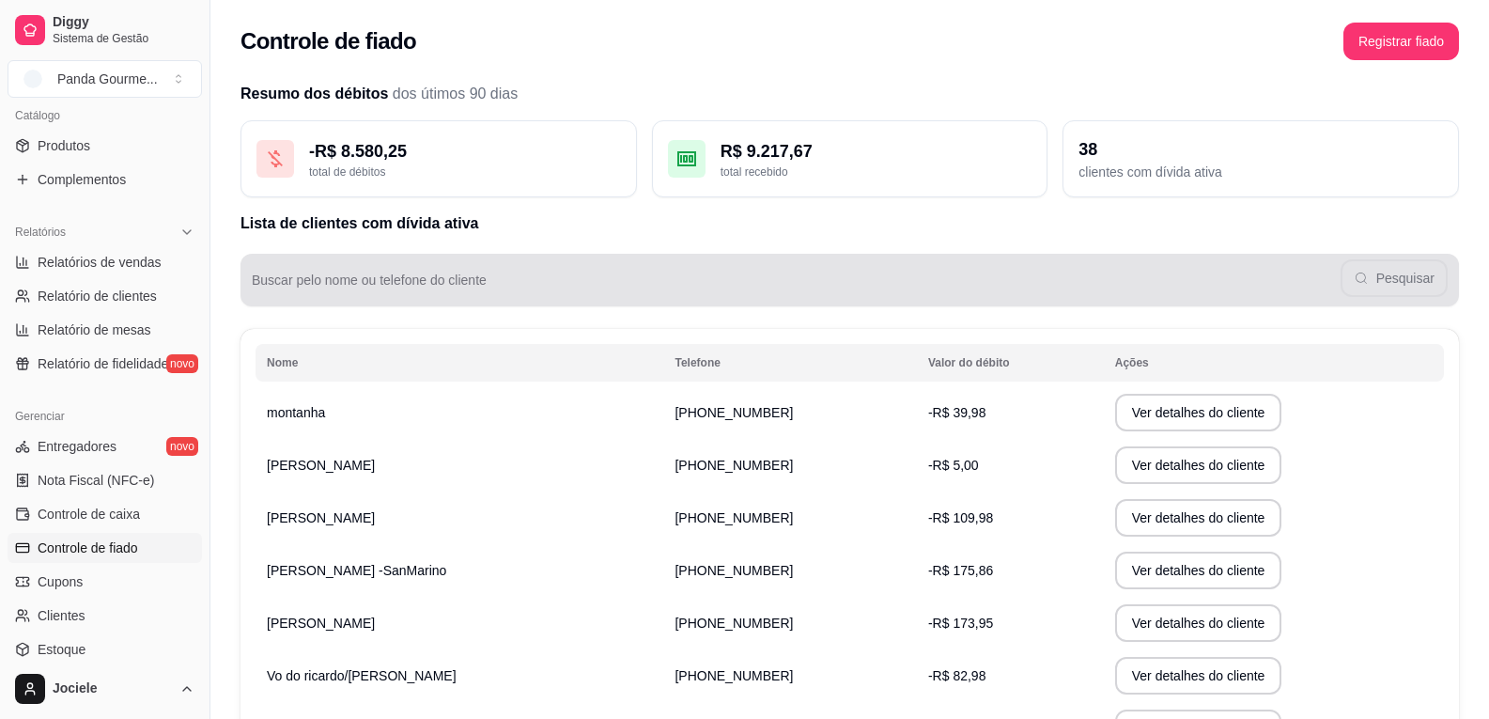
click at [553, 274] on div "Pesquisar" at bounding box center [850, 280] width 1196 height 38
click at [1433, 273] on button "Pesquisar" at bounding box center [1394, 278] width 104 height 37
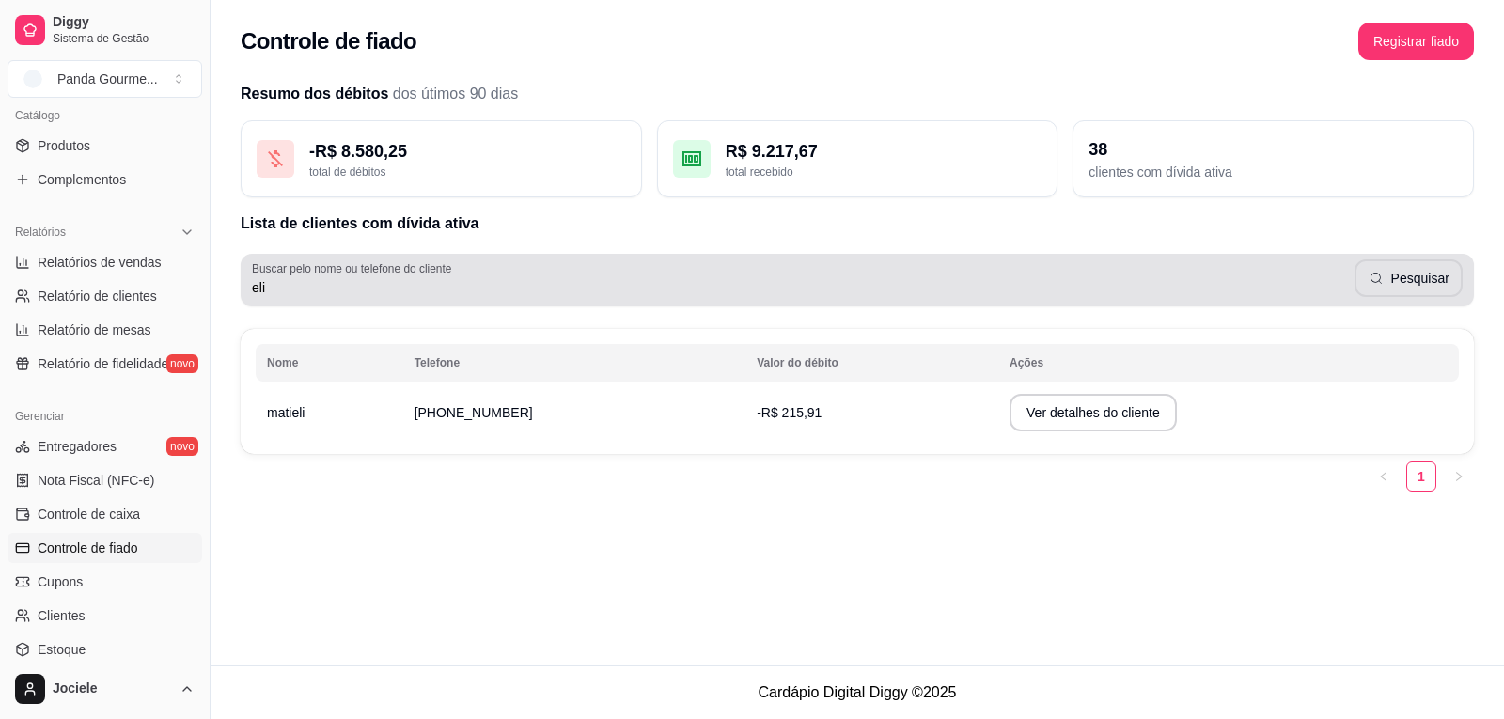
click at [414, 271] on label "Buscar pelo nome ou telefone do cliente" at bounding box center [355, 268] width 206 height 16
click at [414, 278] on input "eli" at bounding box center [803, 287] width 1102 height 19
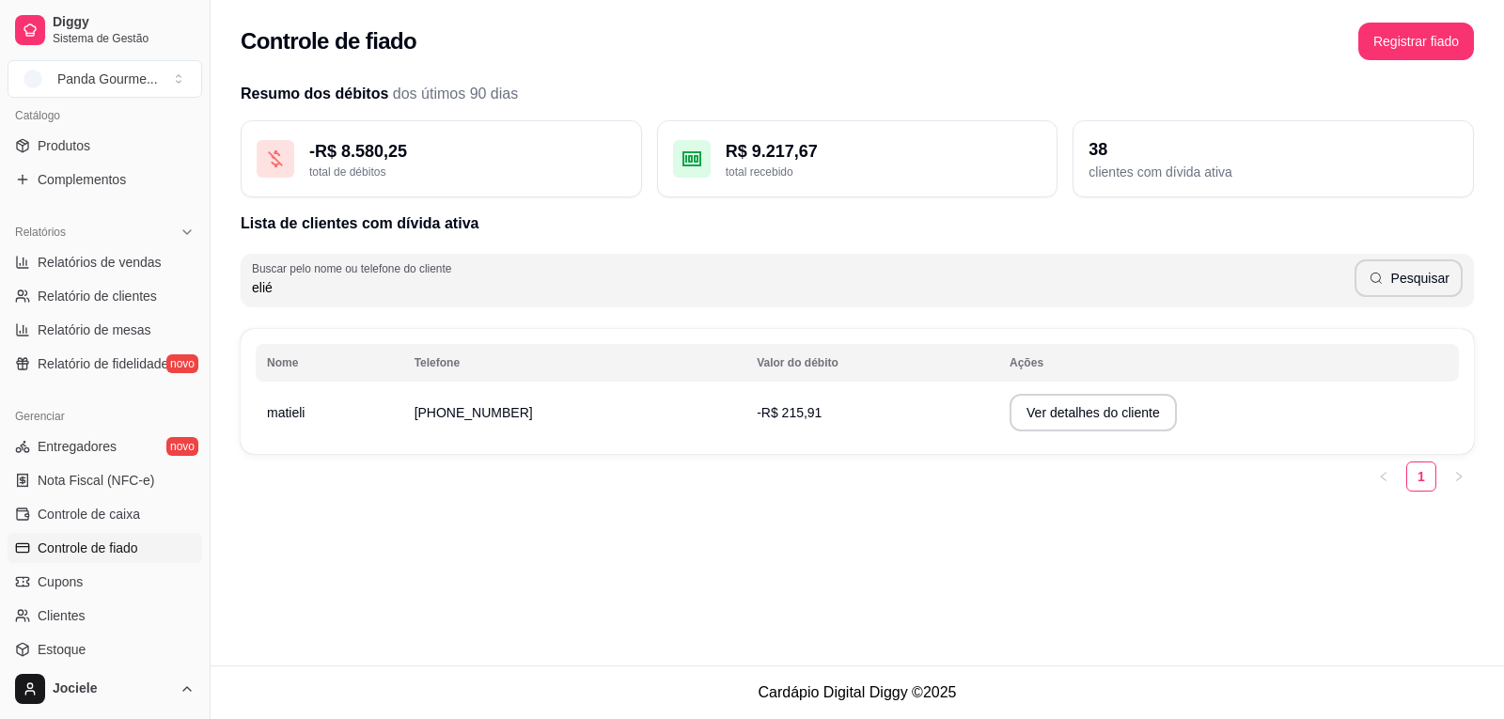
click at [284, 287] on input "elié" at bounding box center [803, 287] width 1102 height 19
click at [261, 289] on input "eliéser" at bounding box center [803, 287] width 1102 height 19
click at [798, 307] on div "Resumo dos débitos dos útimos 90 dias - R$ 8.580,25 total de débitos R$ 9.217,6…" at bounding box center [857, 287] width 1233 height 409
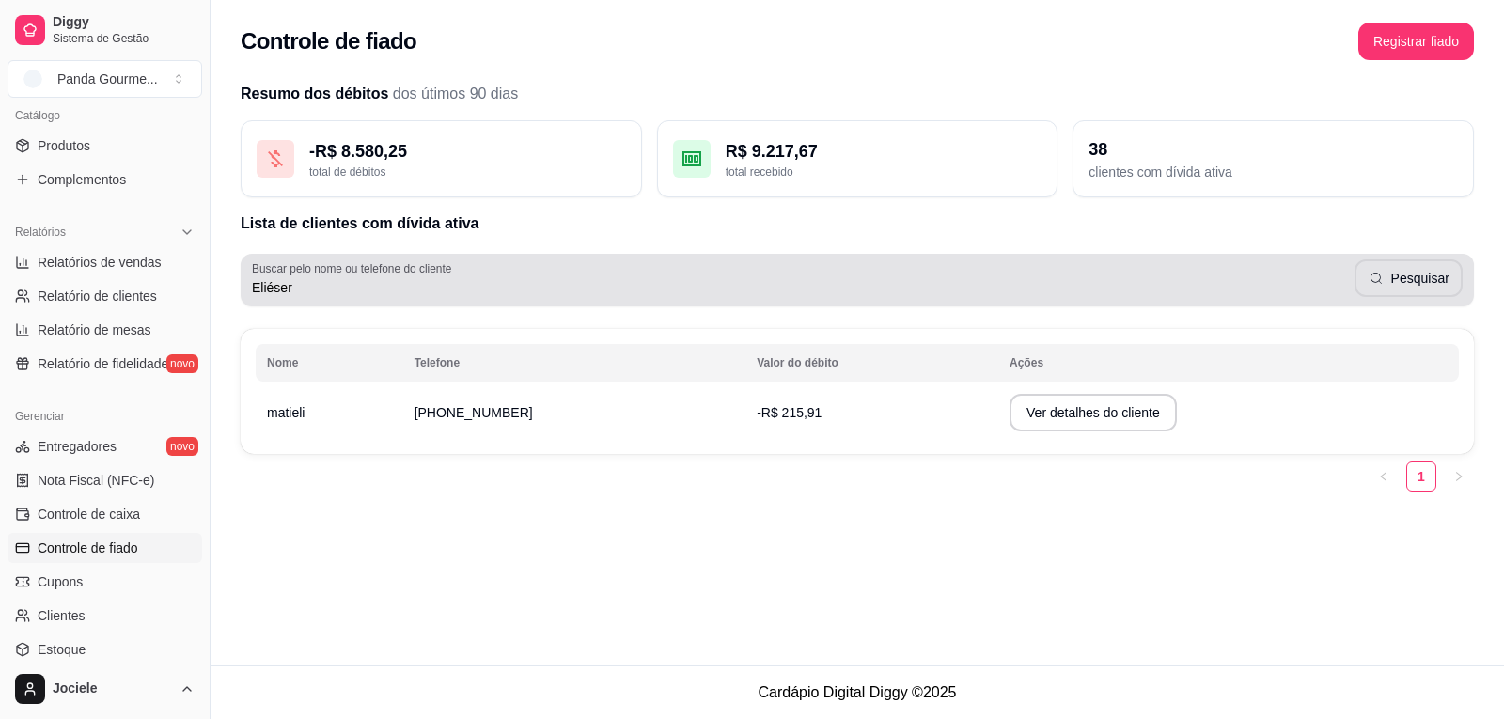
click at [797, 303] on div "Buscar pelo nome ou telefone do cliente Eliéser Pesquisar" at bounding box center [857, 280] width 1233 height 53
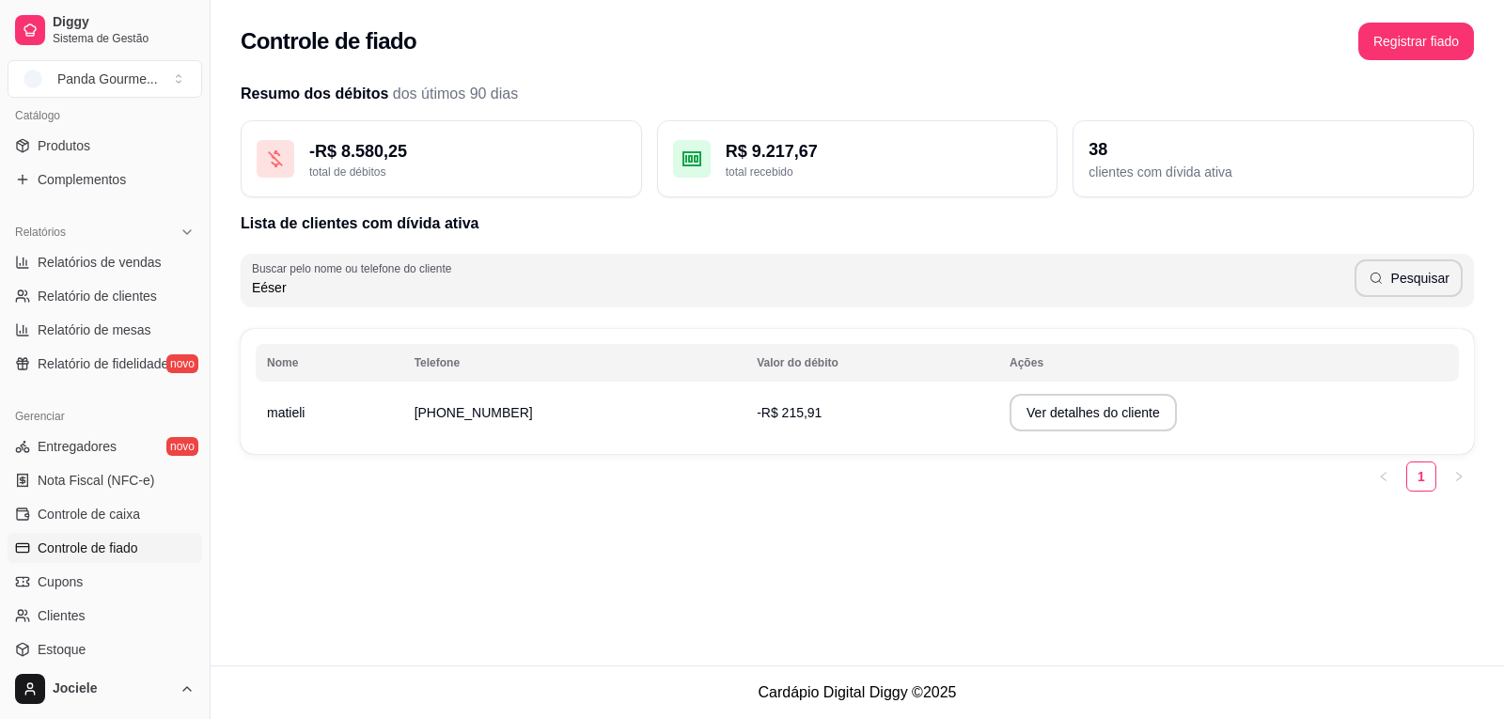
click at [753, 306] on div "Resumo dos débitos dos útimos 90 dias - R$ 8.580,25 total de débitos R$ 9.217,6…" at bounding box center [857, 287] width 1233 height 409
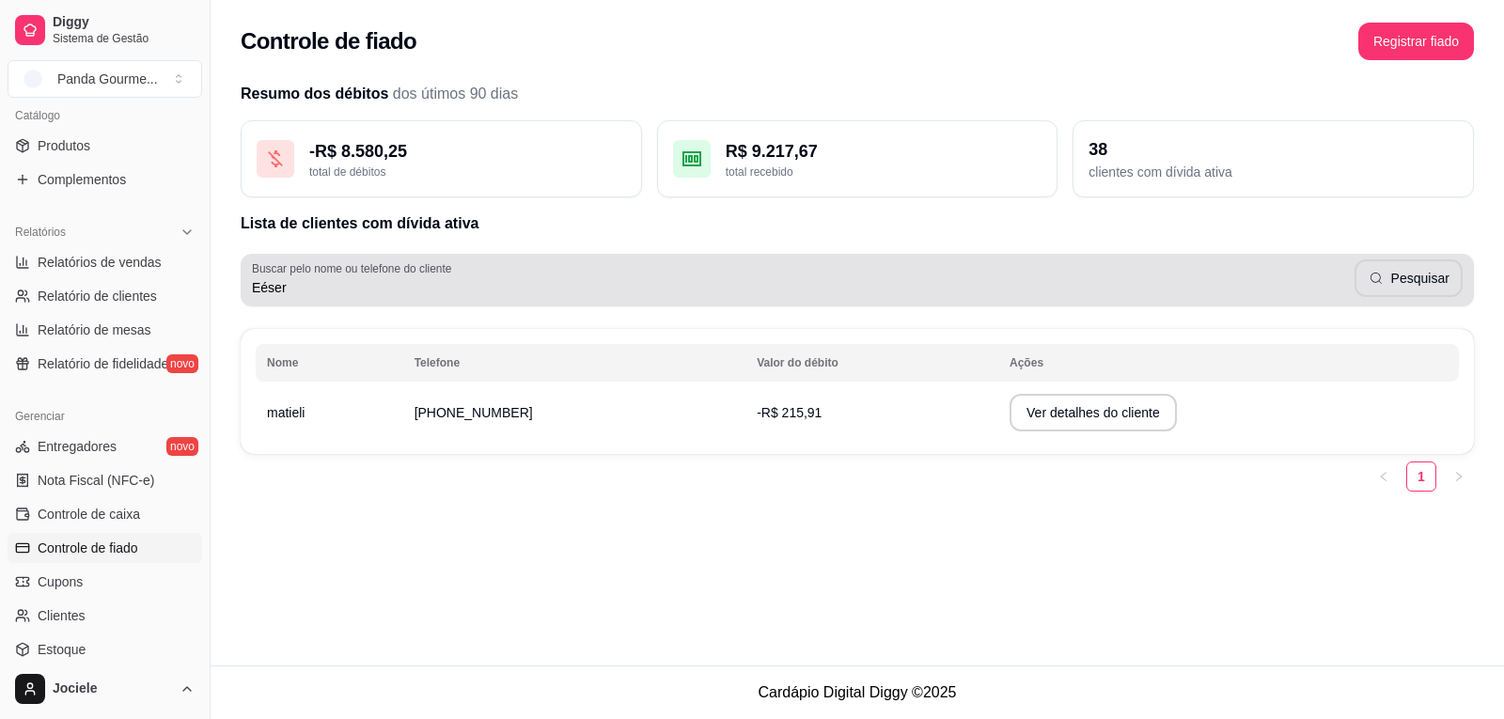
click at [751, 295] on input "Eéser" at bounding box center [803, 287] width 1102 height 19
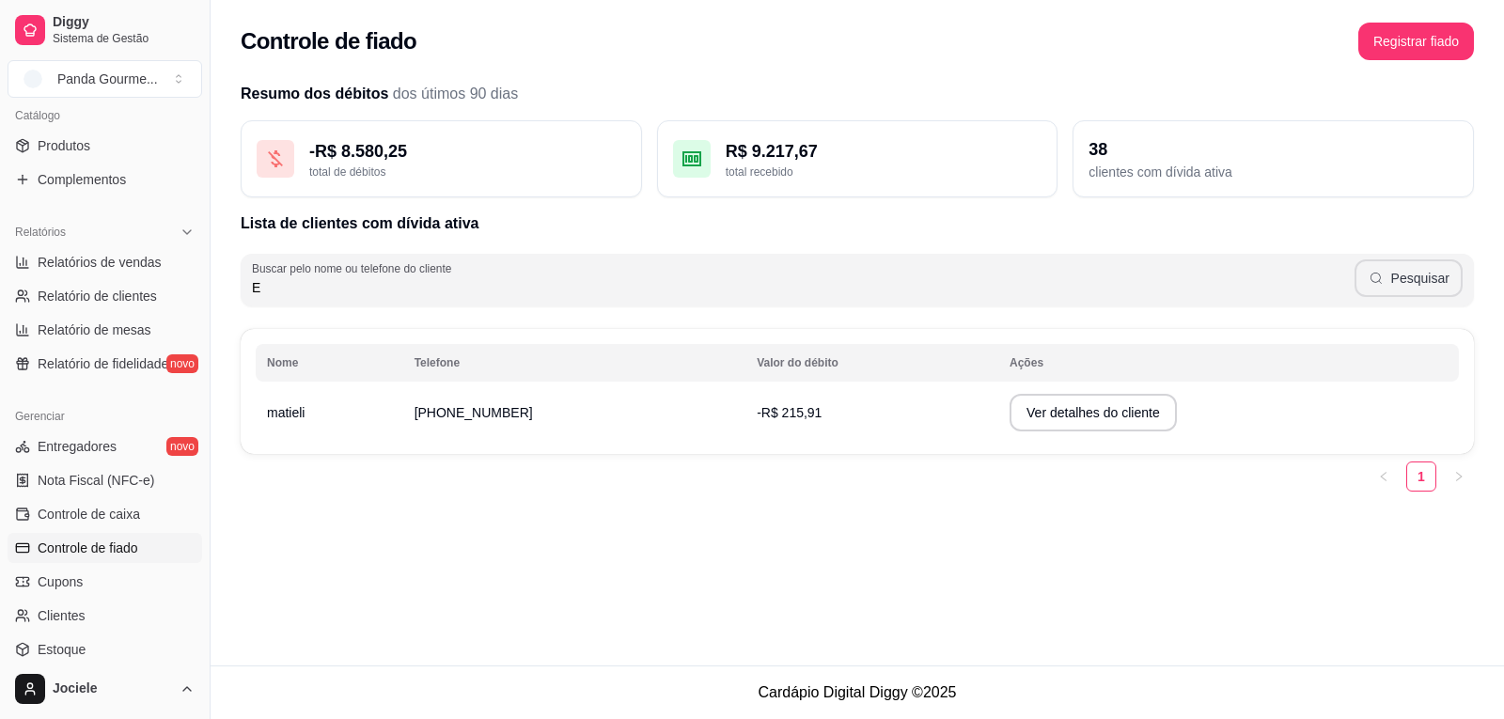
click at [1403, 283] on button "Pesquisar" at bounding box center [1408, 278] width 108 height 38
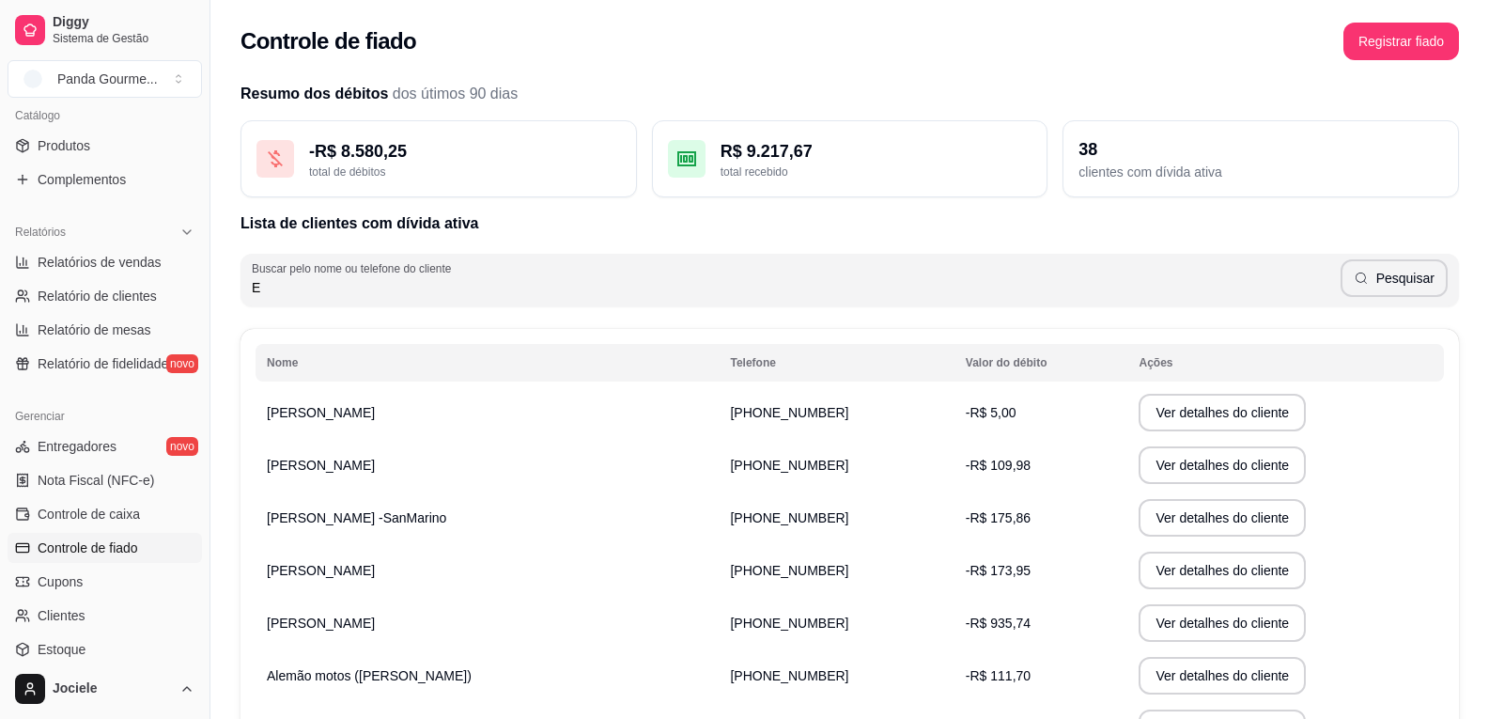
click at [506, 252] on div "Buscar pelo nome ou telefone do cliente E Pesquisar" at bounding box center [850, 270] width 1219 height 71
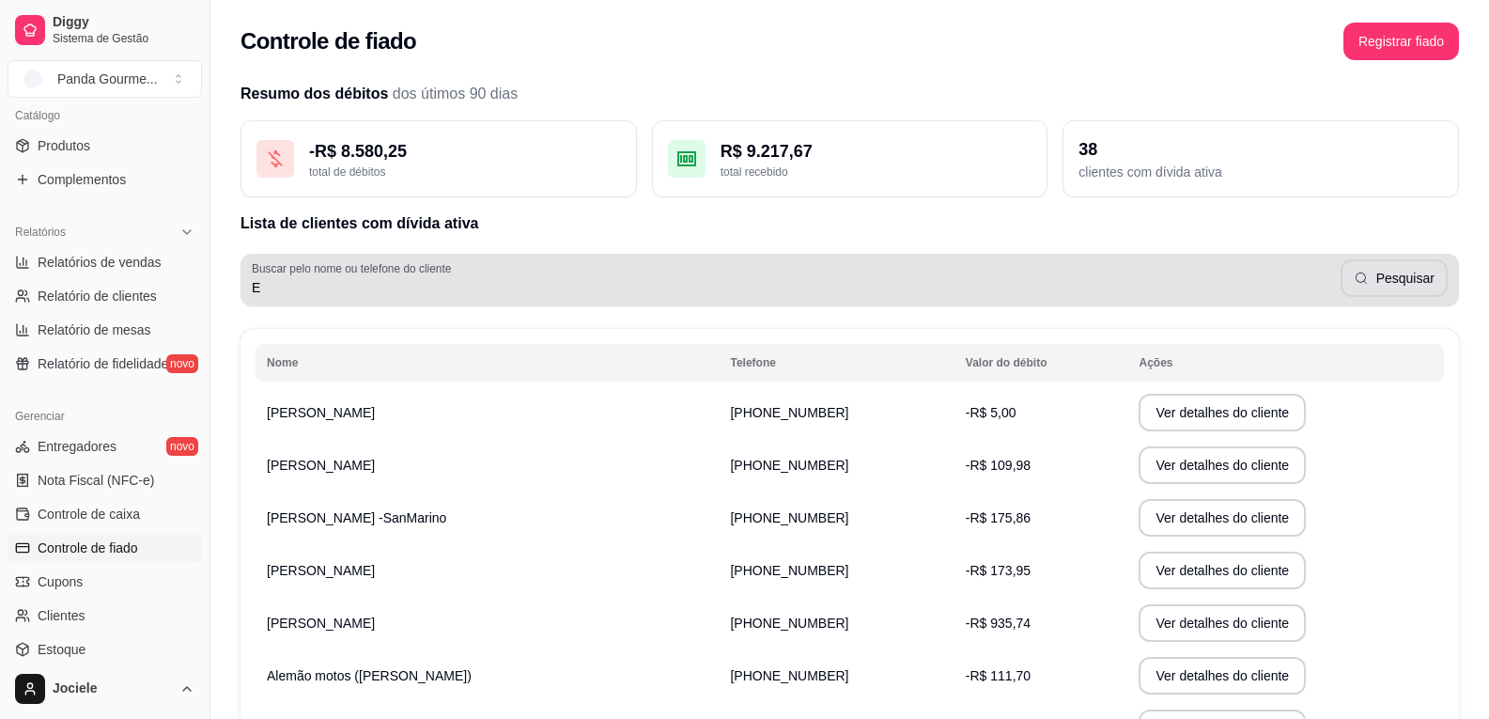
click at [413, 288] on input "E" at bounding box center [796, 287] width 1089 height 19
click at [1379, 267] on button "Pesquisar" at bounding box center [1394, 278] width 104 height 37
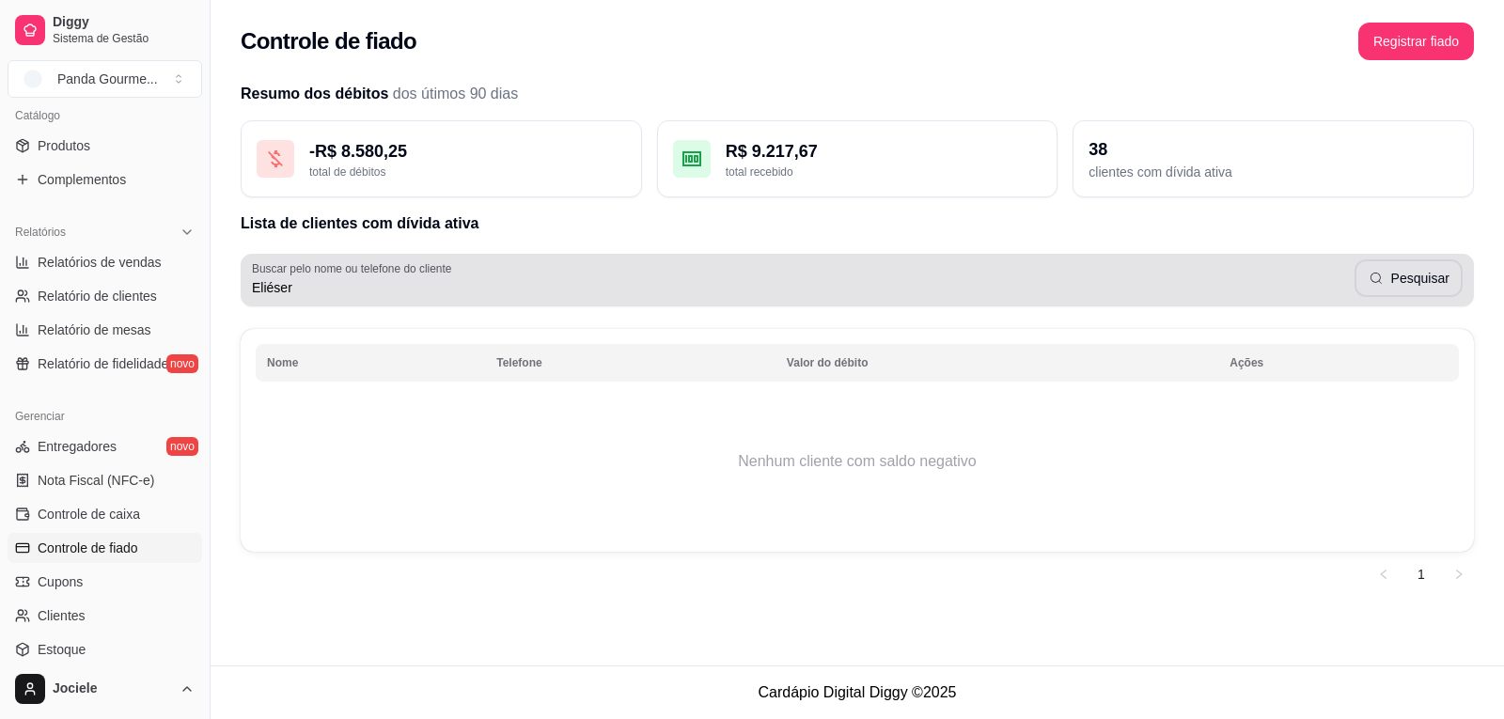
click at [304, 281] on input "Eliéser" at bounding box center [803, 287] width 1102 height 19
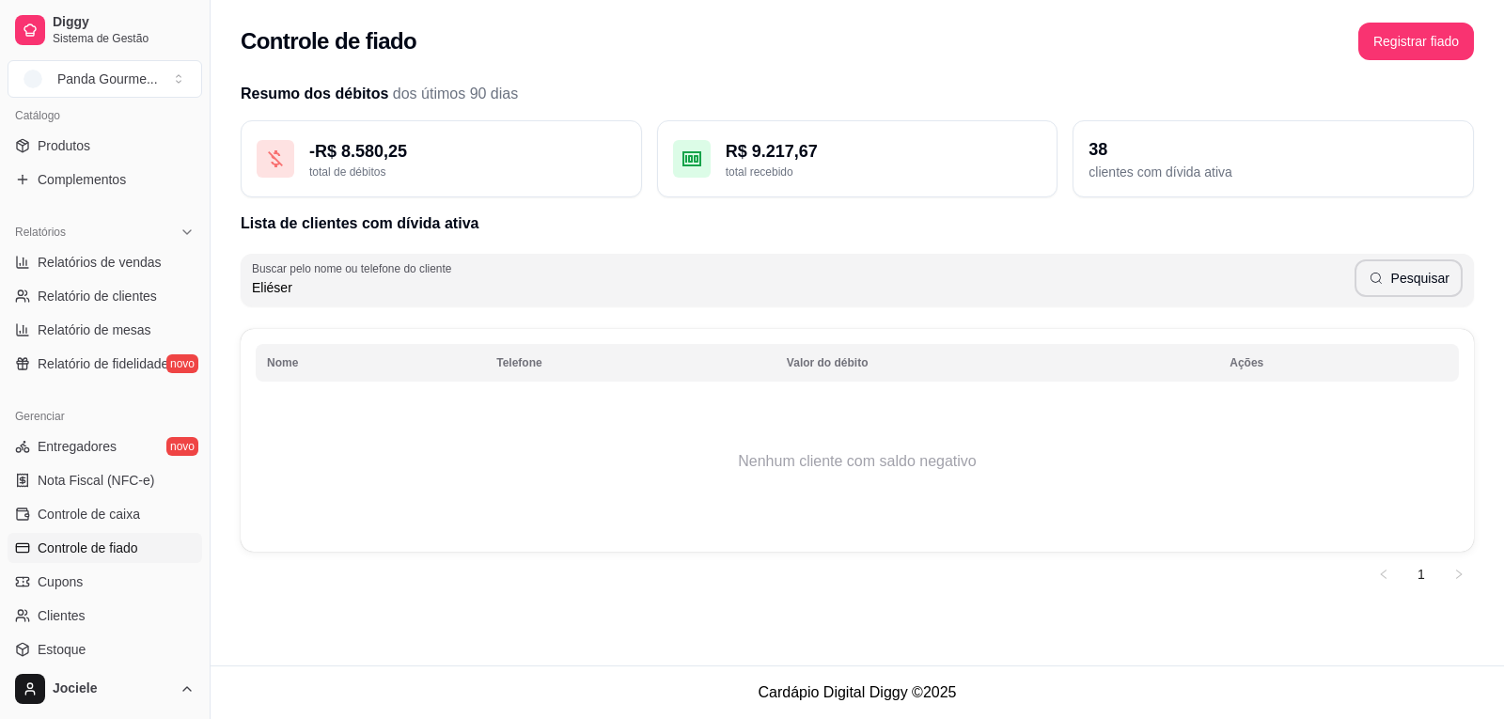
click at [258, 288] on input "Eliéser" at bounding box center [803, 287] width 1102 height 19
click at [273, 291] on input "Eliéser" at bounding box center [803, 287] width 1102 height 19
click at [1397, 283] on button "Pesquisar" at bounding box center [1408, 278] width 108 height 38
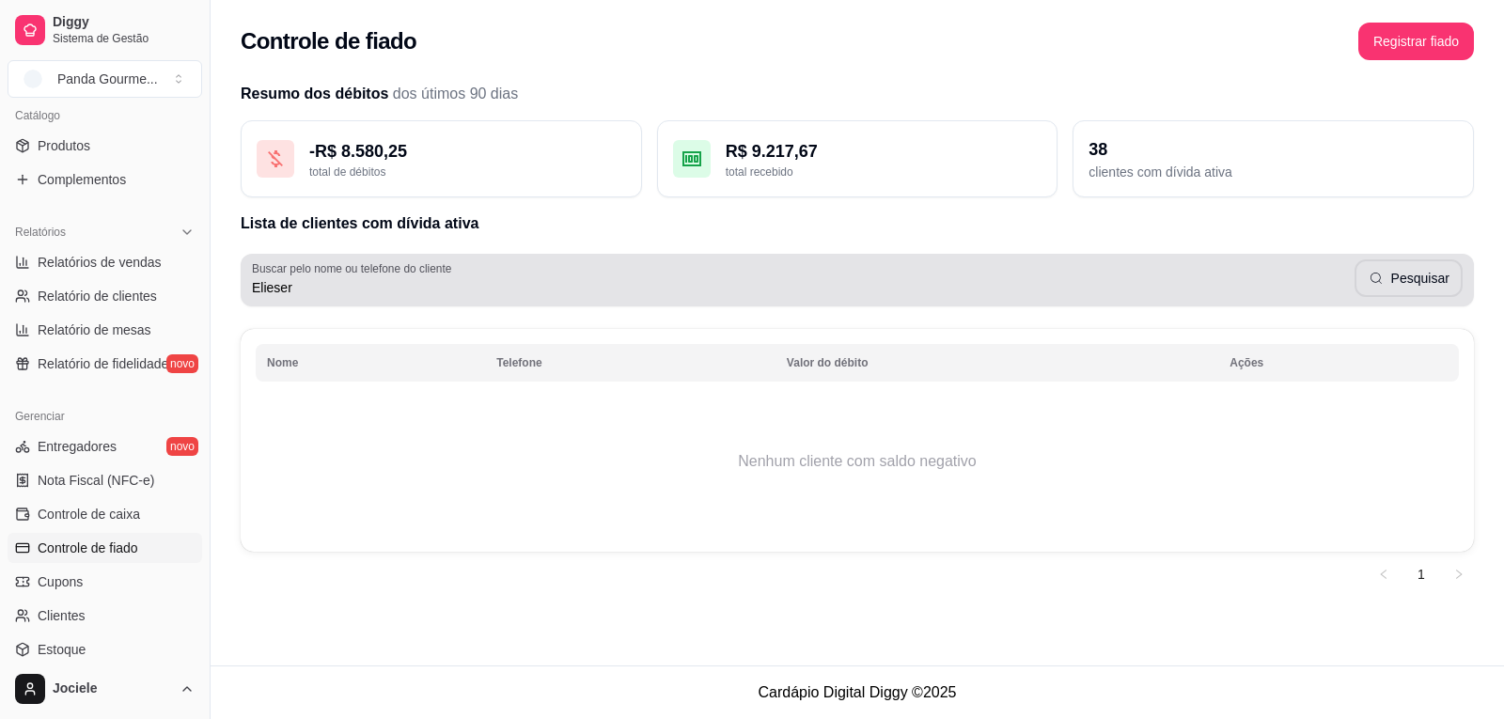
click at [414, 291] on input "Elieser" at bounding box center [803, 287] width 1102 height 19
click at [1395, 295] on button "Pesquisar" at bounding box center [1408, 278] width 104 height 37
click at [1395, 288] on button "Pesquisar" at bounding box center [1408, 278] width 108 height 38
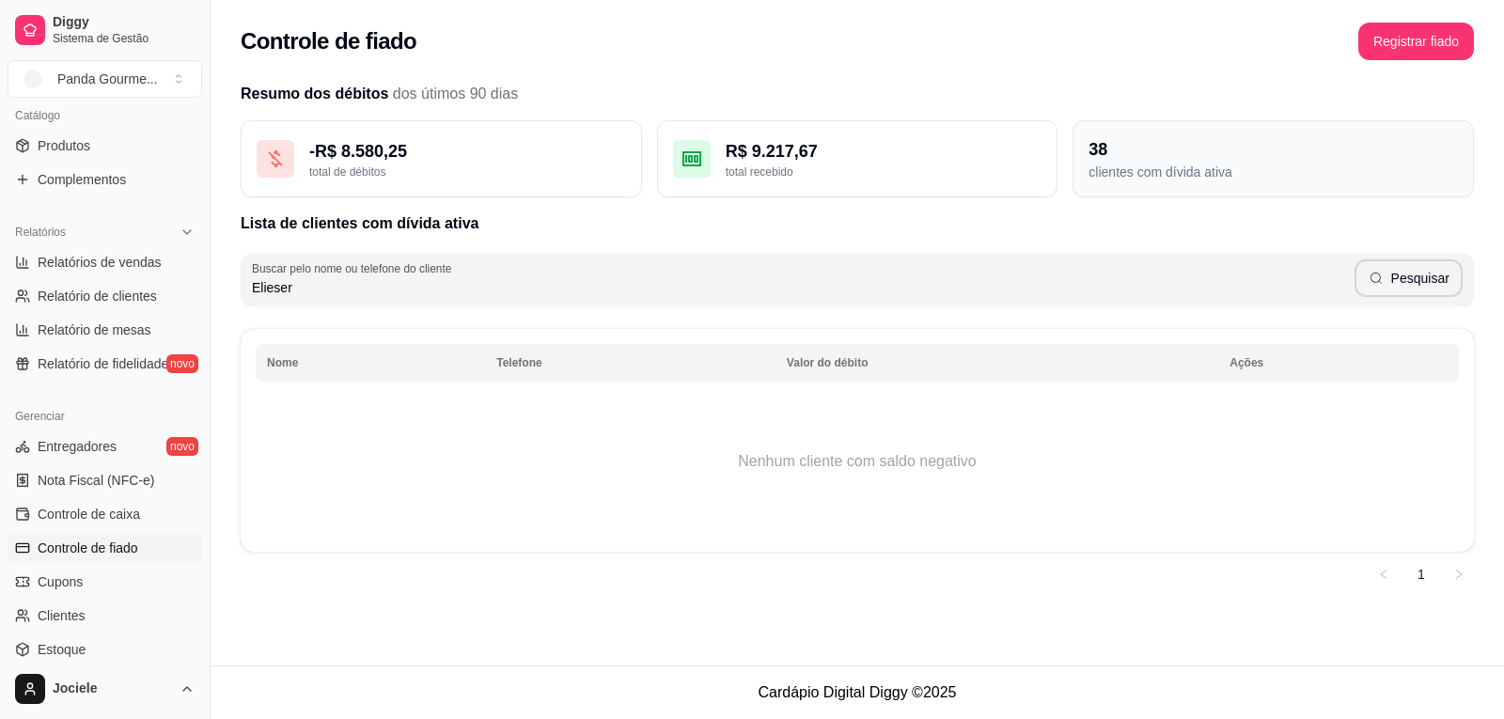
click at [1135, 151] on div "38" at bounding box center [1272, 149] width 369 height 26
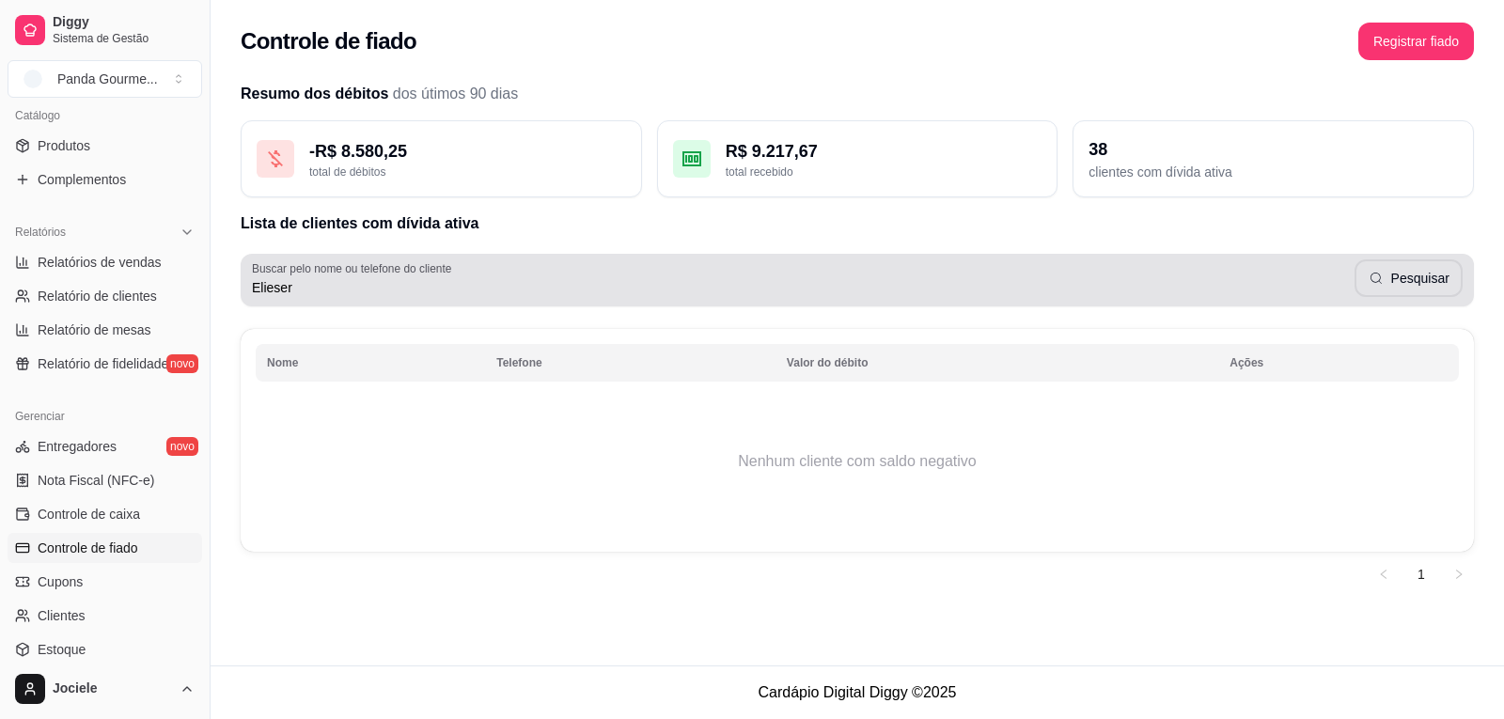
click at [295, 292] on input "Elieser" at bounding box center [803, 287] width 1102 height 19
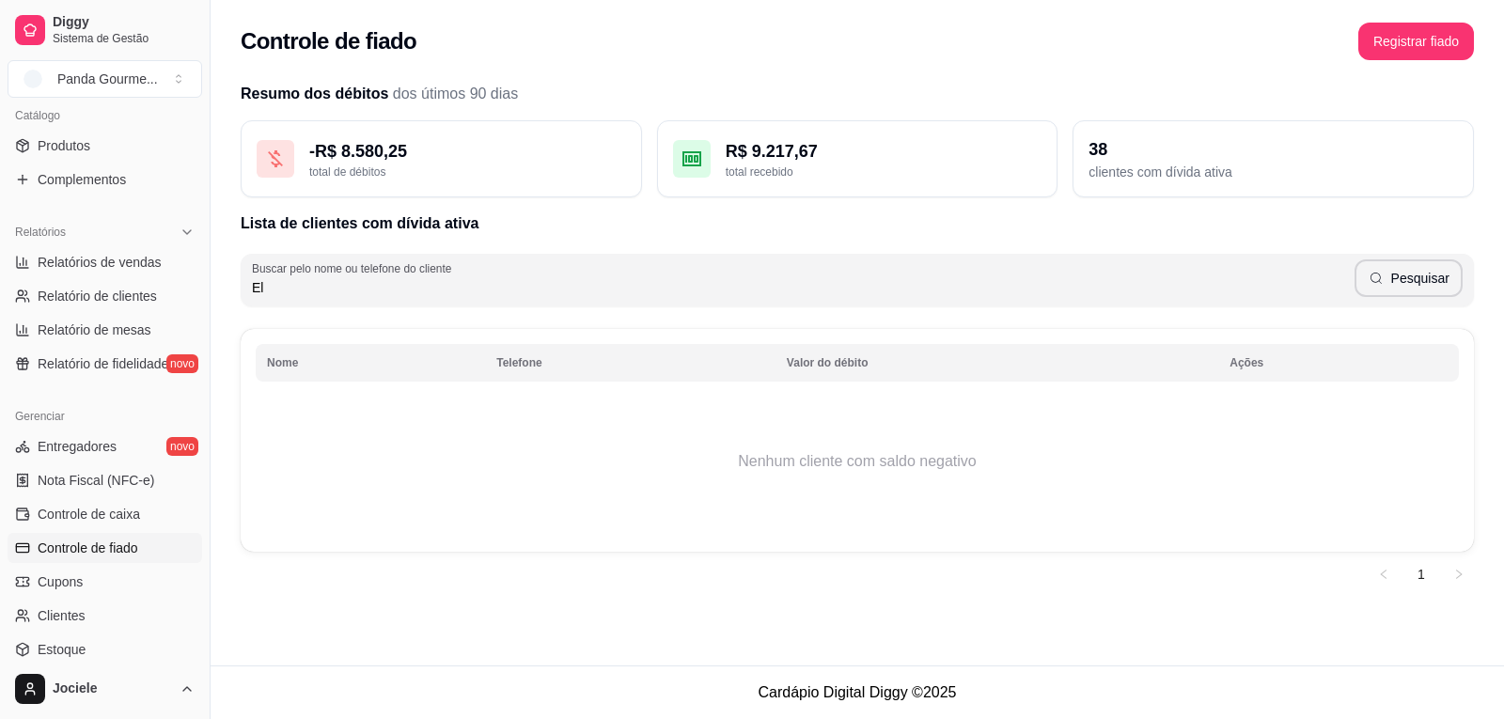
type input "E"
click at [1375, 290] on div "Pesquisar" at bounding box center [857, 280] width 1210 height 38
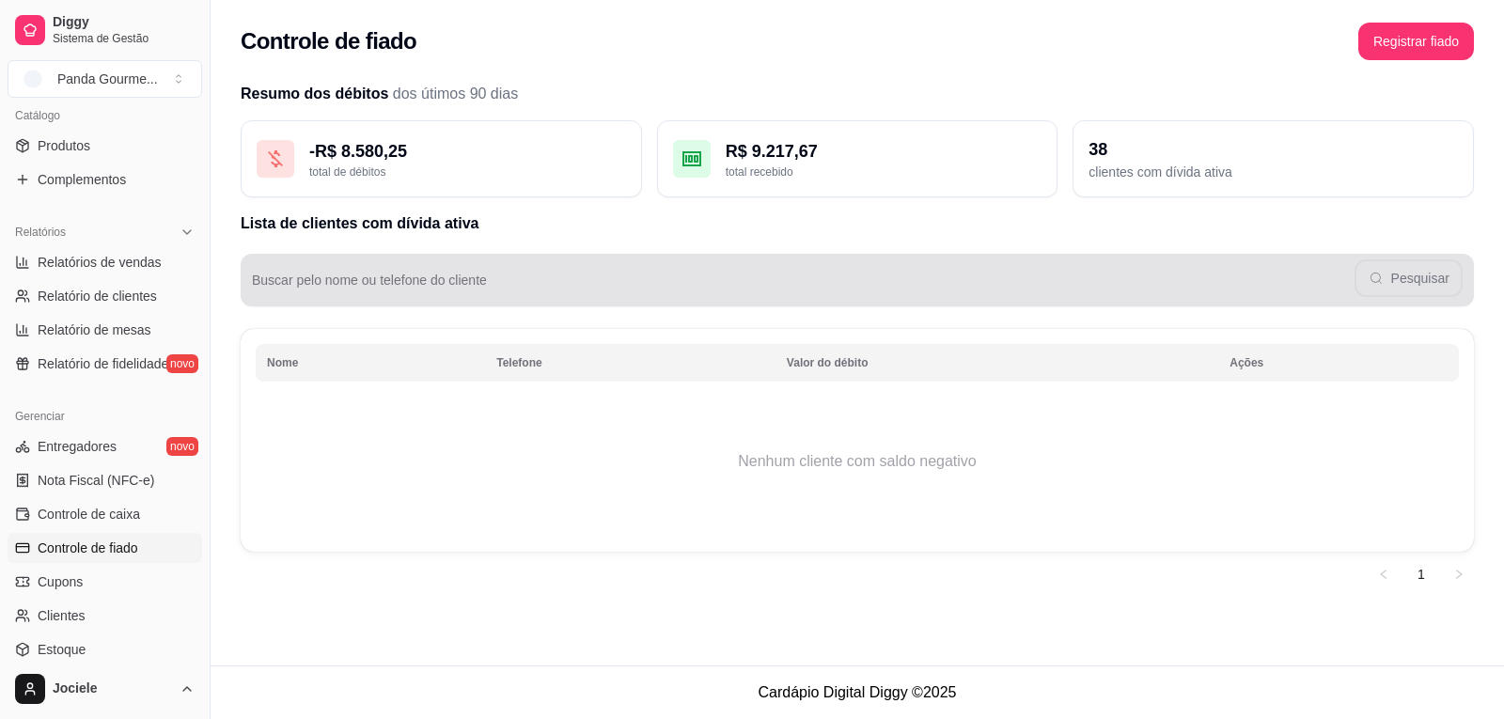
click at [438, 299] on div "Buscar pelo nome ou telefone do cliente Pesquisar" at bounding box center [857, 280] width 1233 height 53
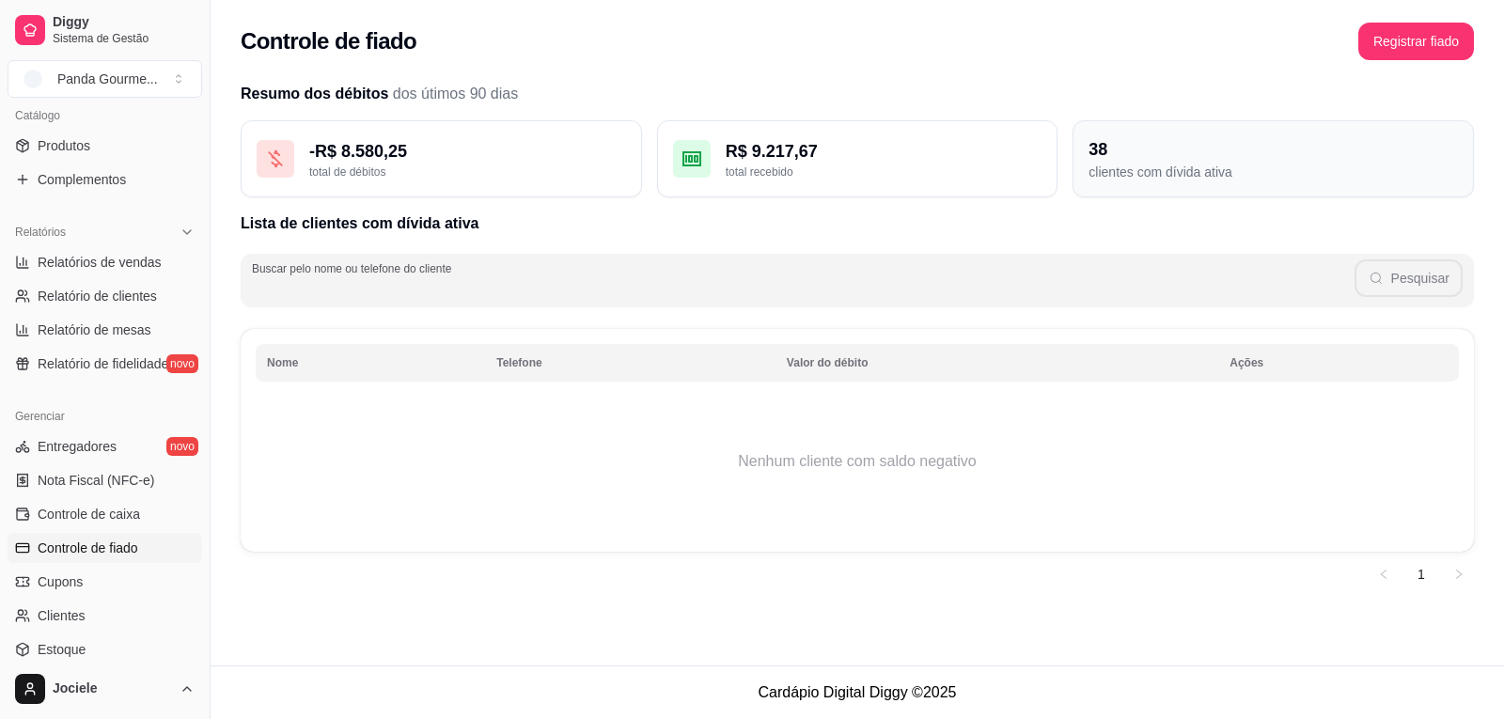
click at [1173, 184] on div "38 clientes com dívida ativa" at bounding box center [1272, 158] width 401 height 77
click at [485, 155] on div "- R$ 8.580,25" at bounding box center [467, 151] width 317 height 26
click at [750, 147] on div "R$ 9.217,67" at bounding box center [883, 151] width 317 height 26
click at [788, 162] on div "R$ 9.217,67" at bounding box center [883, 151] width 317 height 26
click at [518, 164] on div "total de débitos" at bounding box center [467, 171] width 317 height 15
